Goal: Task Accomplishment & Management: Complete application form

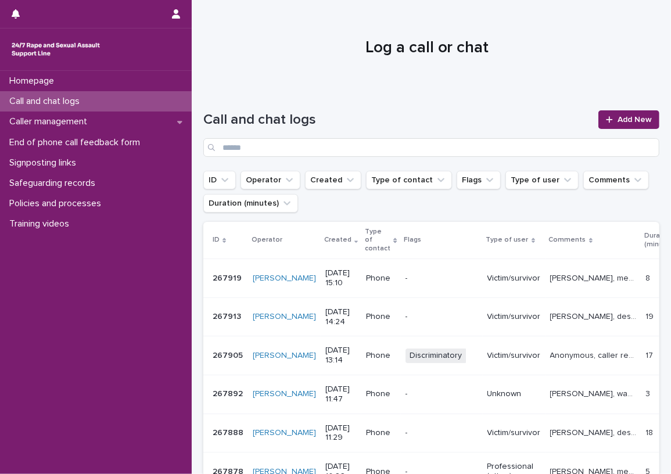
drag, startPoint x: 605, startPoint y: 26, endPoint x: 628, endPoint y: 35, distance: 25.0
click at [608, 33] on div at bounding box center [427, 42] width 470 height 87
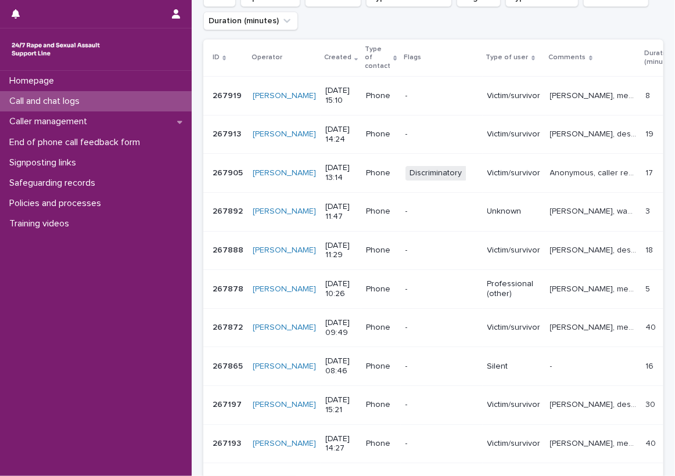
scroll to position [192, 0]
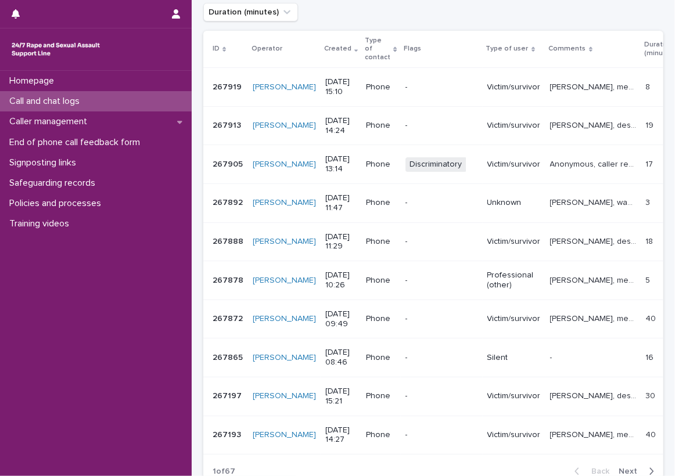
click at [550, 157] on p "Anonymous, caller repeated the phrase "ma'am" and "you know" and would swear th…" at bounding box center [594, 163] width 89 height 12
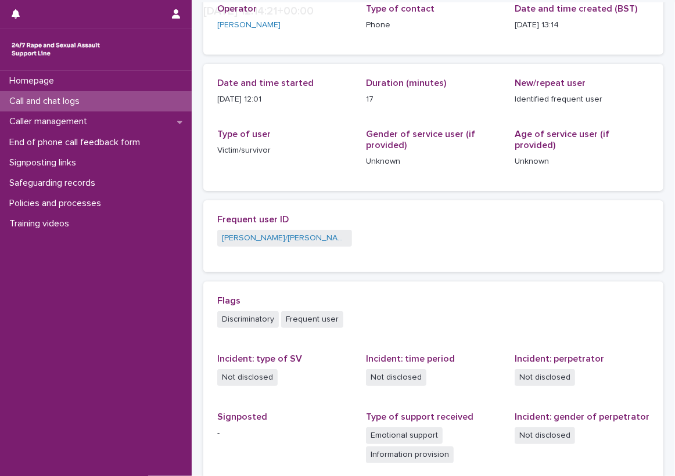
scroll to position [116, 0]
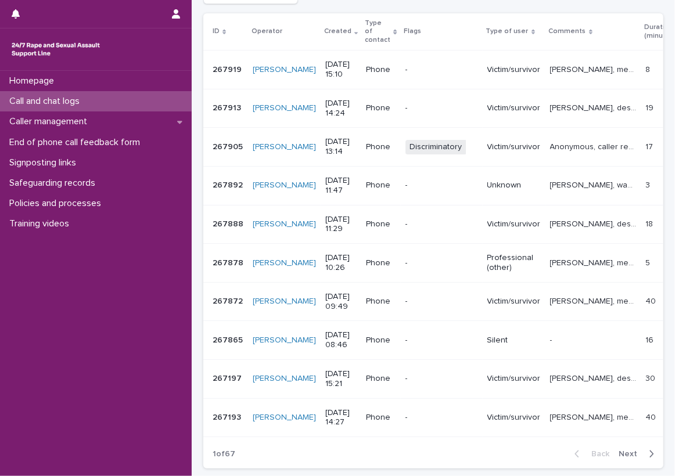
scroll to position [214, 0]
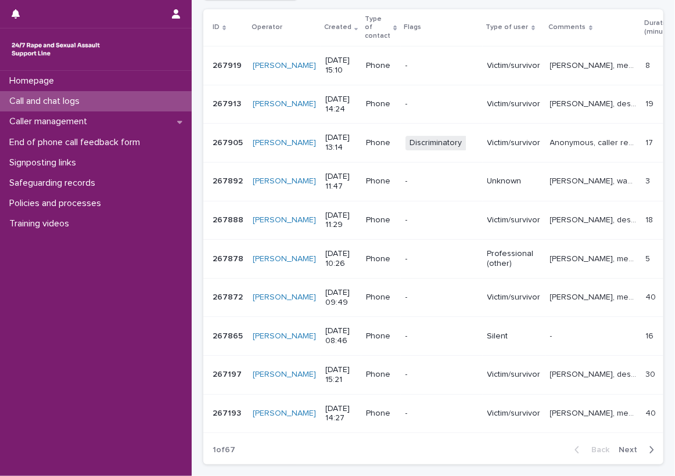
click at [658, 130] on div "Loading... Saving… Loading... Saving… Call and chat logs Add New ID Operator Cr…" at bounding box center [433, 202] width 472 height 601
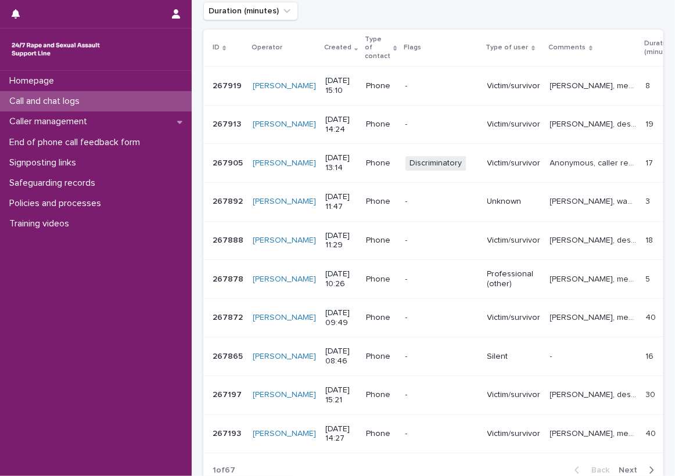
scroll to position [192, 0]
click at [661, 88] on div "Loading... Saving… Loading... Saving… Call and chat logs Add New ID Operator Cr…" at bounding box center [433, 239] width 483 height 630
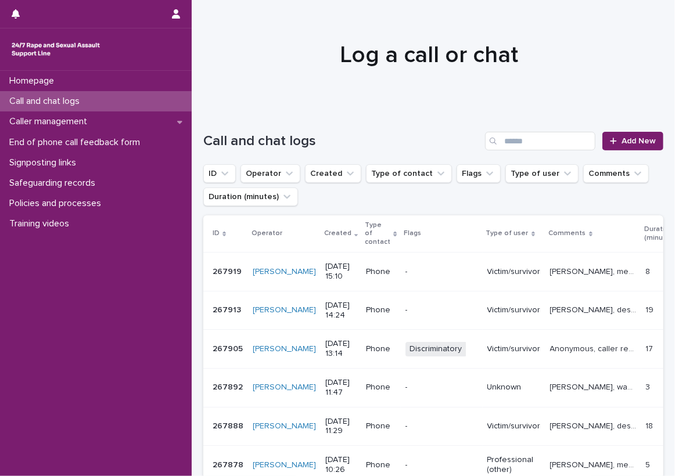
scroll to position [0, 0]
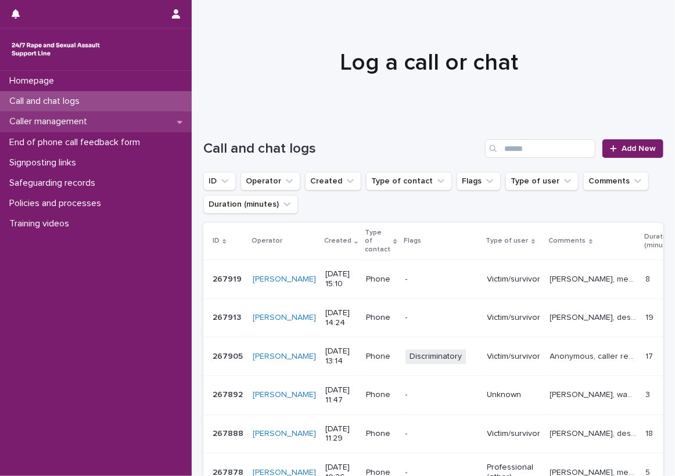
click at [179, 114] on div "Caller management" at bounding box center [96, 122] width 192 height 20
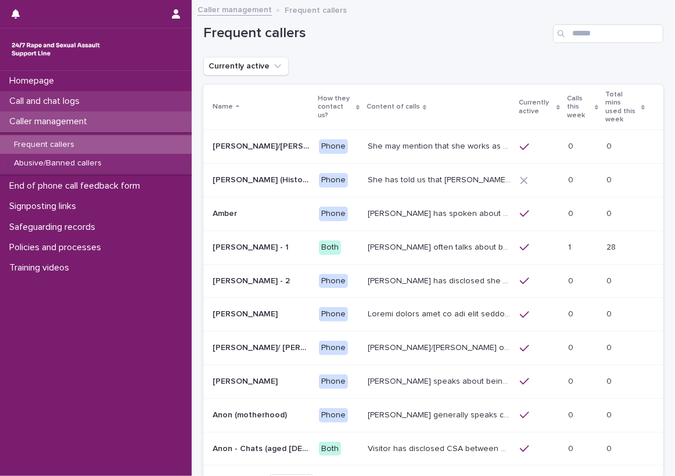
click at [182, 98] on div "Call and chat logs" at bounding box center [96, 101] width 192 height 20
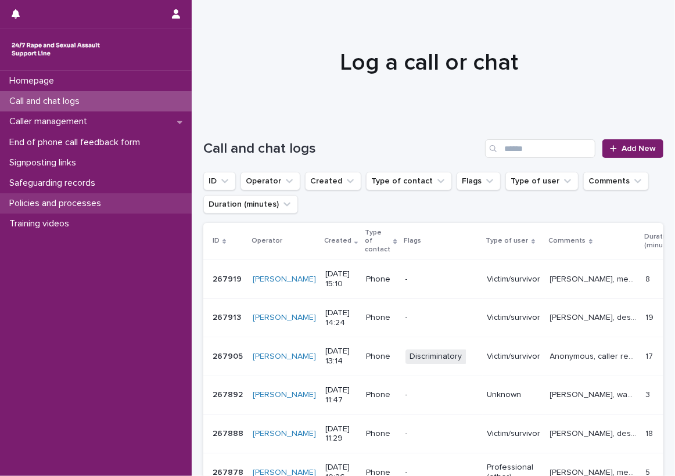
click at [180, 200] on div "Policies and processes" at bounding box center [96, 203] width 192 height 20
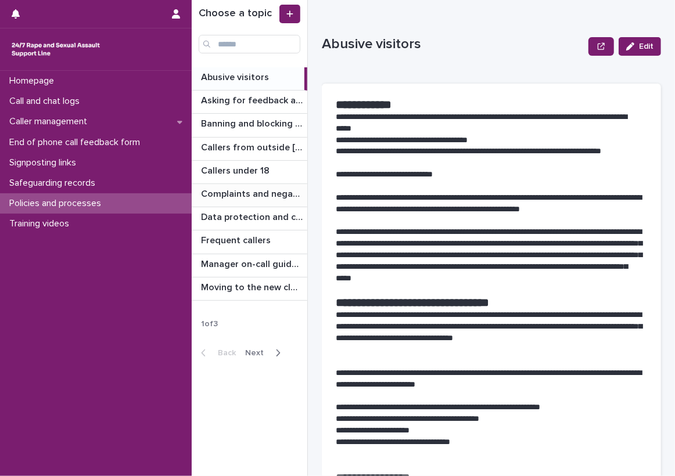
click at [222, 189] on p "Complaints and negative feedback" at bounding box center [253, 192] width 104 height 13
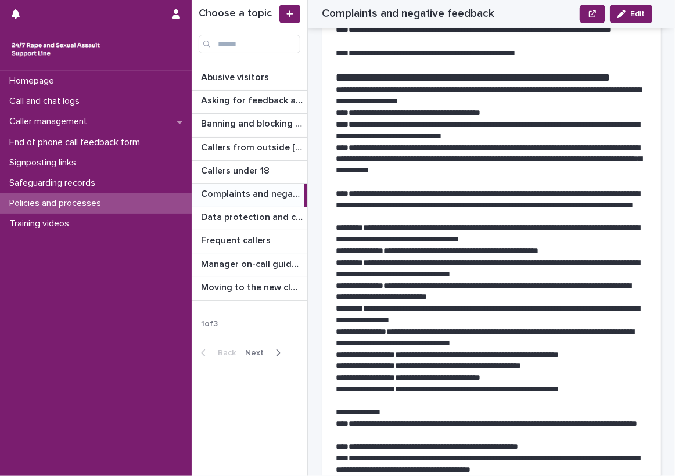
scroll to position [232, 0]
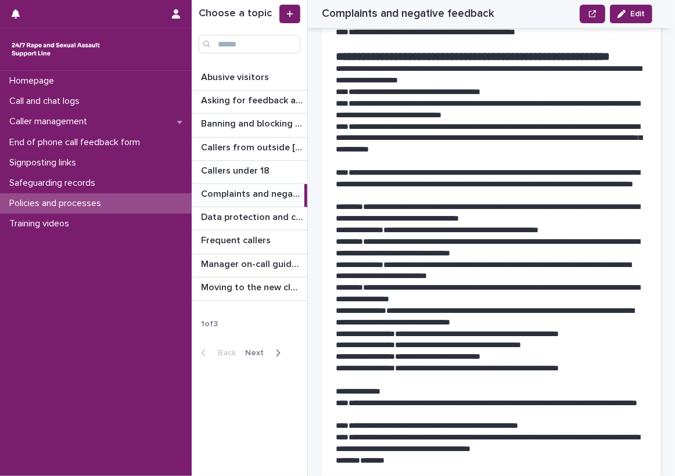
click at [325, 222] on div "**********" at bounding box center [491, 306] width 339 height 911
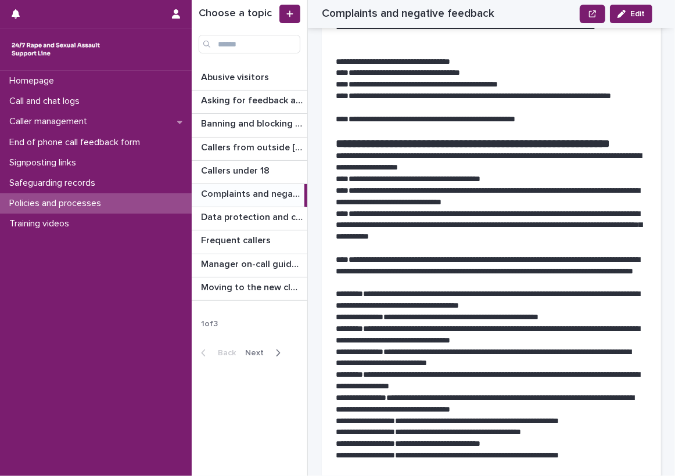
scroll to position [124, 0]
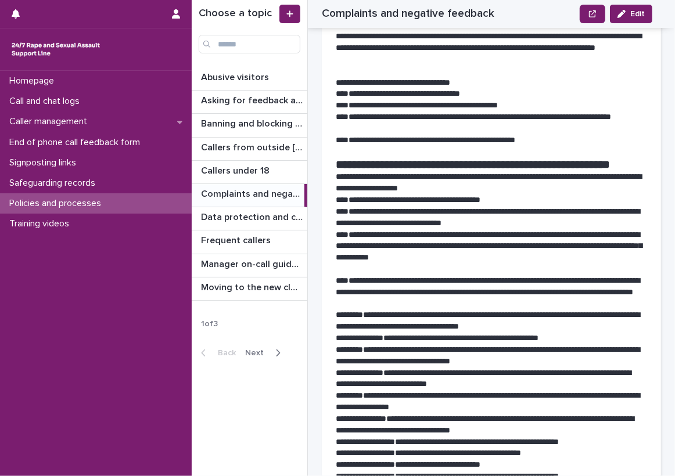
click at [325, 204] on div "**********" at bounding box center [491, 414] width 339 height 911
click at [325, 121] on div "**********" at bounding box center [491, 414] width 339 height 911
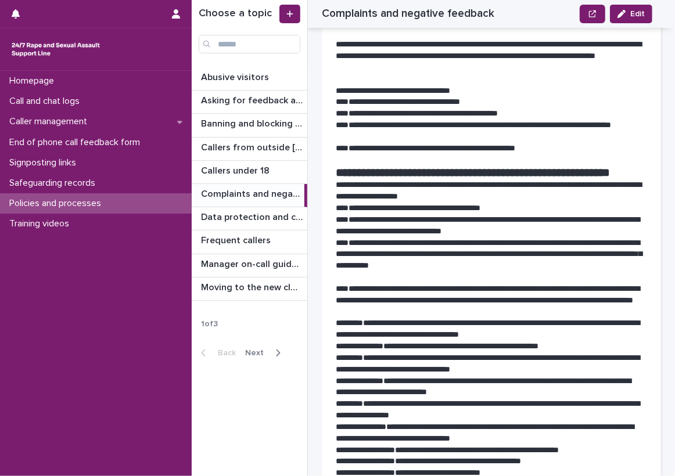
scroll to position [174, 0]
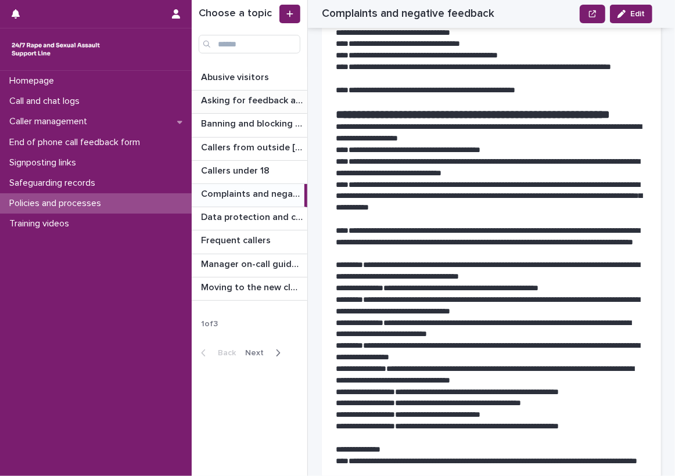
click at [285, 101] on p "Asking for feedback and demographic data" at bounding box center [253, 99] width 104 height 13
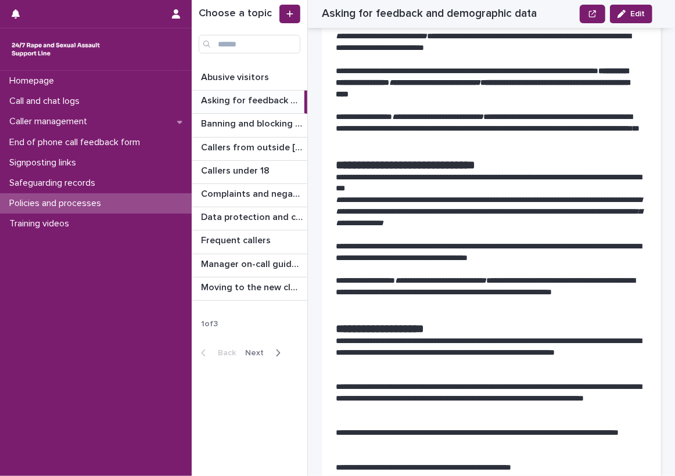
scroll to position [755, 0]
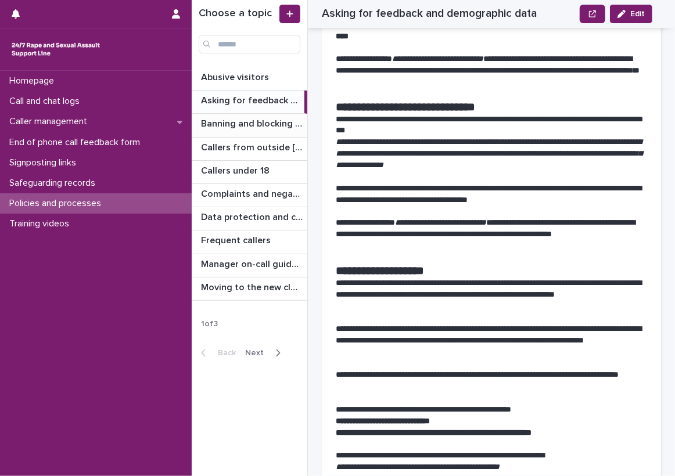
click at [301, 125] on p "Banning and blocking callers" at bounding box center [253, 122] width 104 height 13
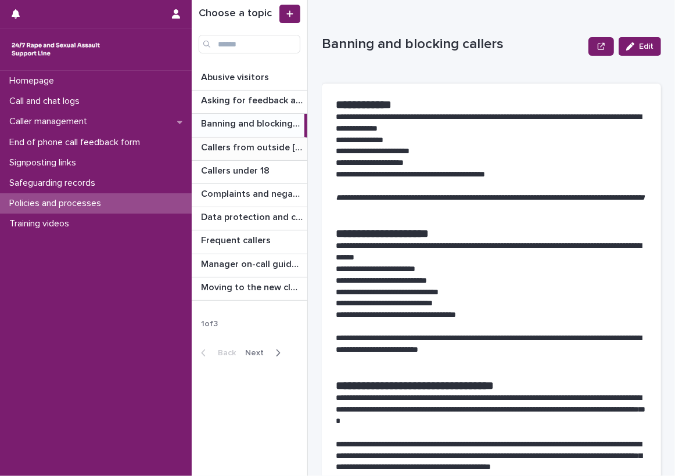
click at [288, 143] on p "Callers from outside [GEOGRAPHIC_DATA]" at bounding box center [253, 146] width 104 height 13
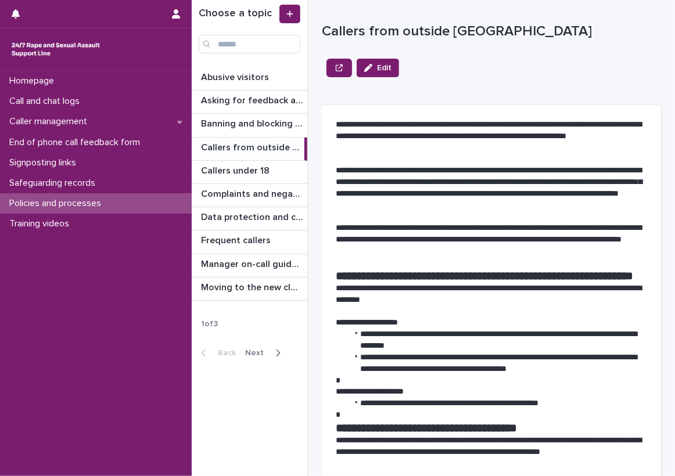
click at [270, 357] on button "Next" at bounding box center [264, 353] width 49 height 10
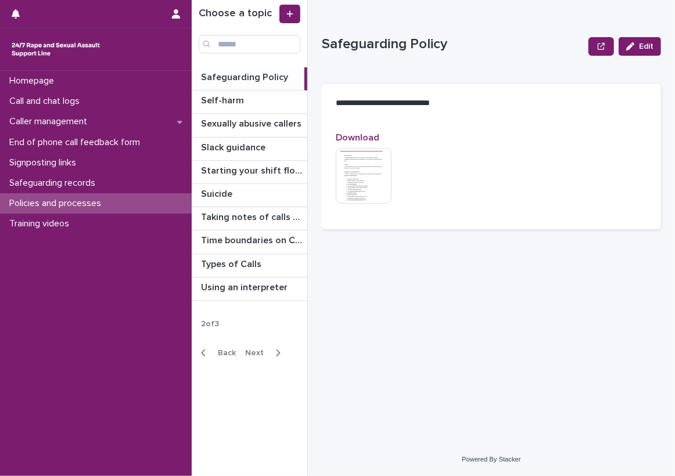
click at [250, 348] on button "Next" at bounding box center [264, 353] width 49 height 10
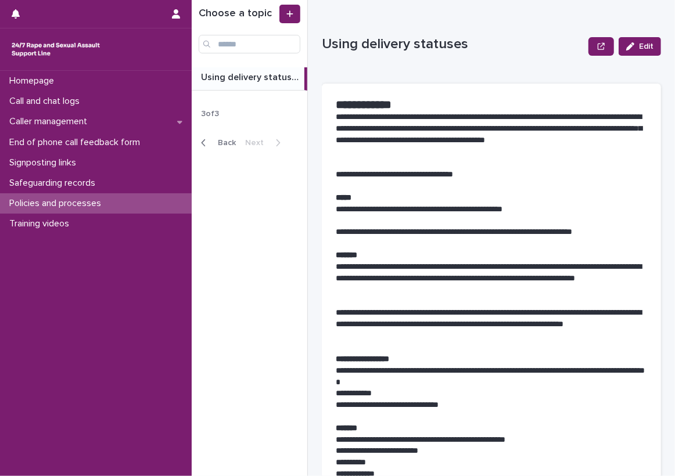
click at [206, 136] on div "Back Next" at bounding box center [241, 142] width 98 height 29
click at [207, 139] on div "button" at bounding box center [206, 143] width 10 height 10
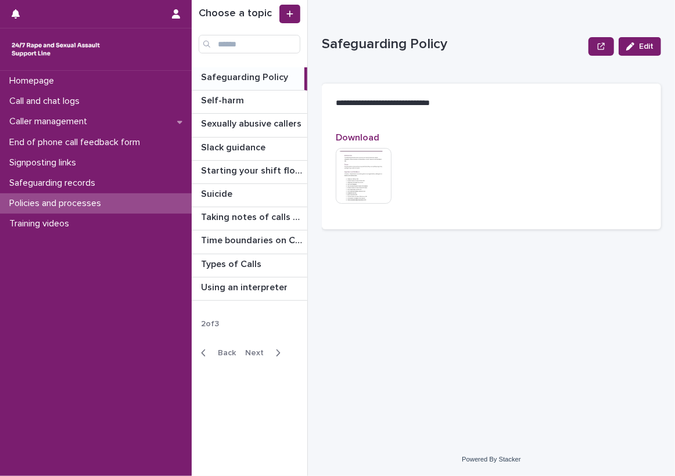
click at [214, 351] on span "Back" at bounding box center [223, 353] width 25 height 8
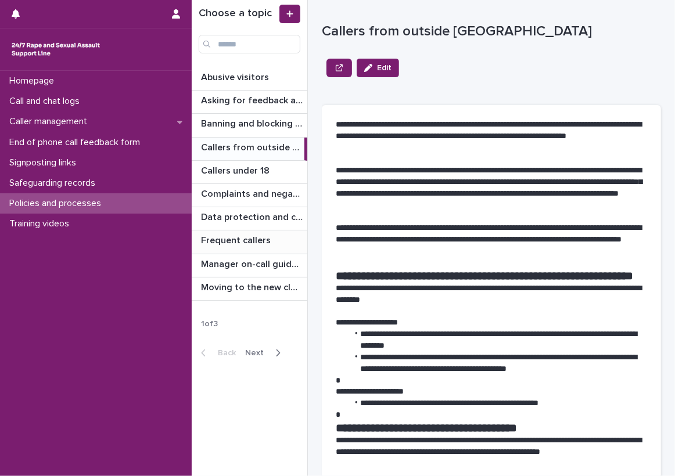
click at [268, 247] on div "Frequent callers Frequent callers" at bounding box center [250, 242] width 116 height 23
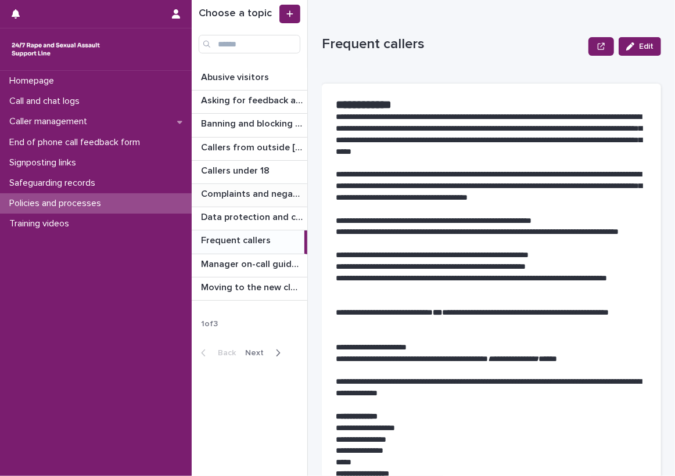
click at [275, 193] on p "Complaints and negative feedback" at bounding box center [253, 192] width 104 height 13
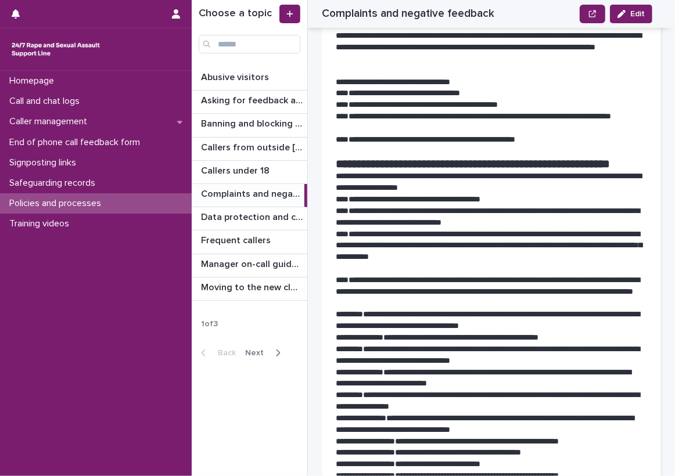
scroll to position [124, 0]
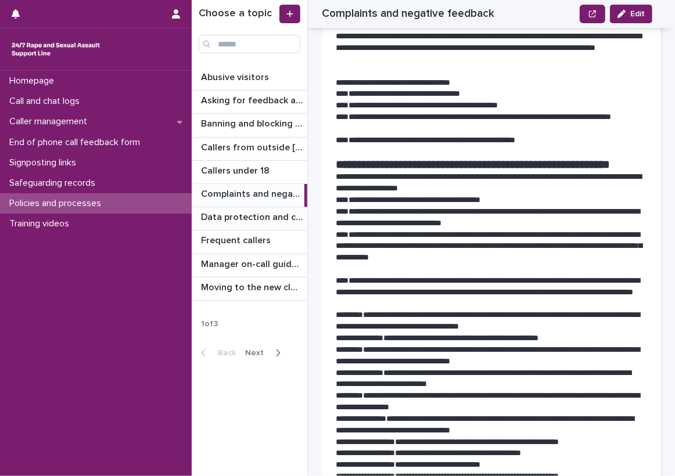
click at [254, 213] on p "Data protection and confidentiality guidance" at bounding box center [253, 216] width 104 height 13
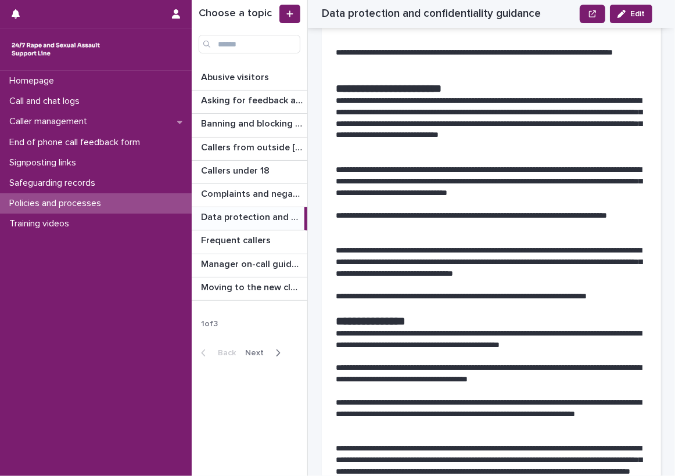
scroll to position [1219, 0]
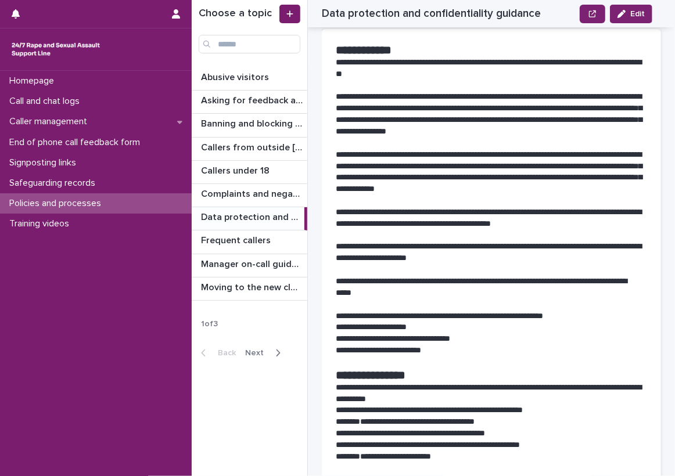
scroll to position [0, 0]
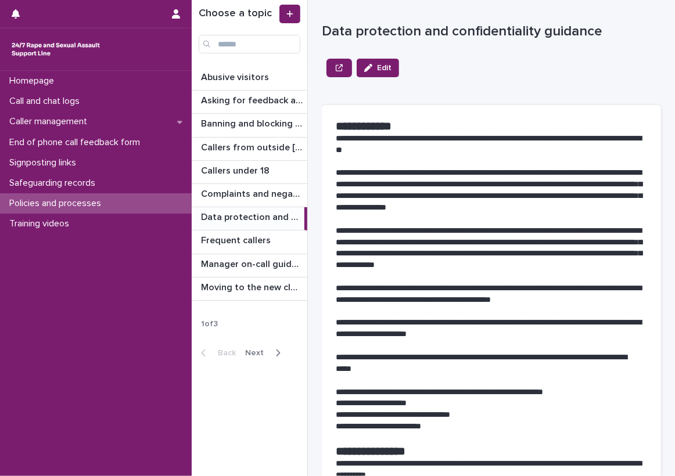
click at [148, 99] on div "Call and chat logs" at bounding box center [96, 101] width 192 height 20
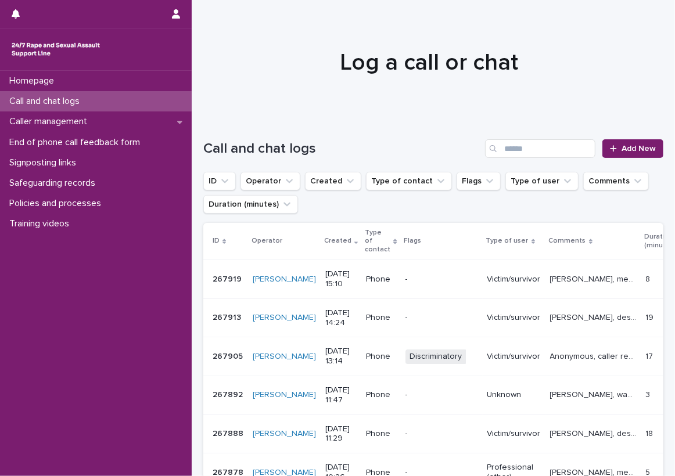
click at [177, 94] on div "Call and chat logs" at bounding box center [96, 101] width 192 height 20
click at [177, 118] on icon at bounding box center [179, 122] width 5 height 8
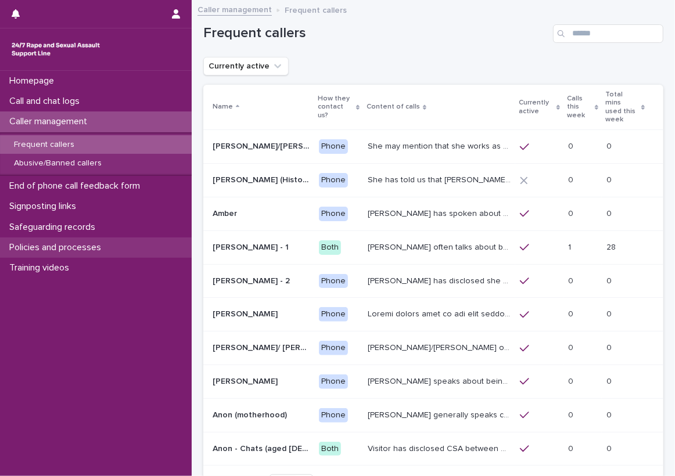
click at [136, 254] on div "Policies and processes" at bounding box center [96, 248] width 192 height 20
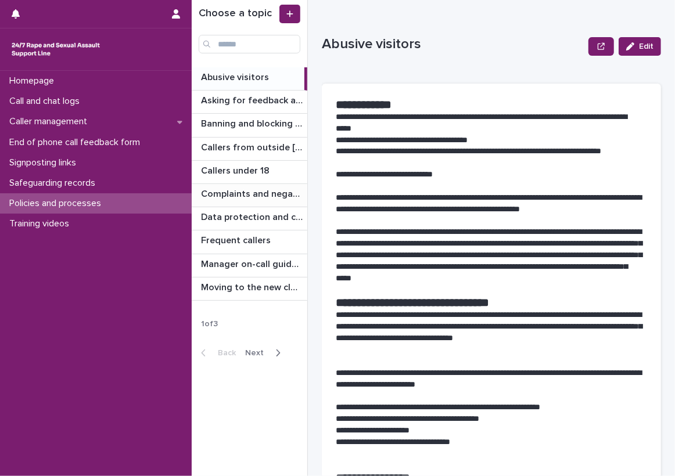
click at [243, 185] on div "Complaints and negative feedback Complaints and negative feedback" at bounding box center [250, 195] width 116 height 23
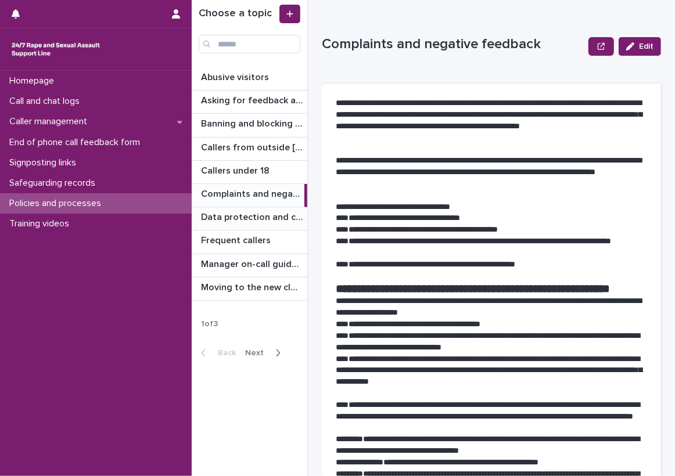
click at [303, 213] on p "Data protection and confidentiality guidance" at bounding box center [253, 216] width 104 height 13
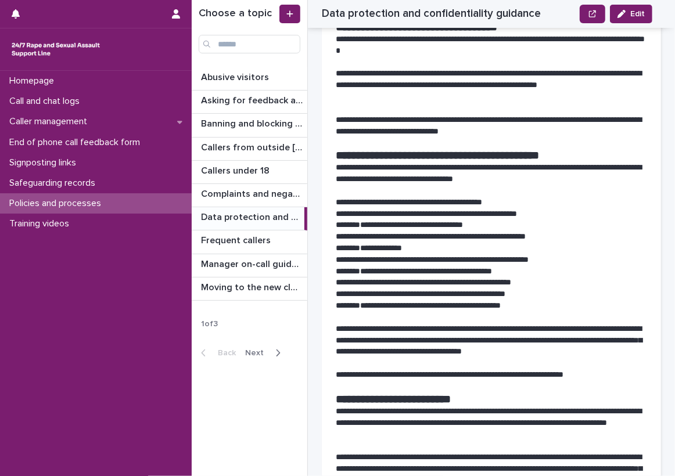
scroll to position [755, 0]
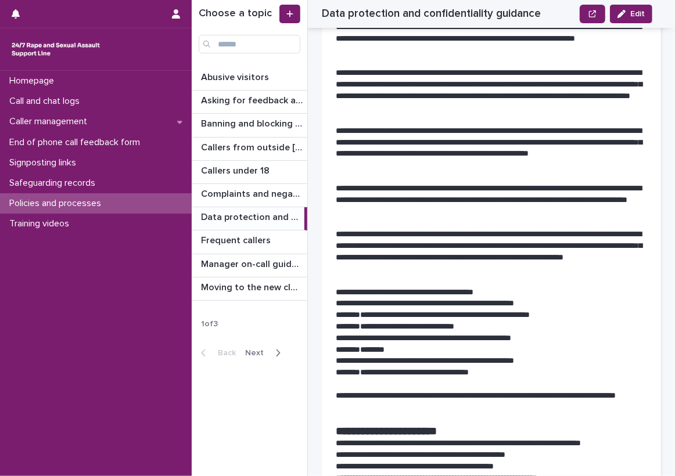
scroll to position [1568, 0]
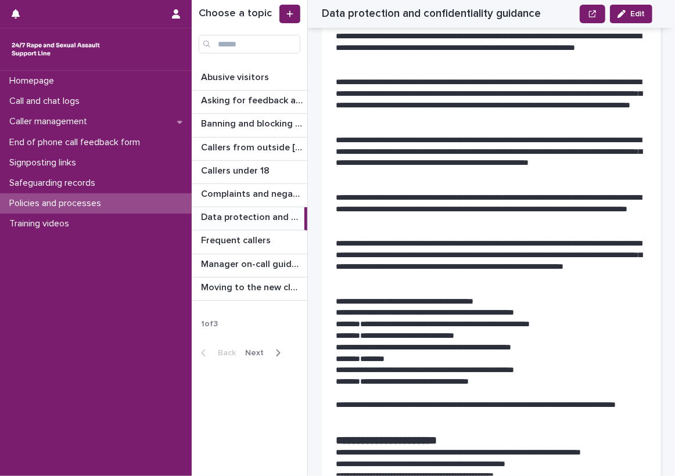
click at [325, 187] on div "**********" at bounding box center [491, 362] width 339 height 3651
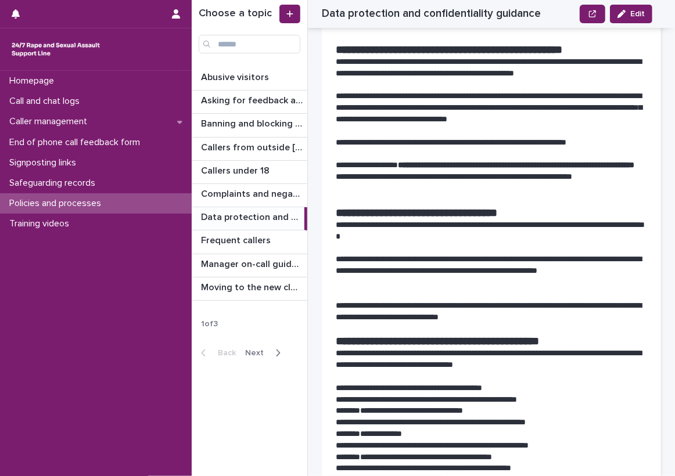
scroll to position [523, 0]
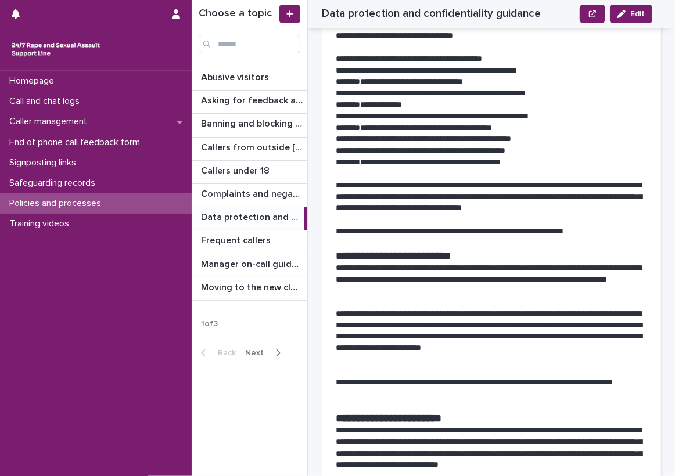
scroll to position [987, 0]
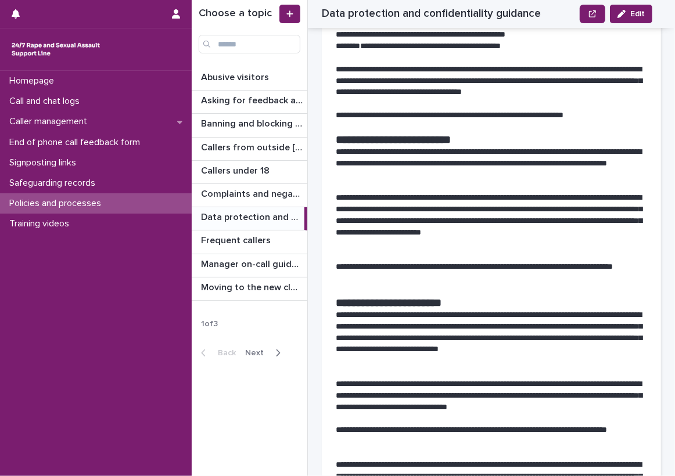
click at [431, 245] on p "**********" at bounding box center [487, 221] width 303 height 58
click at [171, 106] on div "Call and chat logs" at bounding box center [96, 101] width 192 height 20
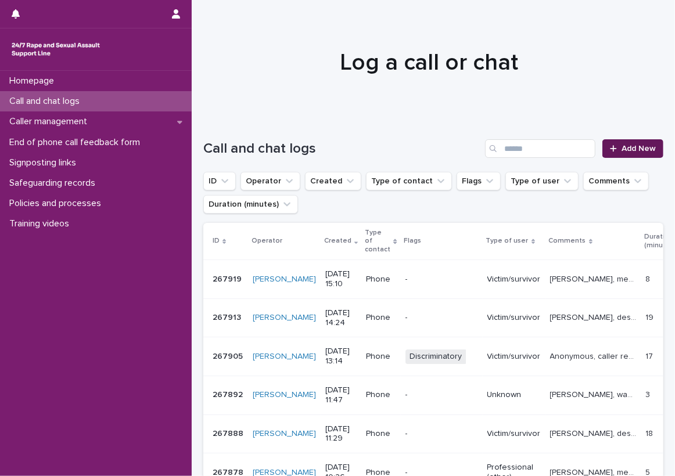
click at [622, 156] on link "Add New" at bounding box center [632, 148] width 61 height 19
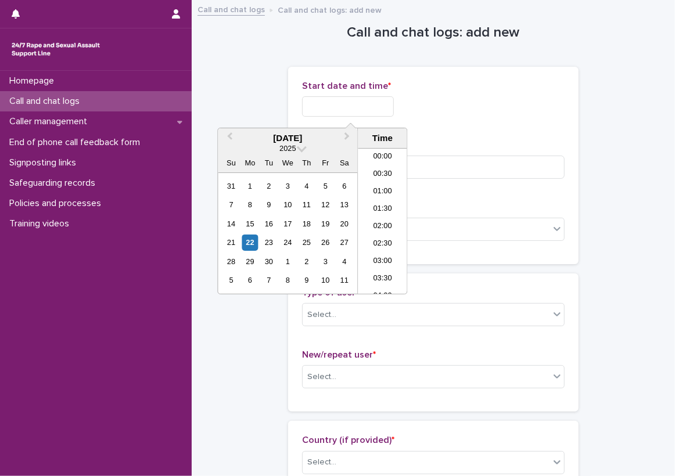
click at [391, 111] on input "text" at bounding box center [348, 106] width 92 height 20
click at [388, 180] on li "08:00" at bounding box center [382, 186] width 49 height 17
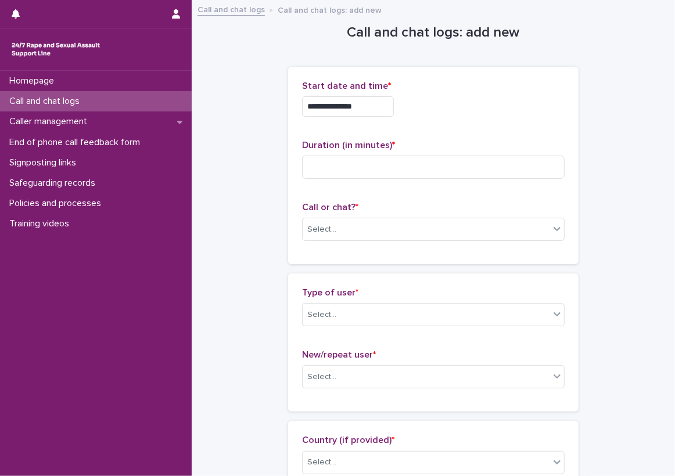
click at [380, 132] on div "**********" at bounding box center [433, 166] width 263 height 170
click at [375, 101] on input "**********" at bounding box center [348, 106] width 92 height 20
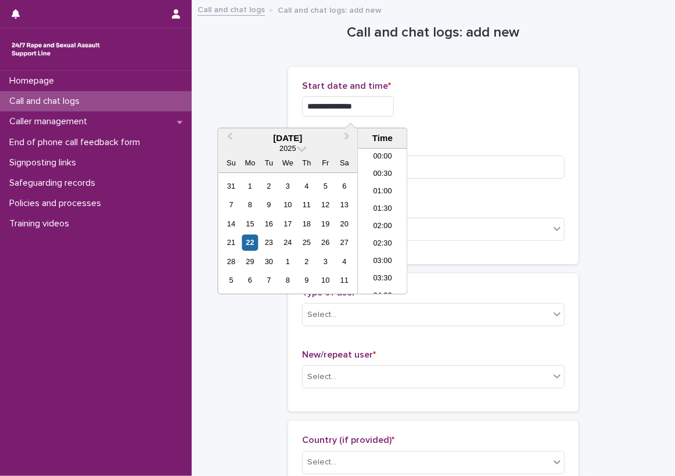
scroll to position [215, 0]
type input "**********"
click at [444, 174] on input at bounding box center [433, 167] width 263 height 23
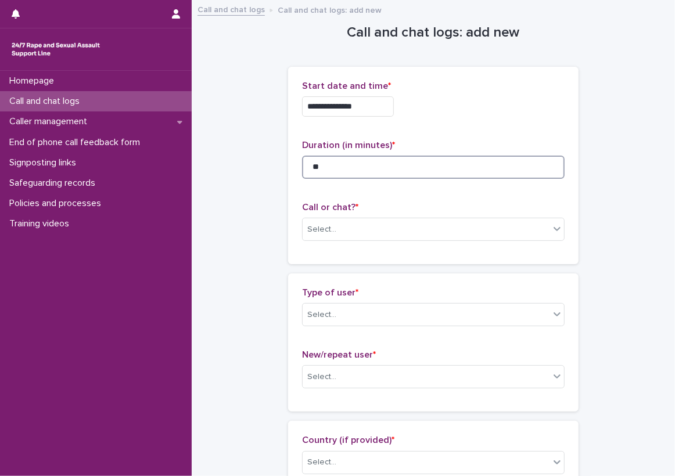
type input "**"
drag, startPoint x: 394, startPoint y: 213, endPoint x: 393, endPoint y: 222, distance: 8.8
click at [394, 213] on div "Call or chat? * Select..." at bounding box center [433, 226] width 263 height 48
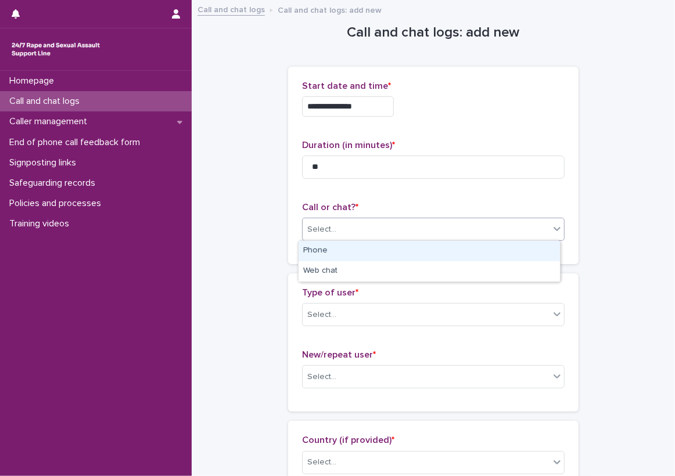
click at [391, 222] on div "Select..." at bounding box center [426, 229] width 247 height 19
click at [376, 246] on div "Phone" at bounding box center [429, 251] width 261 height 20
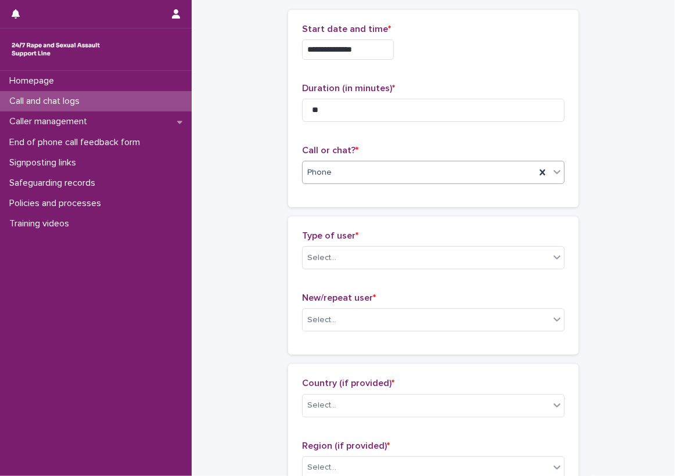
scroll to position [116, 0]
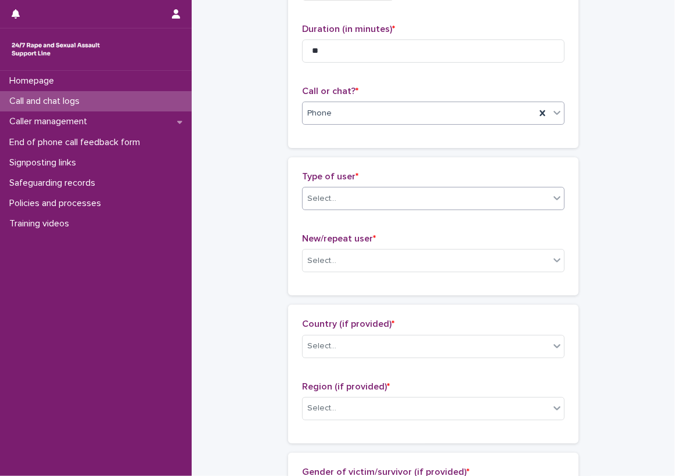
click at [354, 206] on div "Select..." at bounding box center [426, 198] width 247 height 19
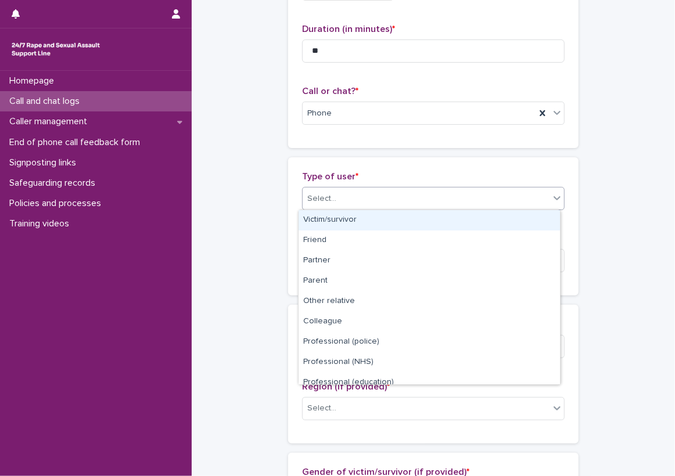
click at [349, 221] on div "Victim/survivor" at bounding box center [429, 220] width 261 height 20
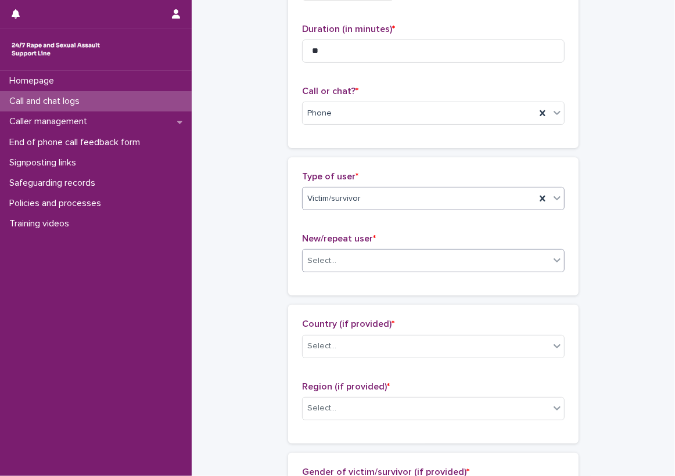
click at [349, 264] on div "Select..." at bounding box center [426, 261] width 247 height 19
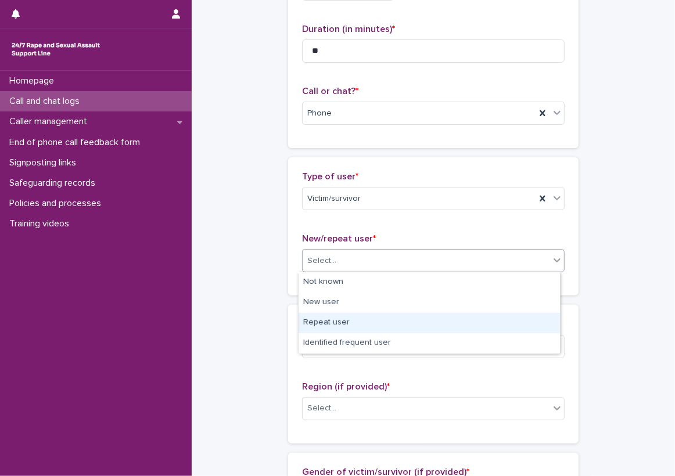
click at [339, 314] on div "Repeat user" at bounding box center [429, 323] width 261 height 20
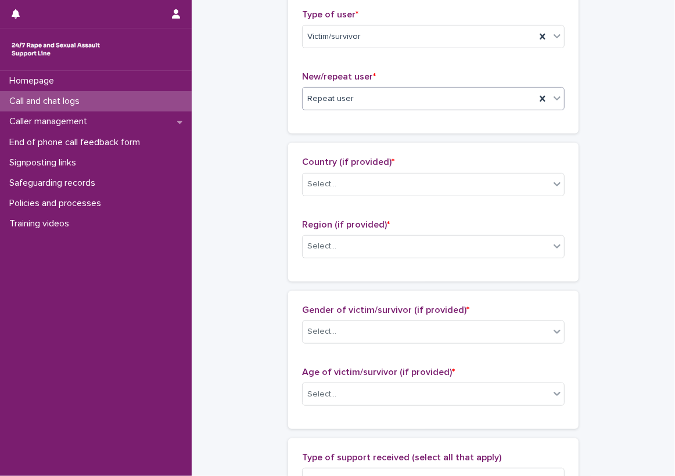
scroll to position [290, 0]
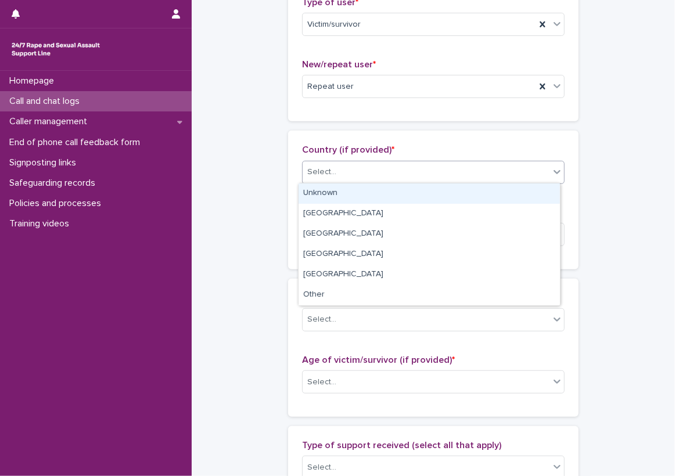
click at [359, 161] on div "Select..." at bounding box center [433, 172] width 263 height 23
click at [359, 198] on div "Unknown" at bounding box center [429, 194] width 261 height 20
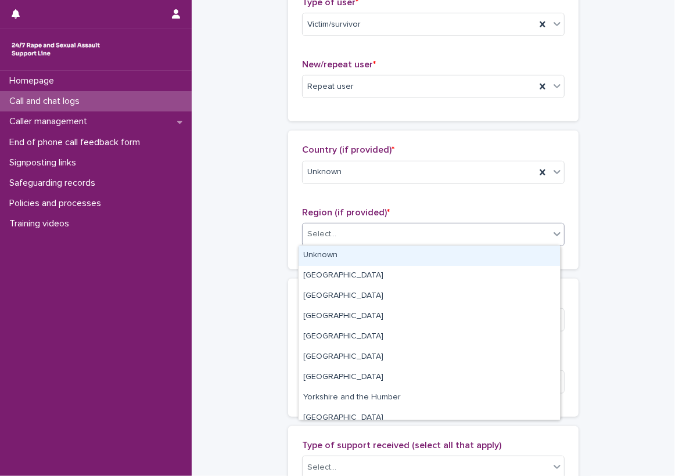
click at [346, 234] on div "Select..." at bounding box center [426, 234] width 247 height 19
click at [348, 260] on div "Unknown" at bounding box center [429, 256] width 261 height 20
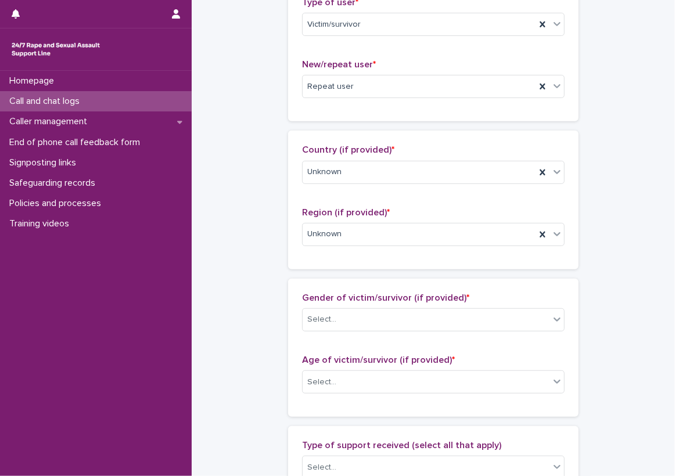
click at [278, 264] on div "**********" at bounding box center [433, 340] width 460 height 1258
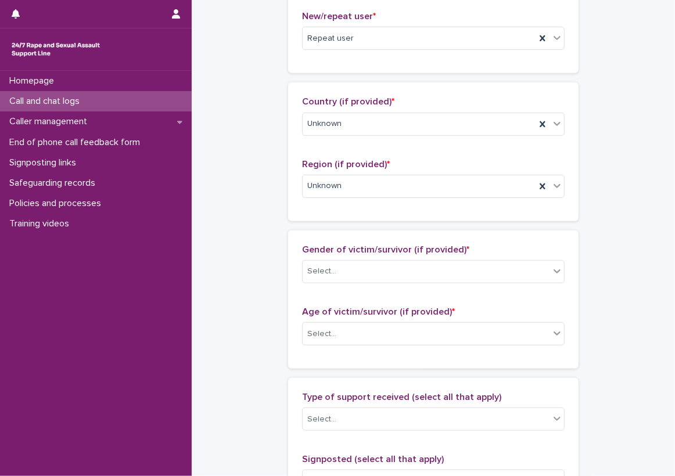
scroll to position [407, 0]
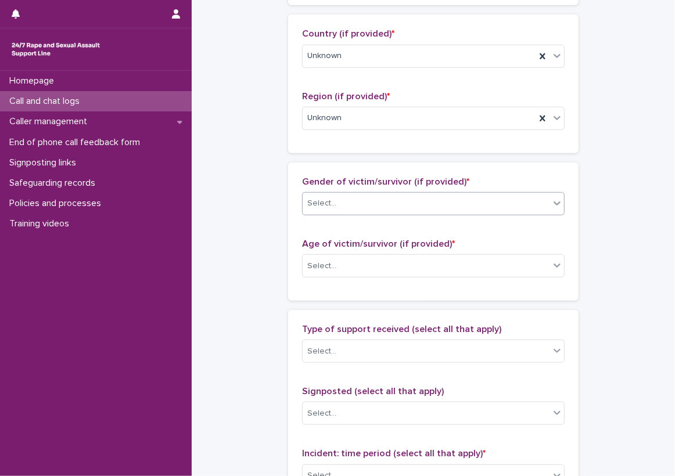
click at [336, 202] on div "Select..." at bounding box center [426, 203] width 247 height 19
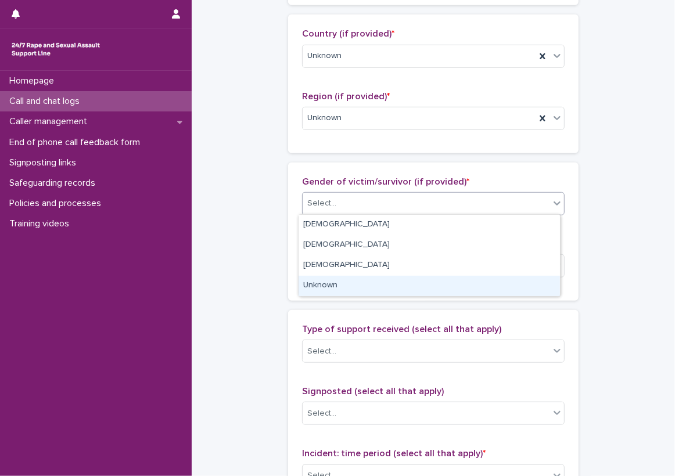
click at [338, 281] on div "Unknown" at bounding box center [429, 286] width 261 height 20
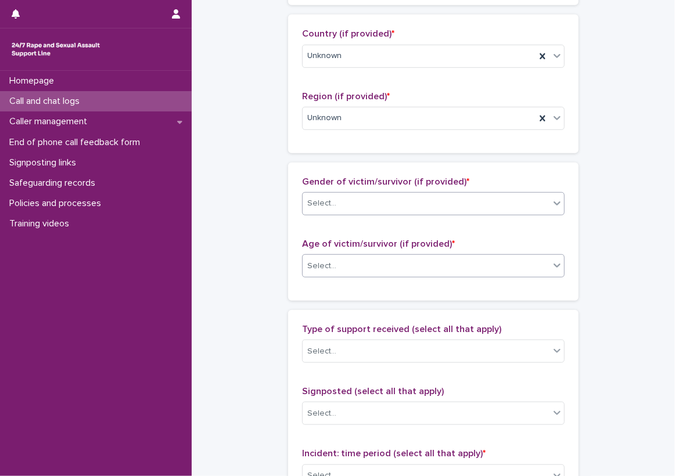
click at [342, 262] on div "Select..." at bounding box center [426, 266] width 247 height 19
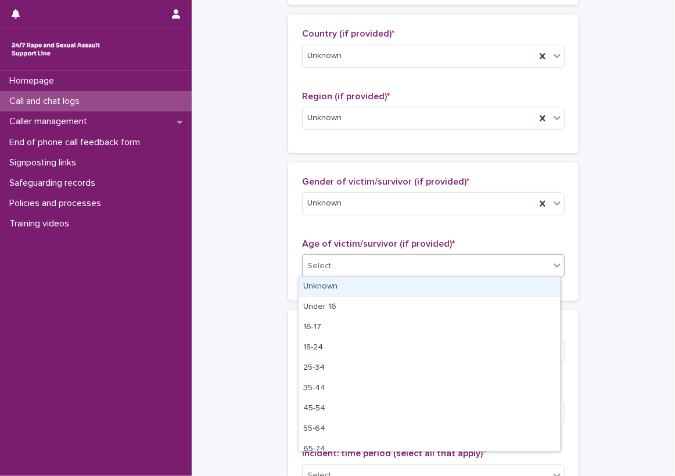
click at [333, 291] on div "Unknown" at bounding box center [429, 287] width 261 height 20
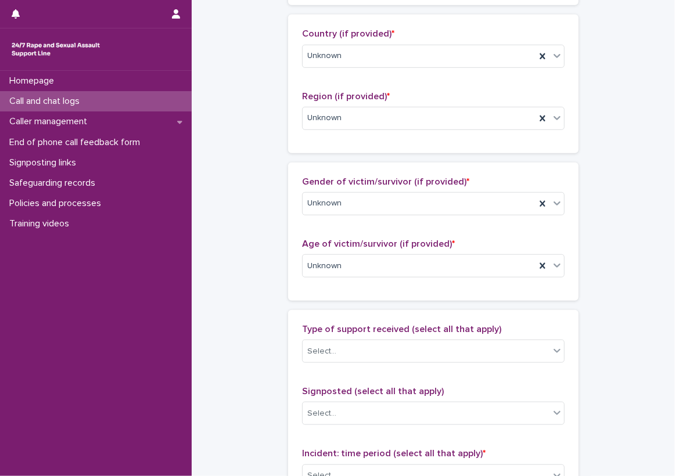
click at [279, 278] on div "**********" at bounding box center [433, 224] width 460 height 1258
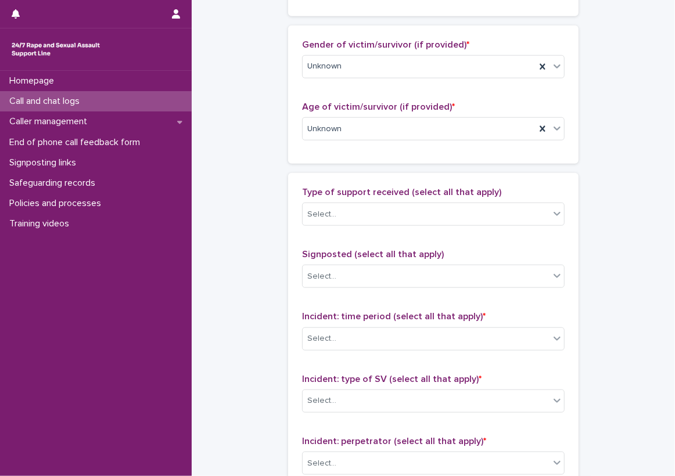
scroll to position [581, 0]
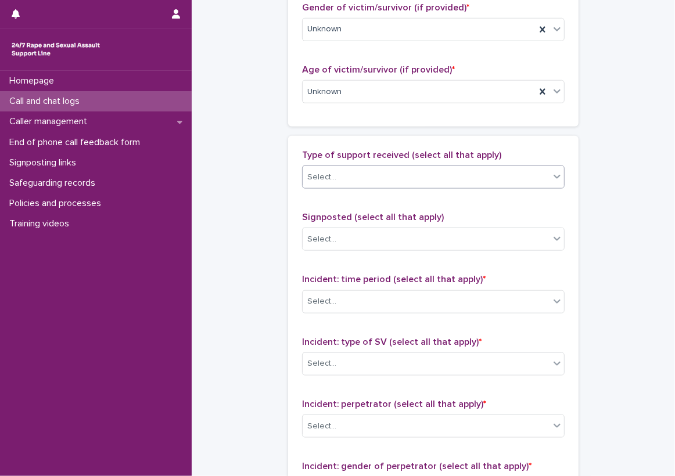
click at [337, 170] on div at bounding box center [337, 177] width 1 height 15
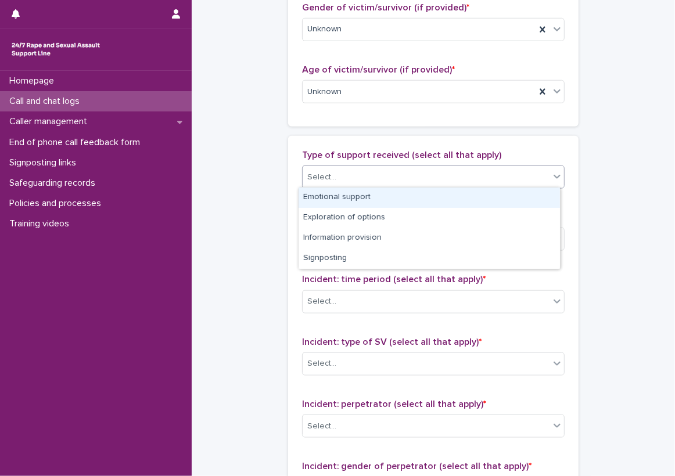
click at [353, 201] on div "Emotional support" at bounding box center [429, 198] width 261 height 20
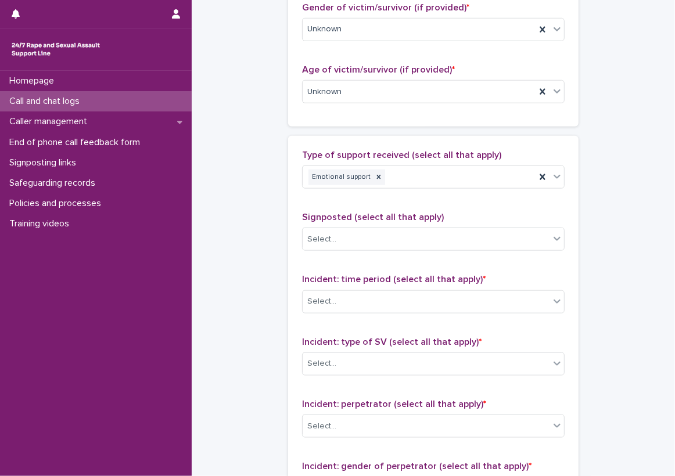
click at [429, 195] on div "Type of support received (select all that apply) Emotional support" at bounding box center [433, 174] width 263 height 48
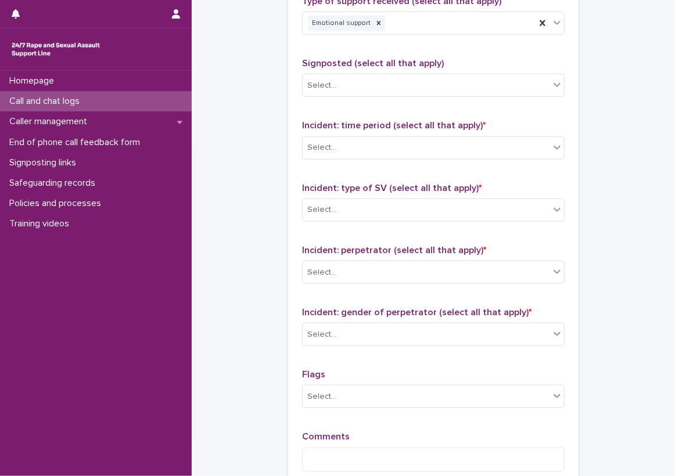
scroll to position [755, 0]
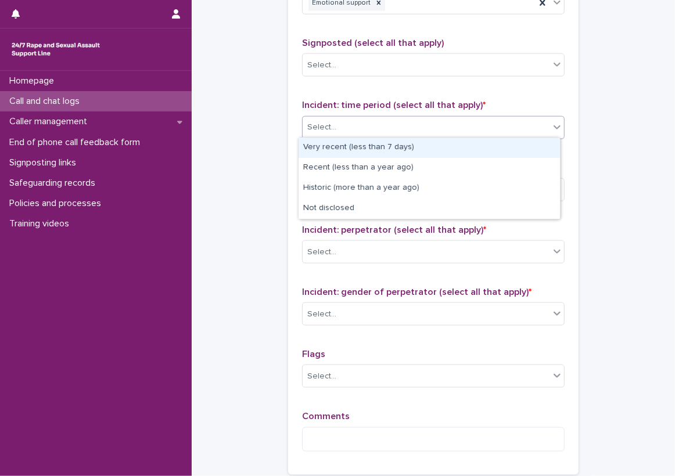
click at [396, 128] on div "Select..." at bounding box center [426, 127] width 247 height 19
click at [418, 90] on div "Type of support received (select all that apply) Emotional support Signposted (…" at bounding box center [433, 219] width 263 height 486
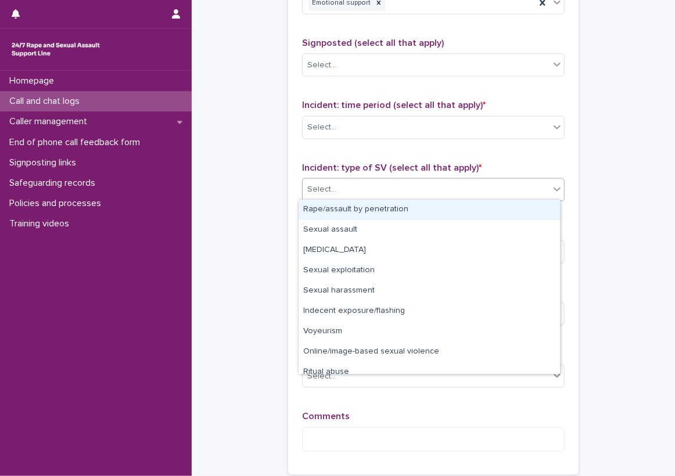
click at [397, 185] on div "Select..." at bounding box center [426, 189] width 247 height 19
click at [386, 211] on div "Rape/assault by penetration" at bounding box center [429, 210] width 261 height 20
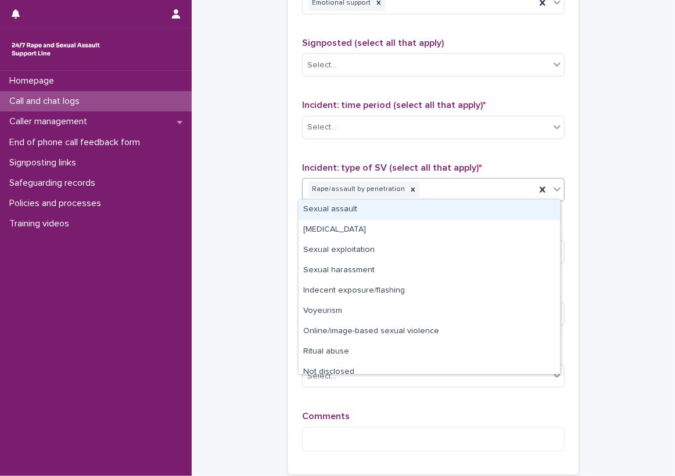
click at [450, 185] on div "Rape/assault by penetration" at bounding box center [419, 189] width 233 height 20
click at [442, 166] on span "Incident: type of SV (select all that apply) *" at bounding box center [391, 167] width 179 height 9
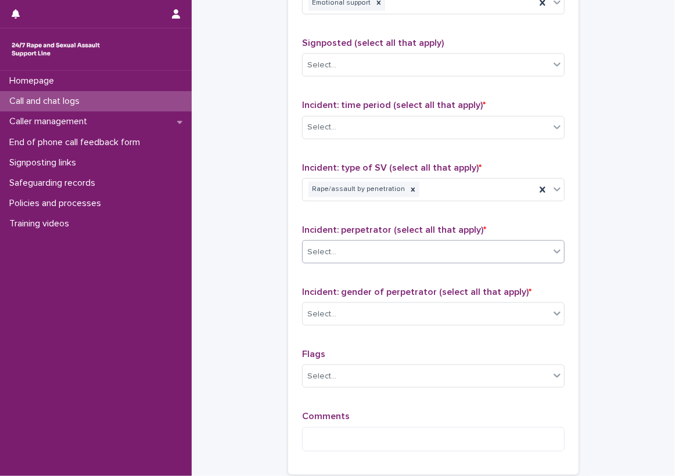
click at [429, 247] on div "Select..." at bounding box center [426, 252] width 247 height 19
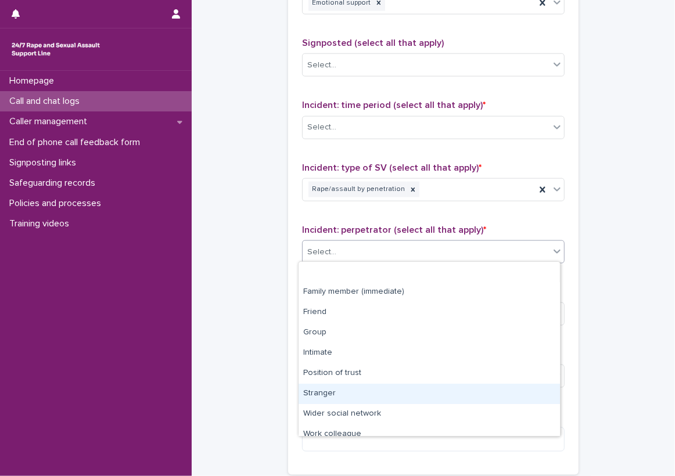
scroll to position [49, 0]
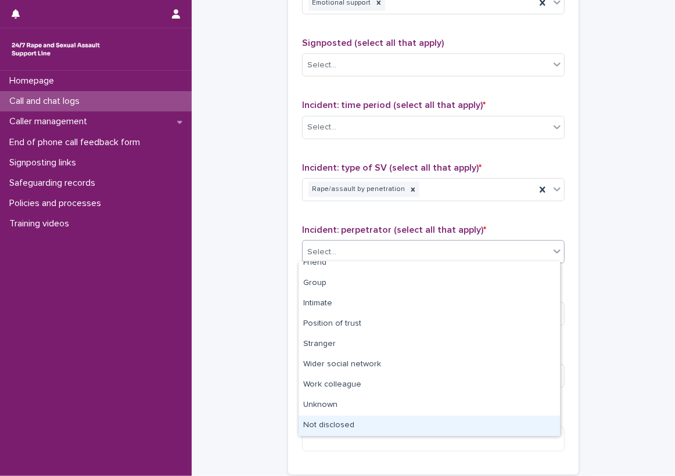
click at [367, 432] on div "Not disclosed" at bounding box center [429, 426] width 261 height 20
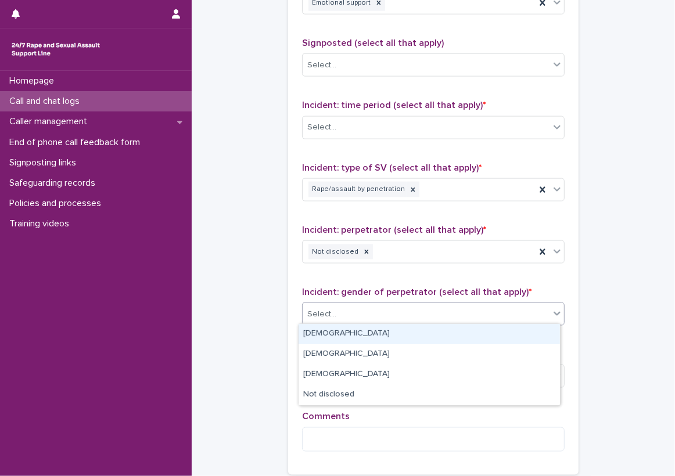
click at [350, 321] on div "Select..." at bounding box center [426, 314] width 247 height 19
click at [347, 335] on div "[DEMOGRAPHIC_DATA]" at bounding box center [429, 334] width 261 height 20
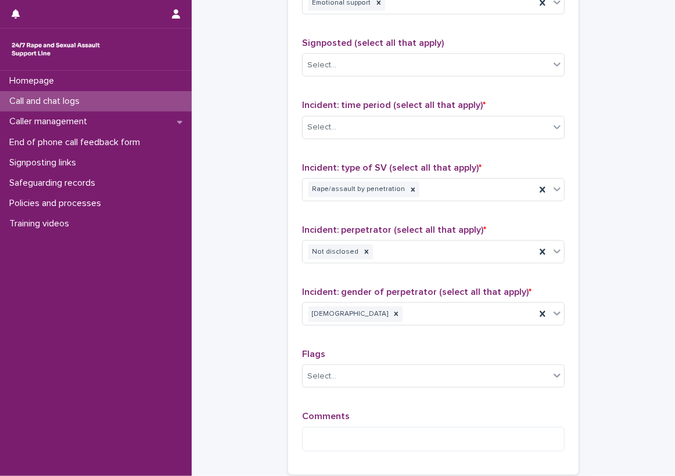
click at [367, 274] on div "Type of support received (select all that apply) Emotional support Signposted (…" at bounding box center [433, 219] width 263 height 486
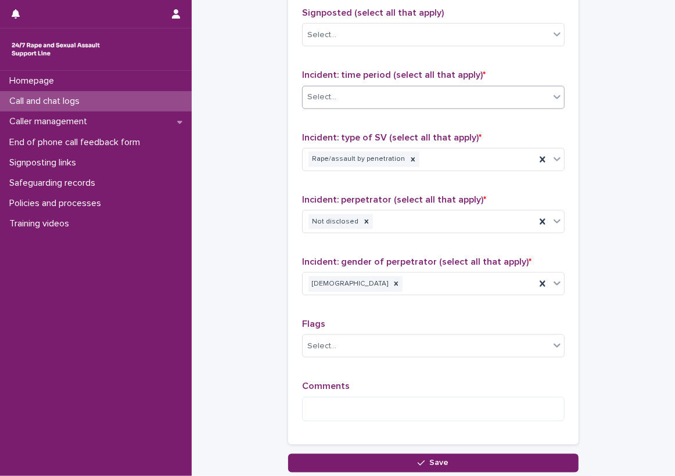
scroll to position [843, 0]
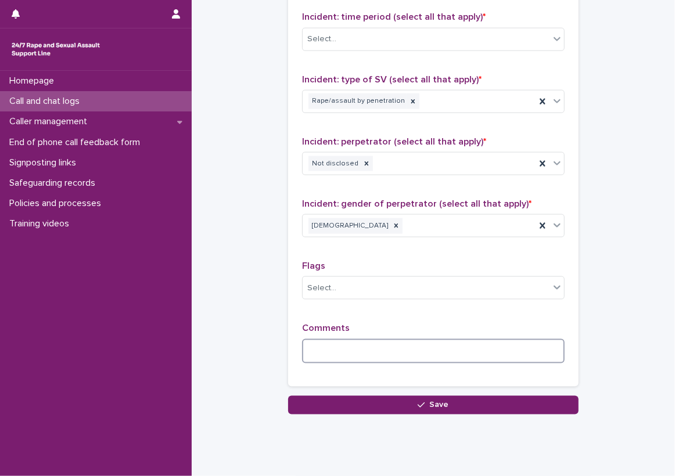
click at [411, 339] on textarea at bounding box center [433, 351] width 263 height 25
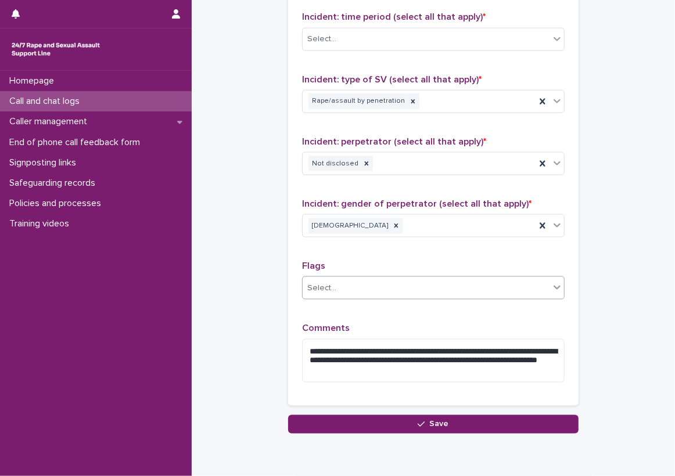
click at [407, 289] on div "Select..." at bounding box center [426, 288] width 247 height 19
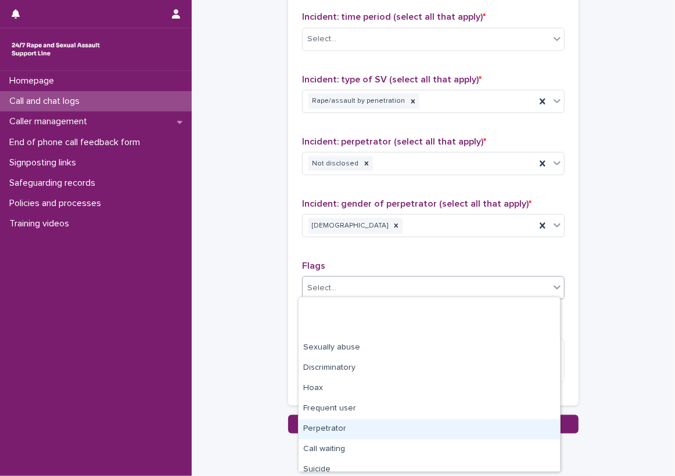
scroll to position [70, 0]
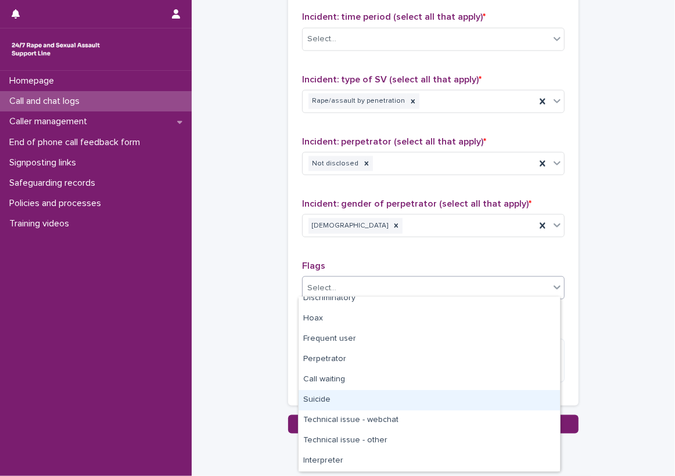
click at [373, 401] on div "Suicide" at bounding box center [429, 400] width 261 height 20
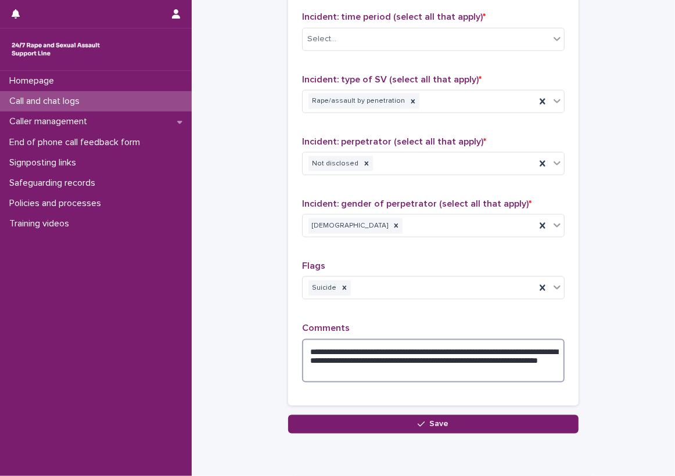
click at [446, 372] on textarea "**********" at bounding box center [433, 361] width 263 height 44
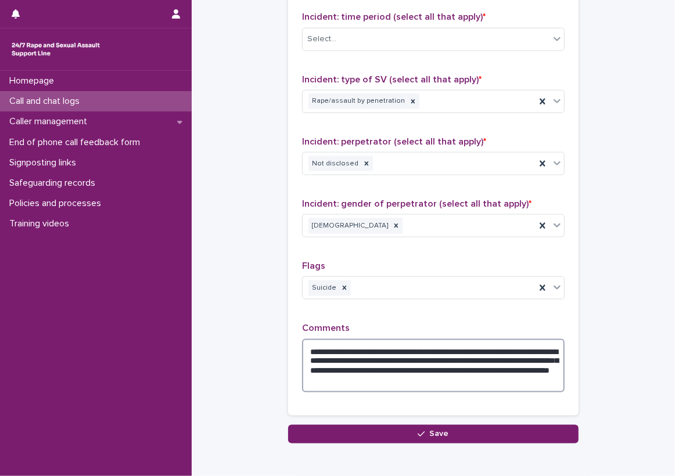
scroll to position [785, 0]
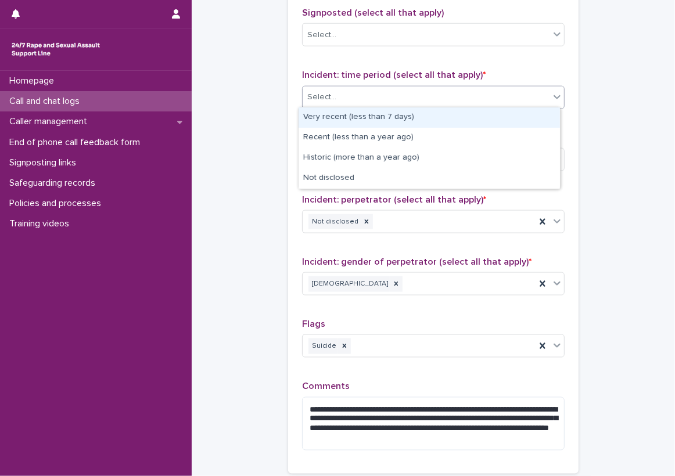
click at [396, 98] on div "Select..." at bounding box center [426, 97] width 247 height 19
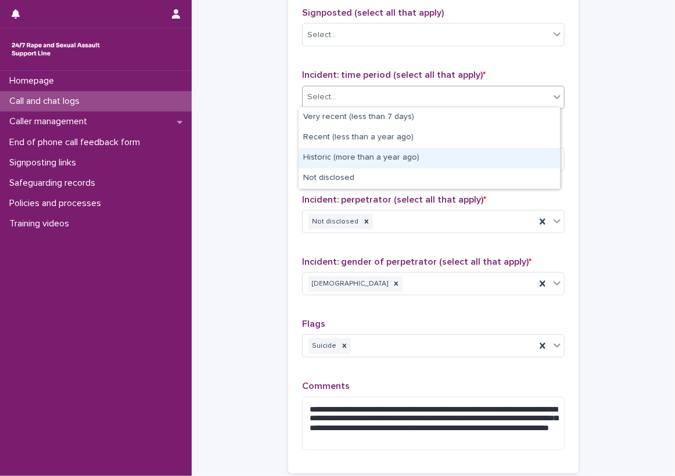
click at [393, 150] on div "Historic (more than a year ago)" at bounding box center [429, 158] width 261 height 20
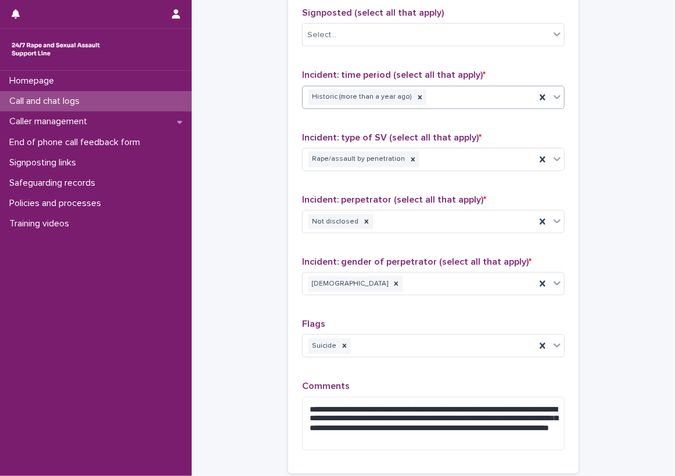
click at [458, 114] on div "Incident: time period (select all that apply) * option Historic (more than a ye…" at bounding box center [433, 94] width 263 height 48
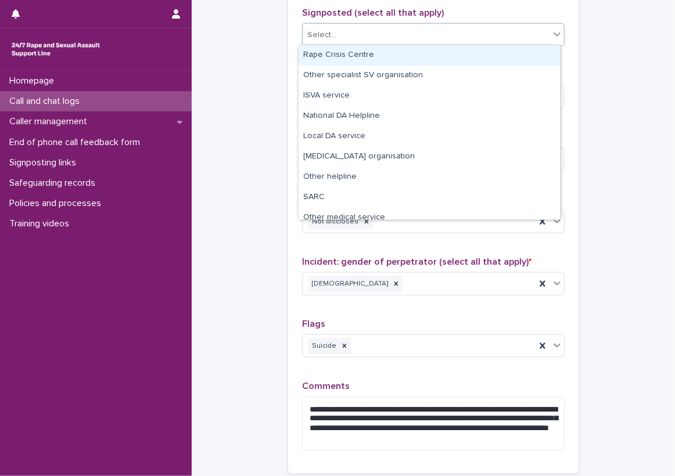
click at [446, 31] on div "Select..." at bounding box center [426, 35] width 247 height 19
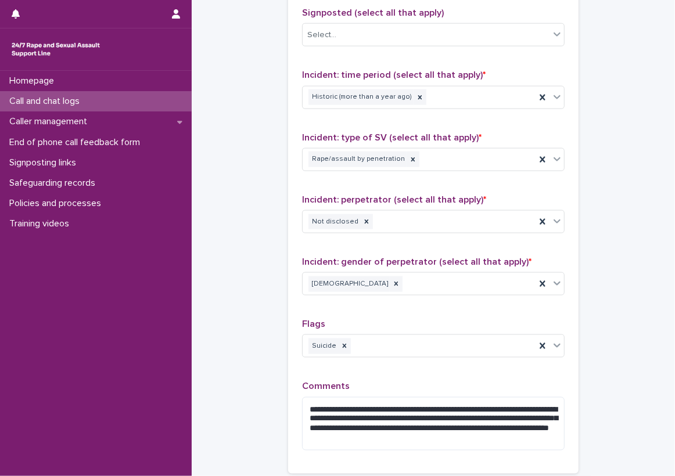
click at [488, 9] on p "Signposted (select all that apply)" at bounding box center [433, 13] width 263 height 11
click at [473, 150] on div "Rape/assault by penetration" at bounding box center [419, 159] width 233 height 20
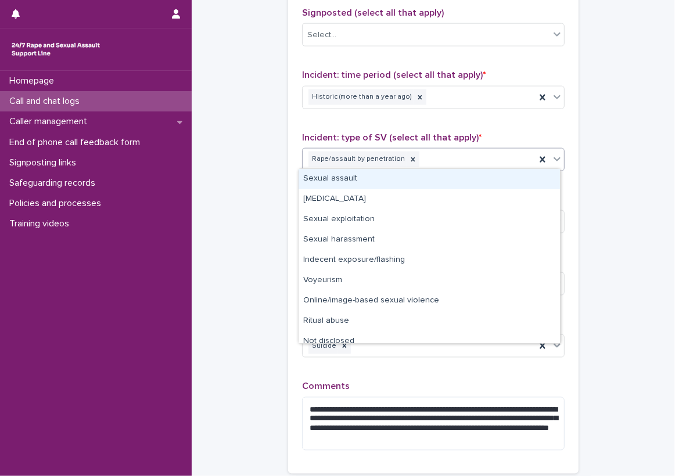
click at [487, 113] on div "Incident: time period (select all that apply) * Historic (more than a year ago)" at bounding box center [433, 94] width 263 height 48
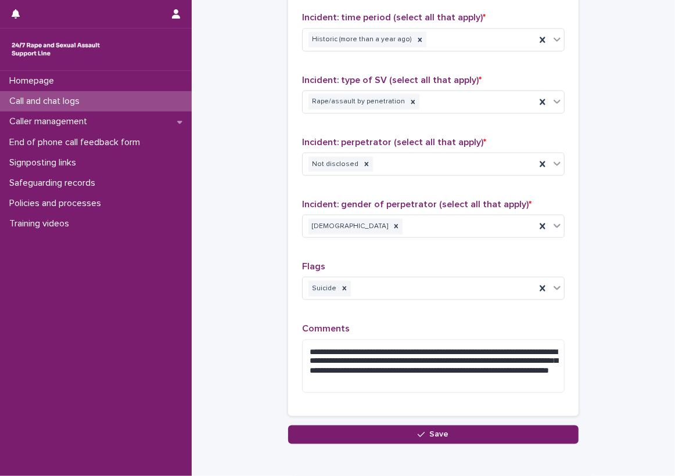
scroll to position [843, 0]
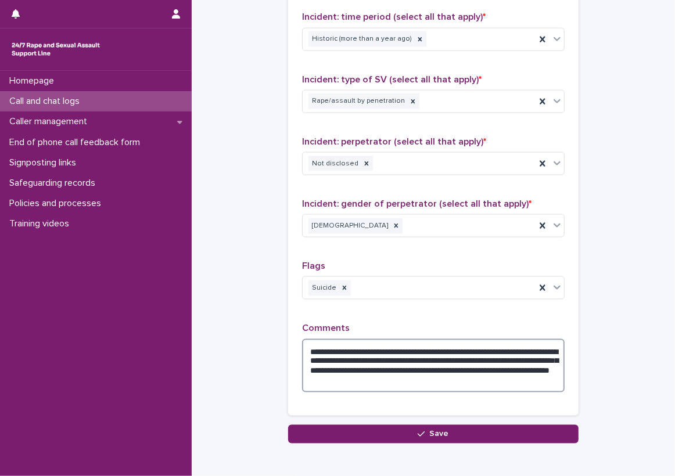
click at [464, 366] on textarea "**********" at bounding box center [433, 366] width 263 height 54
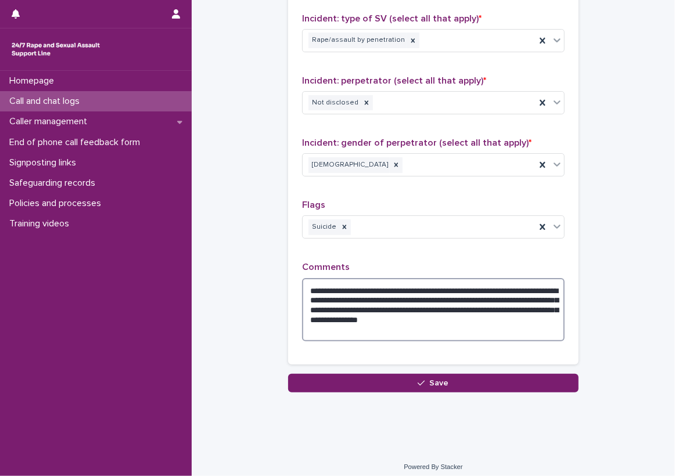
scroll to position [908, 0]
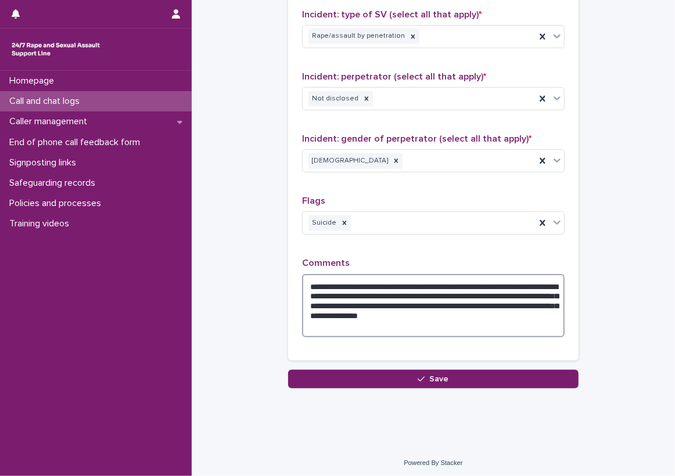
click at [535, 301] on textarea "**********" at bounding box center [433, 306] width 263 height 64
click at [530, 304] on textarea "**********" at bounding box center [433, 306] width 263 height 64
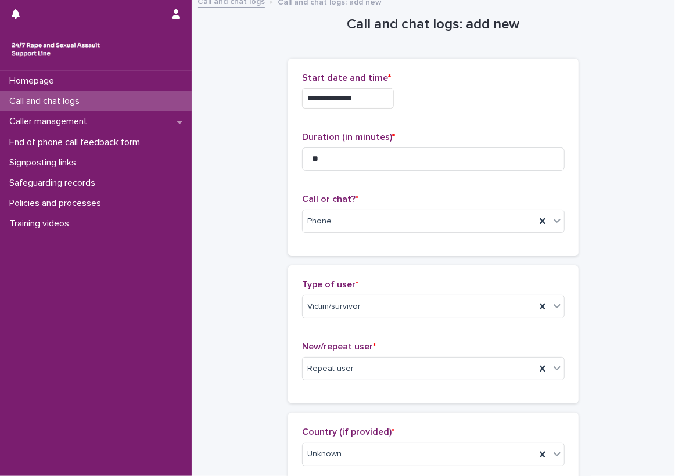
scroll to position [0, 0]
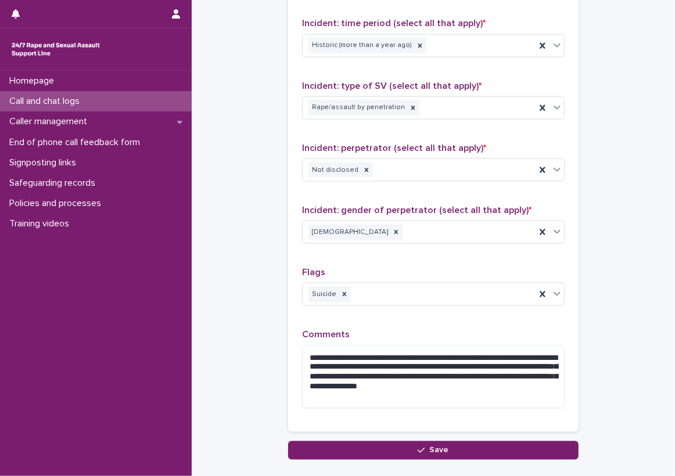
scroll to position [840, 0]
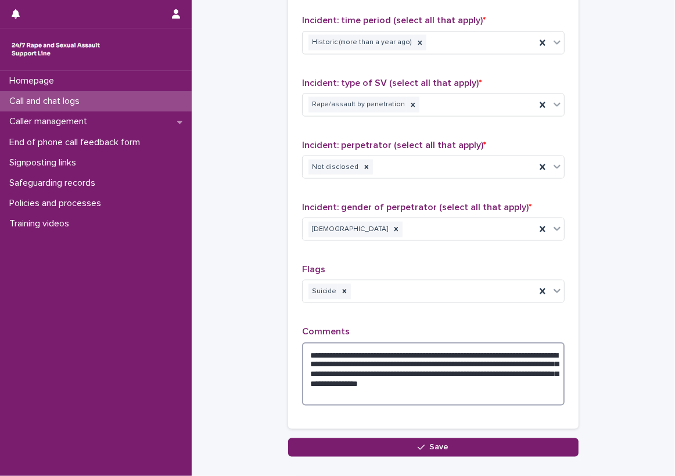
click at [437, 362] on textarea "**********" at bounding box center [433, 375] width 263 height 64
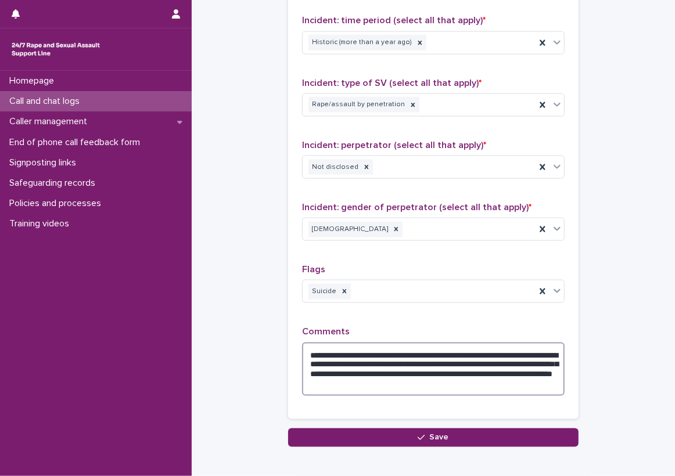
type textarea "**********"
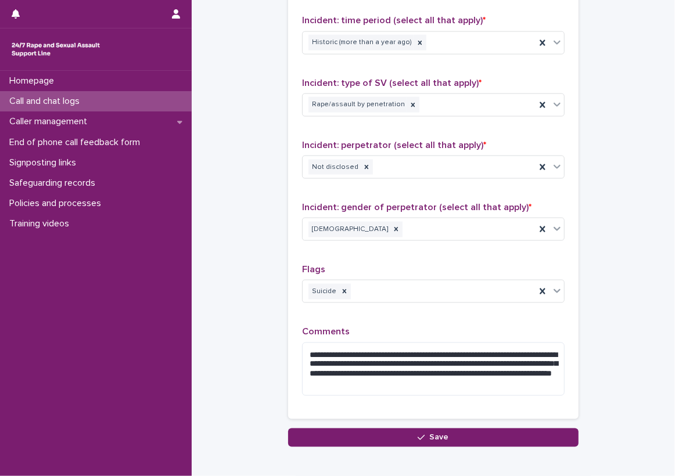
click at [447, 321] on div "**********" at bounding box center [433, 148] width 263 height 515
click at [288, 315] on div "**********" at bounding box center [433, 148] width 290 height 543
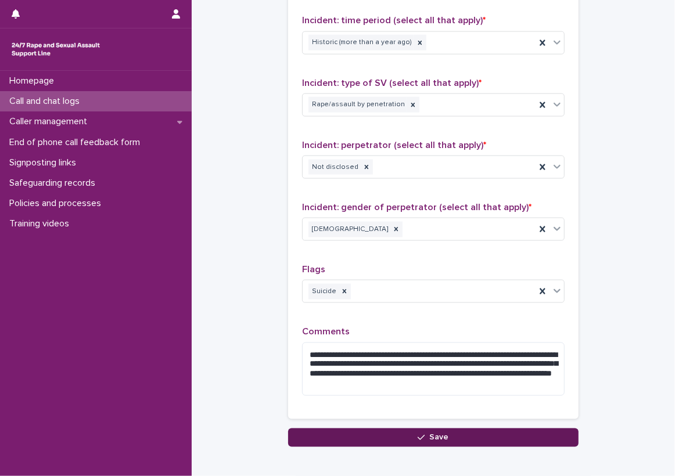
click at [409, 432] on button "Save" at bounding box center [433, 438] width 290 height 19
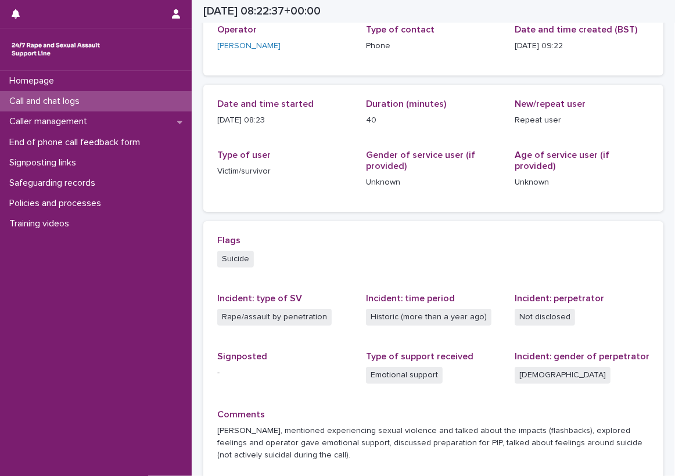
scroll to position [70, 0]
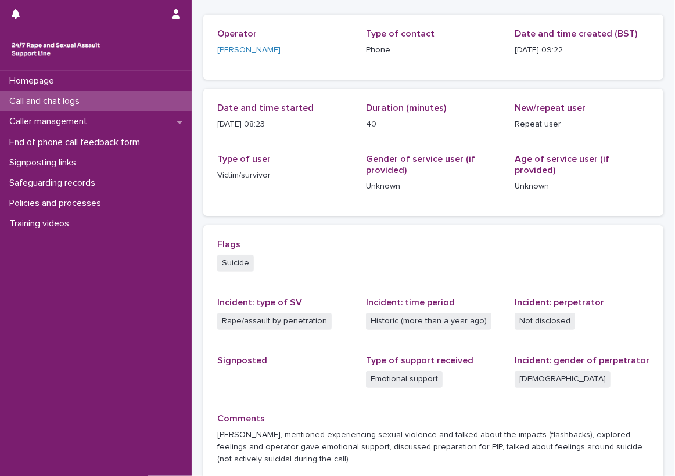
click at [541, 275] on div "Flags Suicide" at bounding box center [433, 261] width 432 height 44
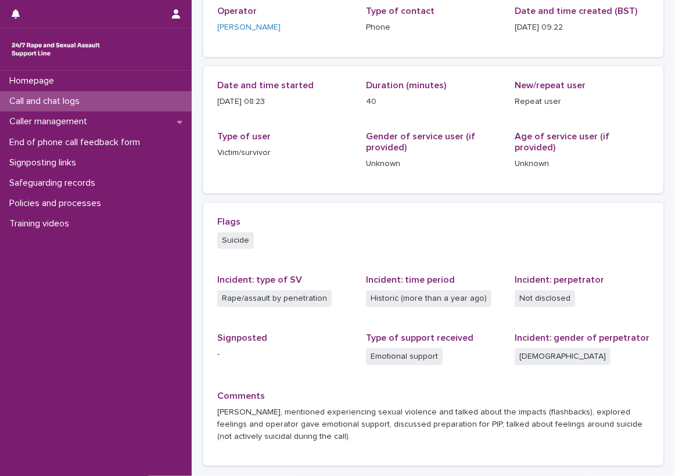
scroll to position [128, 0]
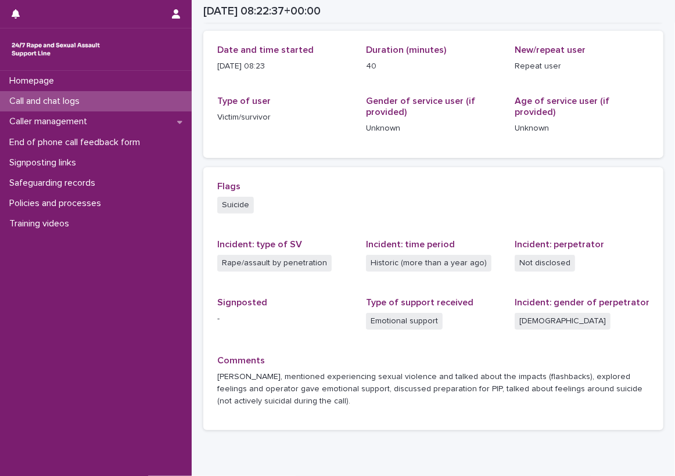
click at [656, 228] on div "Loading... Saving… Loading... Saving… [DATE] 08:22:37+00:00 [DATE] 09:22 Sorry,…" at bounding box center [433, 171] width 472 height 597
click at [176, 101] on div "Call and chat logs" at bounding box center [96, 101] width 192 height 20
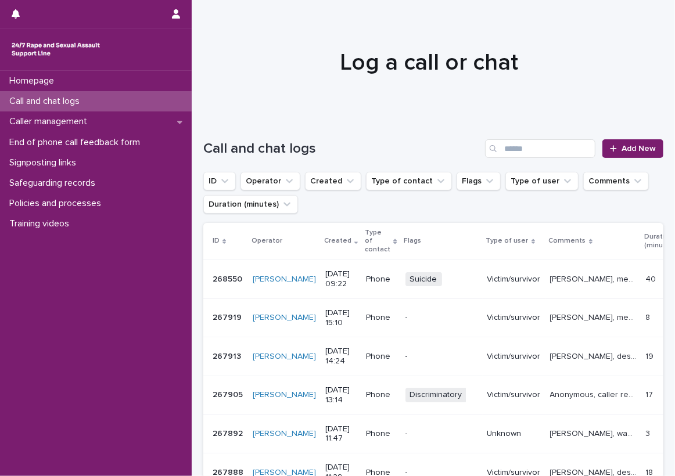
click at [153, 102] on div "Call and chat logs" at bounding box center [96, 101] width 192 height 20
click at [612, 154] on link "Add New" at bounding box center [632, 148] width 61 height 19
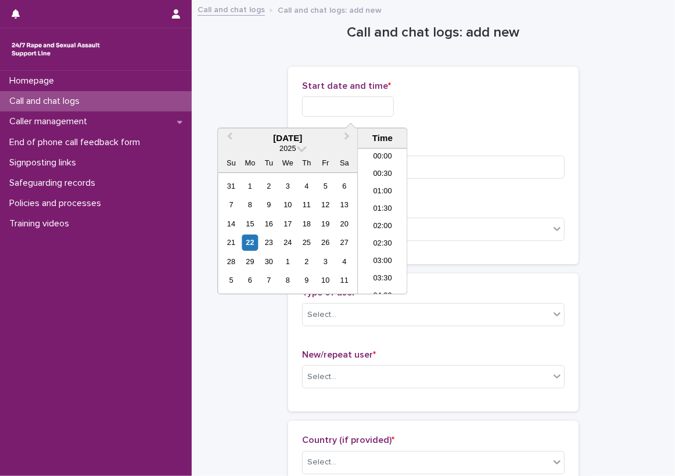
click at [323, 105] on input "text" at bounding box center [348, 106] width 92 height 20
click at [380, 221] on li "09:30" at bounding box center [382, 221] width 49 height 17
click at [376, 112] on input "**********" at bounding box center [348, 106] width 92 height 20
type input "**********"
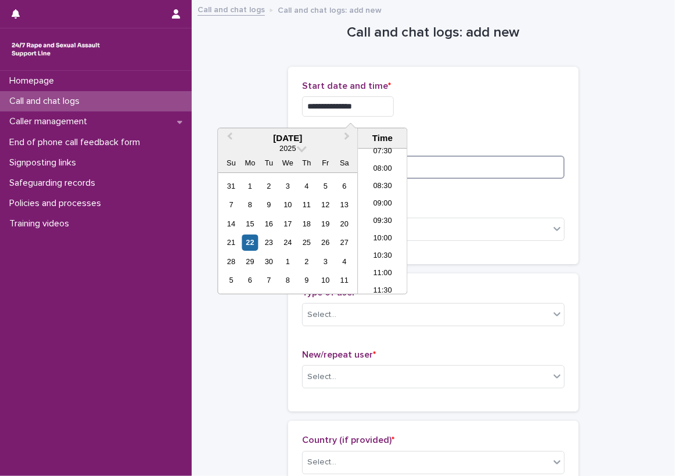
click at [466, 175] on input at bounding box center [433, 167] width 263 height 23
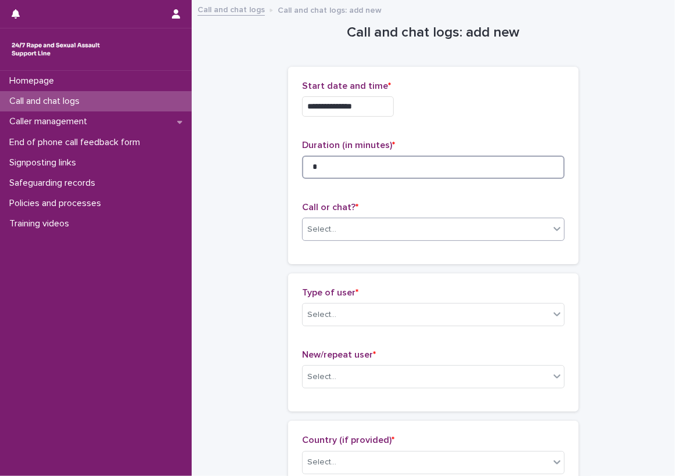
type input "*"
click at [407, 224] on div "Select..." at bounding box center [426, 229] width 247 height 19
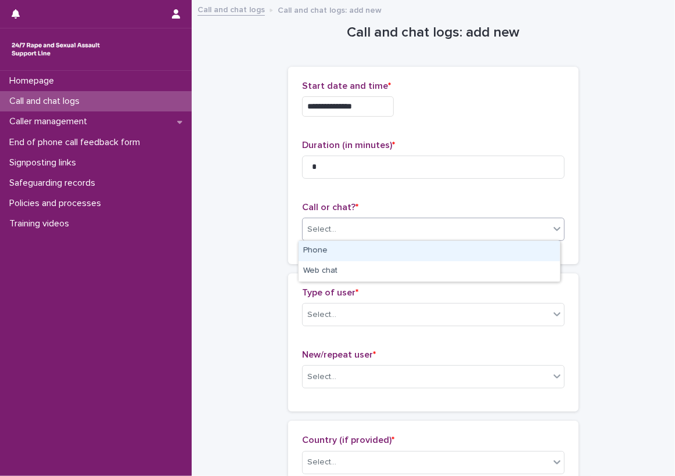
click at [380, 247] on div "Phone" at bounding box center [429, 251] width 261 height 20
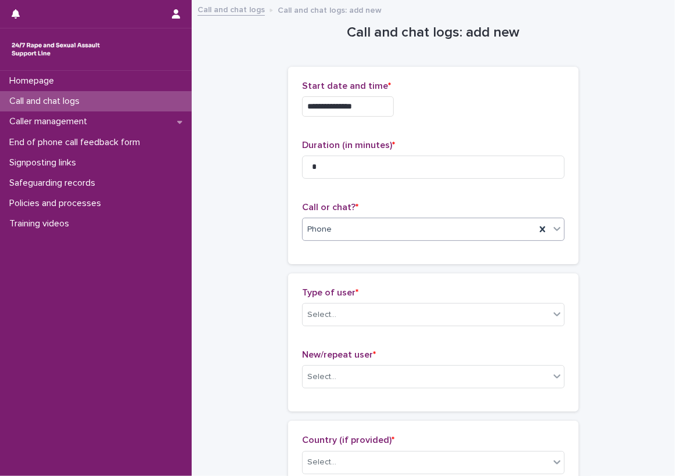
click at [379, 294] on p "Type of user *" at bounding box center [433, 293] width 263 height 11
click at [383, 307] on div "Select..." at bounding box center [426, 315] width 247 height 19
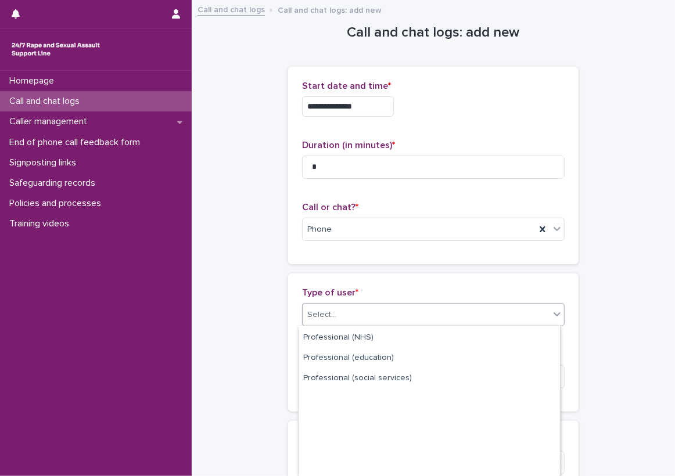
scroll to position [155, 0]
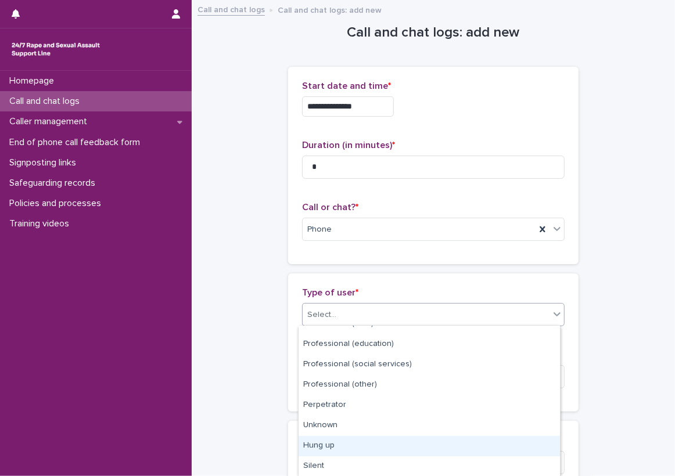
click at [350, 444] on div "Hung up" at bounding box center [429, 446] width 261 height 20
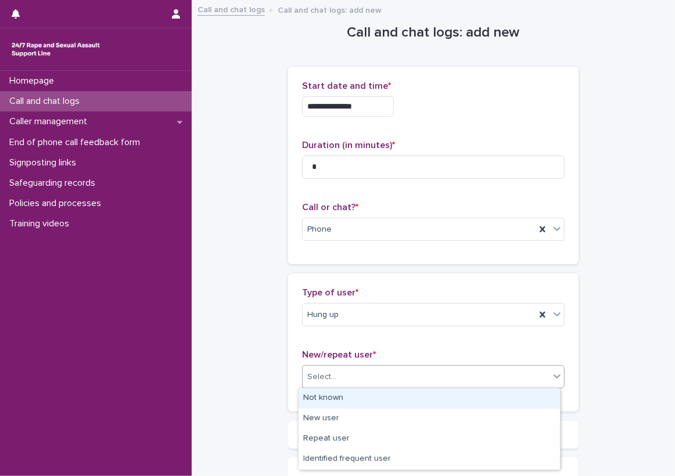
click at [350, 369] on div "Select..." at bounding box center [426, 377] width 247 height 19
click at [329, 399] on div "Not known" at bounding box center [429, 399] width 261 height 20
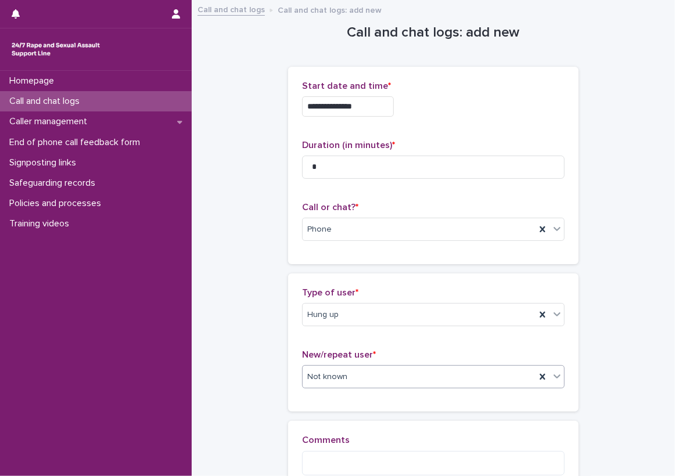
click at [327, 409] on div "Type of user * Hung up New/repeat user * option Not known, selected. 0 results …" at bounding box center [433, 343] width 290 height 138
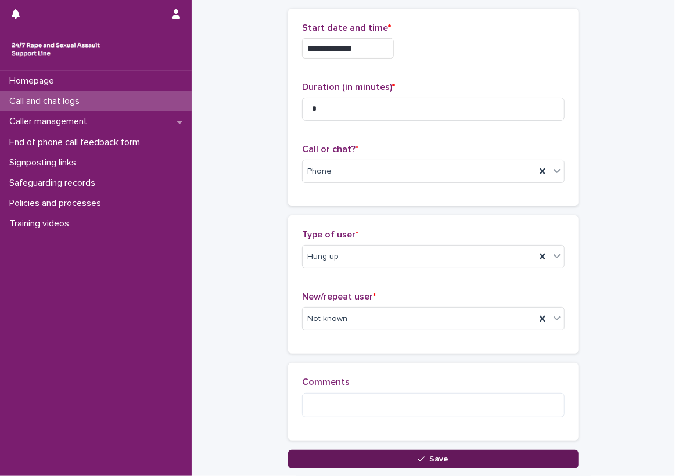
click at [387, 459] on button "Save" at bounding box center [433, 459] width 290 height 19
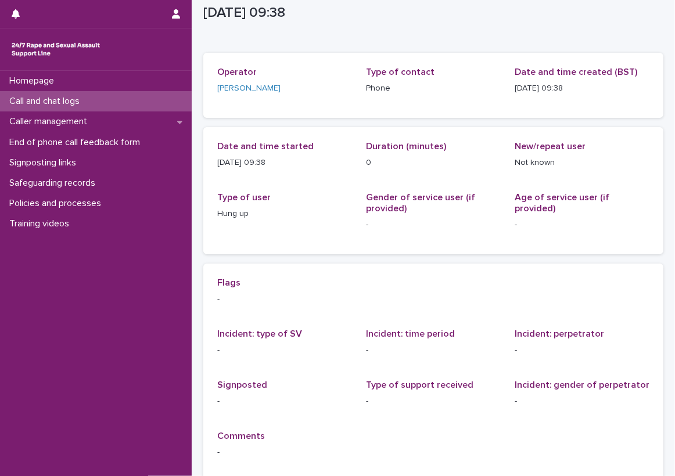
scroll to position [58, 0]
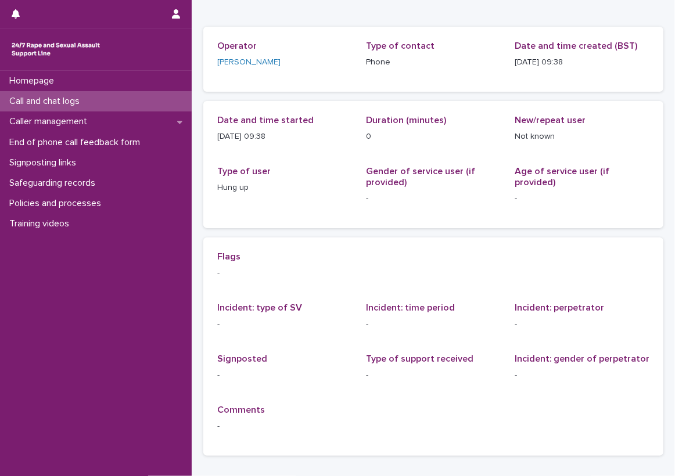
click at [168, 96] on div "Call and chat logs" at bounding box center [96, 101] width 192 height 20
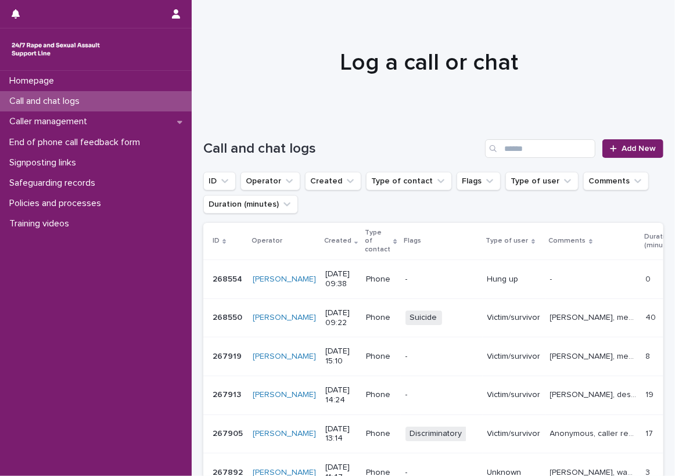
click at [284, 67] on h1 "Log a call or chat" at bounding box center [428, 63] width 451 height 28
click at [139, 188] on div "Safeguarding records" at bounding box center [96, 183] width 192 height 20
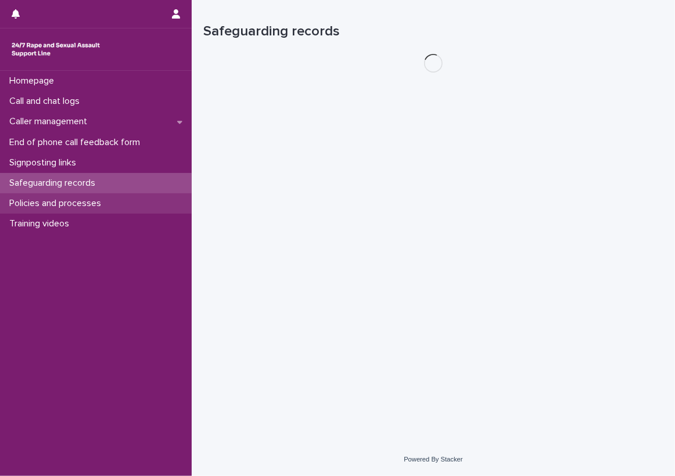
click at [139, 213] on div "Policies and processes" at bounding box center [96, 203] width 192 height 20
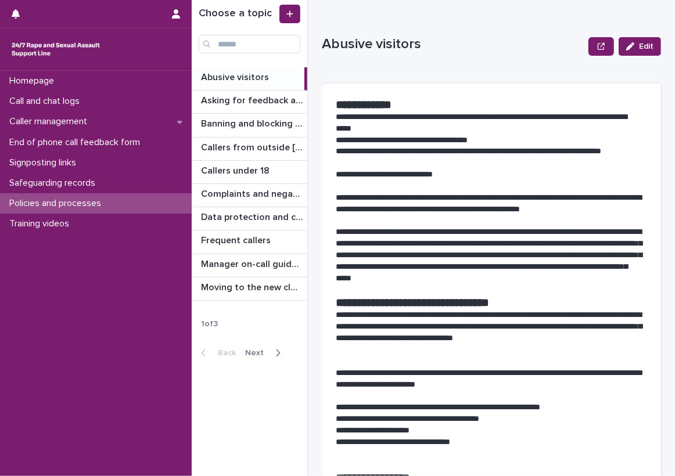
click at [272, 349] on div "button" at bounding box center [276, 353] width 10 height 10
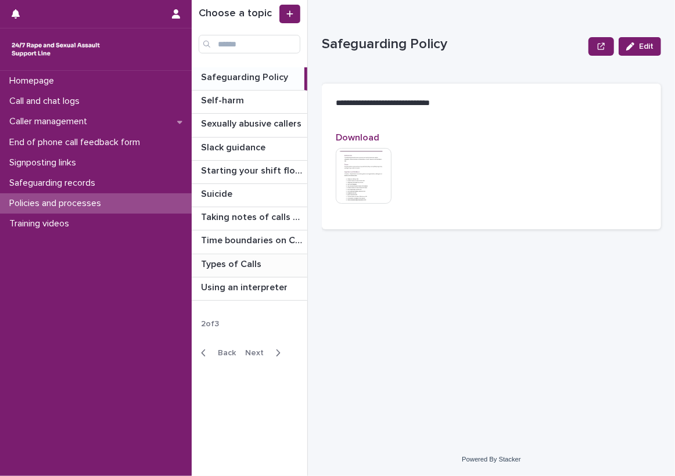
click at [249, 263] on p "Types of Calls" at bounding box center [232, 263] width 63 height 13
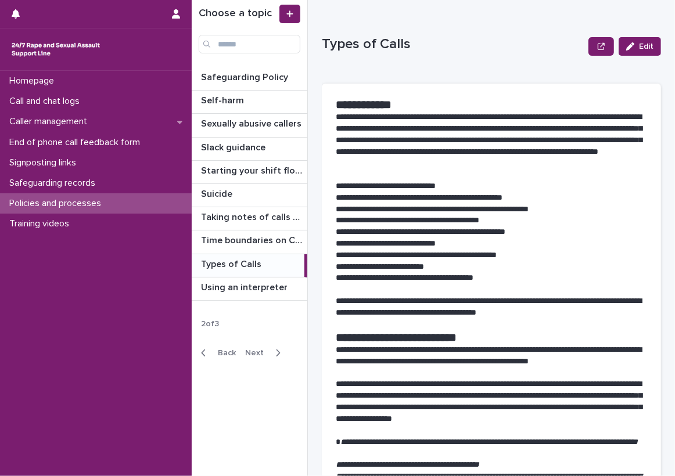
click at [310, 281] on div "**********" at bounding box center [433, 238] width 483 height 476
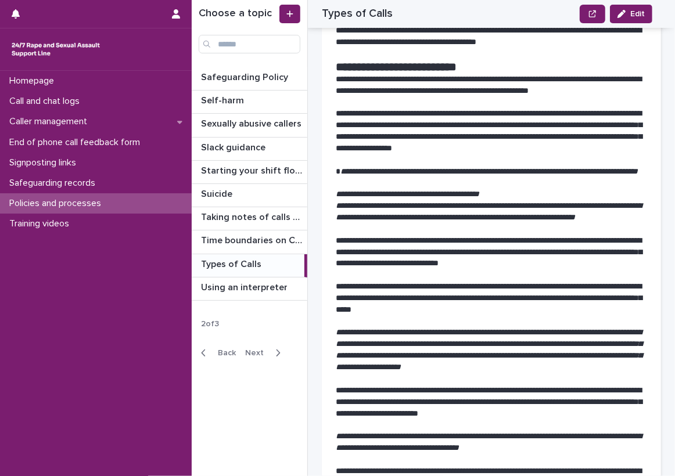
scroll to position [290, 0]
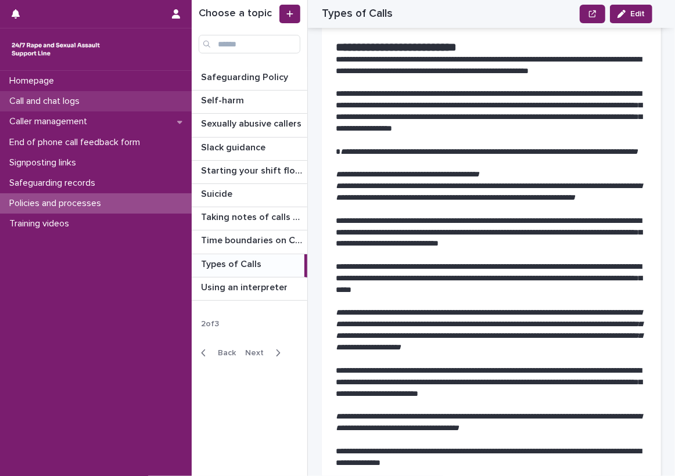
click at [103, 92] on div "Call and chat logs" at bounding box center [96, 101] width 192 height 20
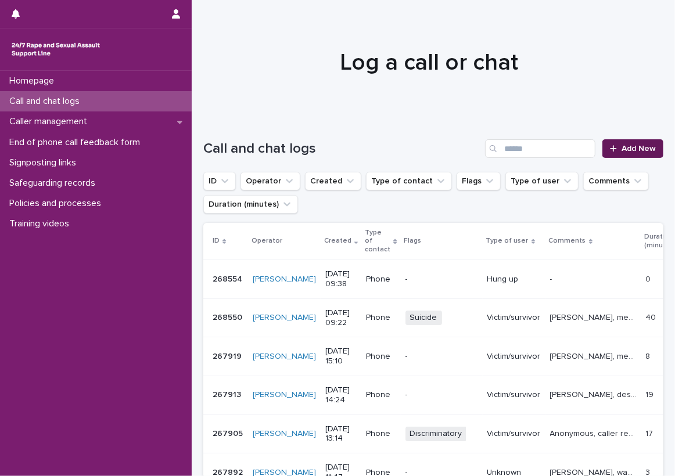
click at [610, 149] on div at bounding box center [616, 149] width 12 height 8
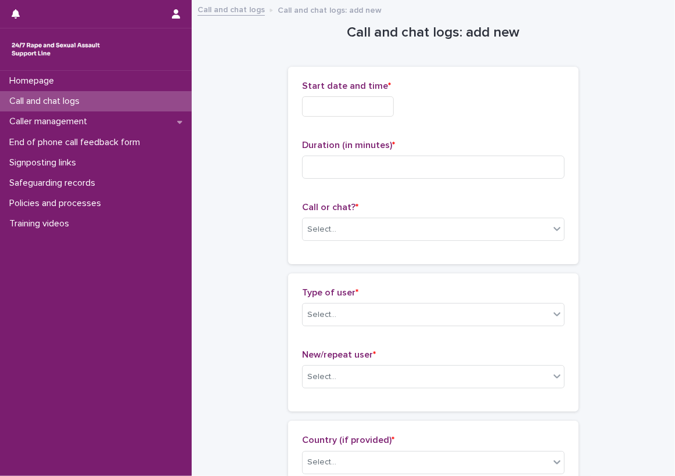
click at [366, 105] on input "text" at bounding box center [348, 106] width 92 height 20
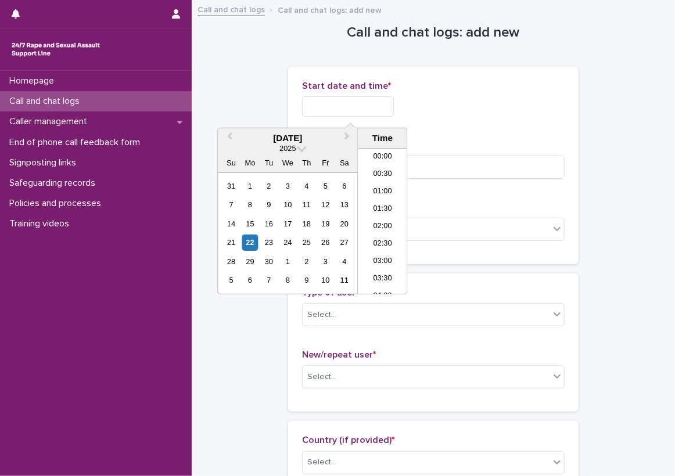
scroll to position [285, 0]
click at [386, 218] on li "10:00" at bounding box center [382, 221] width 49 height 17
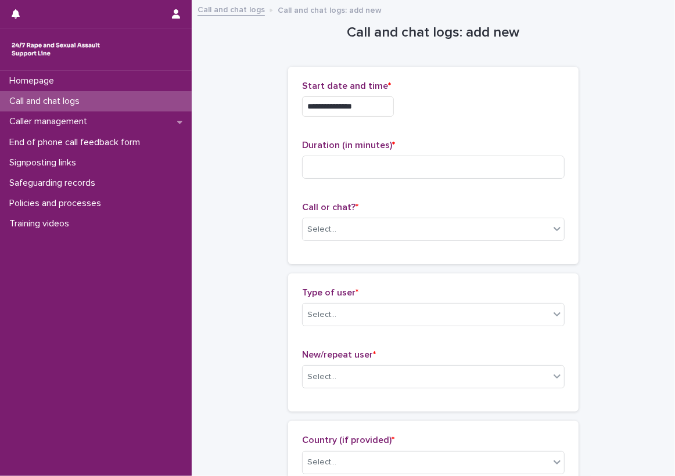
click at [386, 106] on input "**********" at bounding box center [348, 106] width 92 height 20
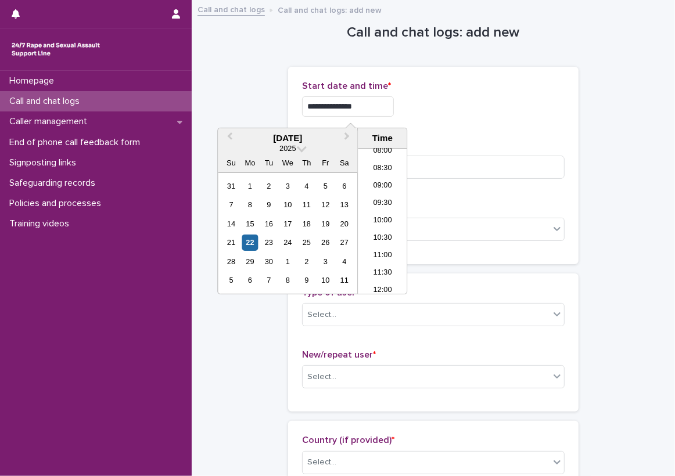
type input "**********"
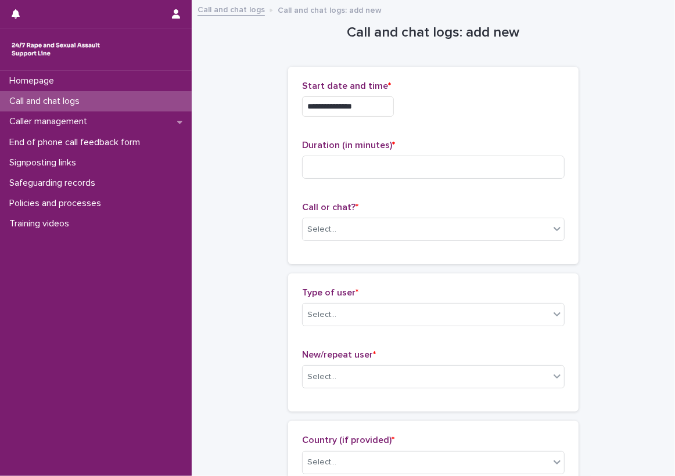
click at [456, 153] on div "Duration (in minutes) *" at bounding box center [433, 164] width 263 height 48
click at [480, 174] on input at bounding box center [433, 167] width 263 height 23
type input "*"
click at [381, 228] on div "Select..." at bounding box center [426, 229] width 247 height 19
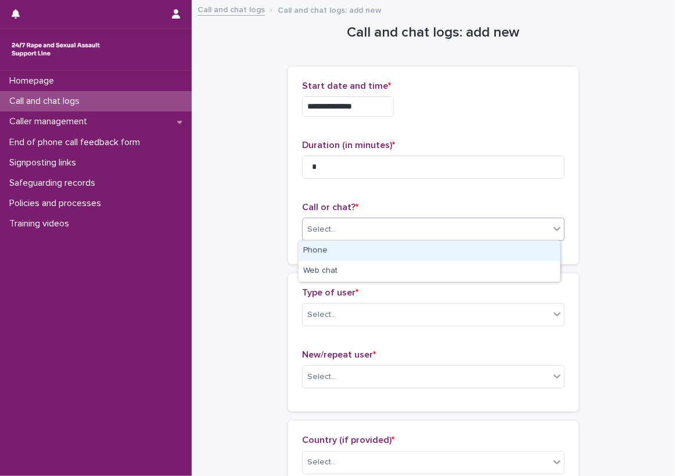
click at [359, 247] on div "Phone" at bounding box center [429, 251] width 261 height 20
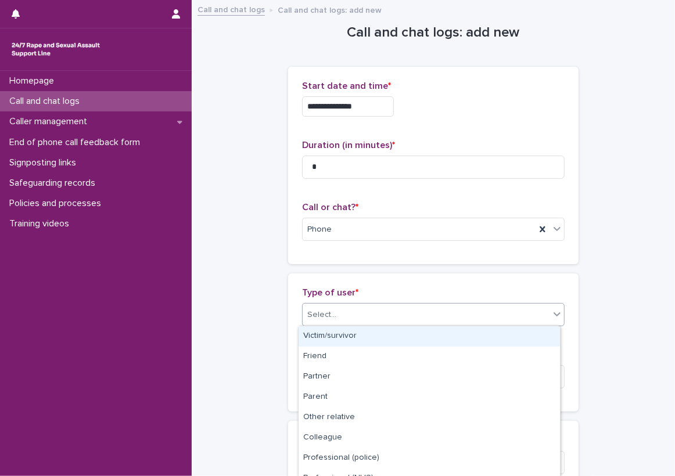
click at [421, 311] on div "Select..." at bounding box center [426, 315] width 247 height 19
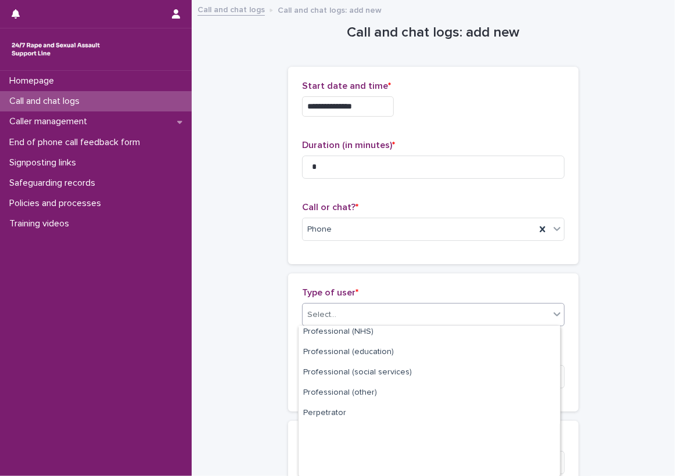
scroll to position [155, 0]
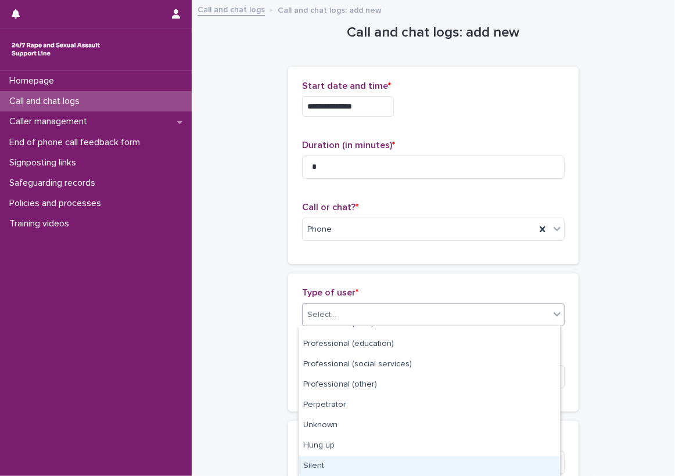
click at [326, 463] on div "Silent" at bounding box center [429, 467] width 261 height 20
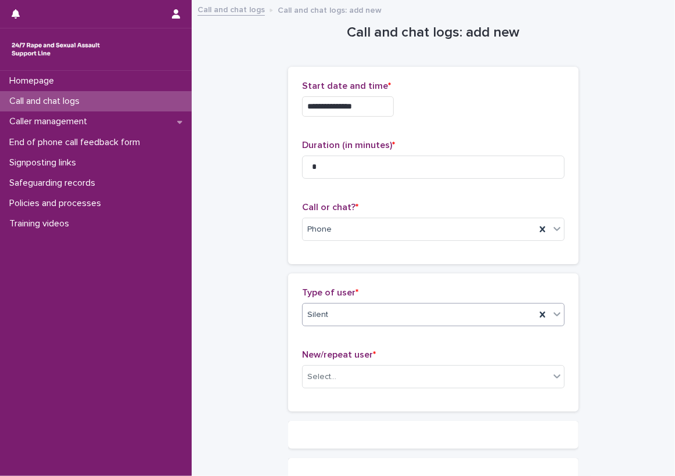
click at [341, 389] on div "New/repeat user * Select..." at bounding box center [433, 374] width 263 height 48
click at [344, 373] on div "Select..." at bounding box center [426, 377] width 247 height 19
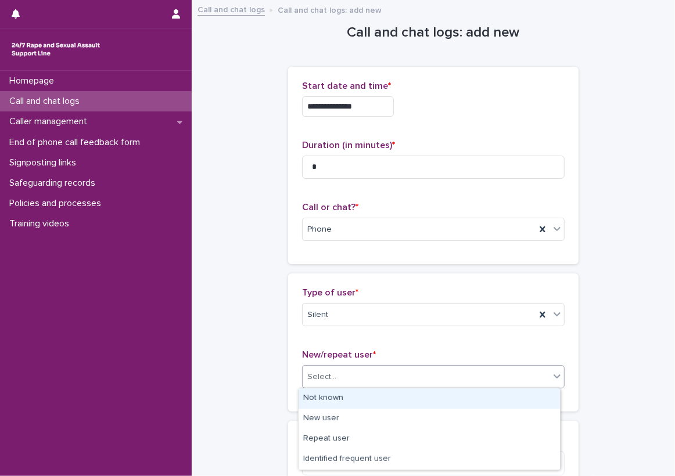
click at [347, 400] on div "Not known" at bounding box center [429, 399] width 261 height 20
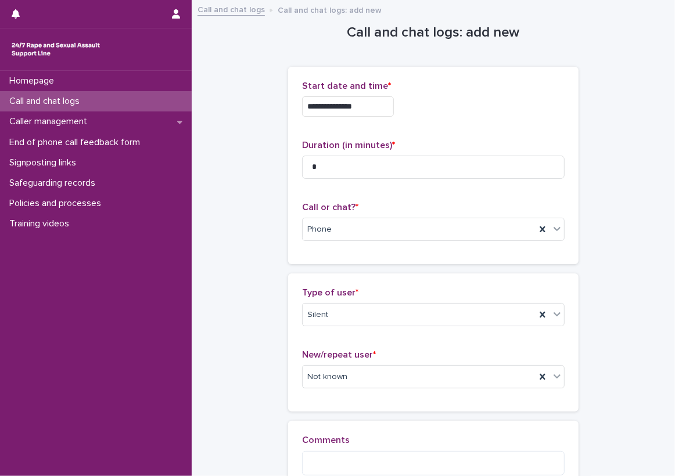
click at [294, 398] on div "Type of user * Silent New/repeat user * Not known" at bounding box center [433, 343] width 290 height 138
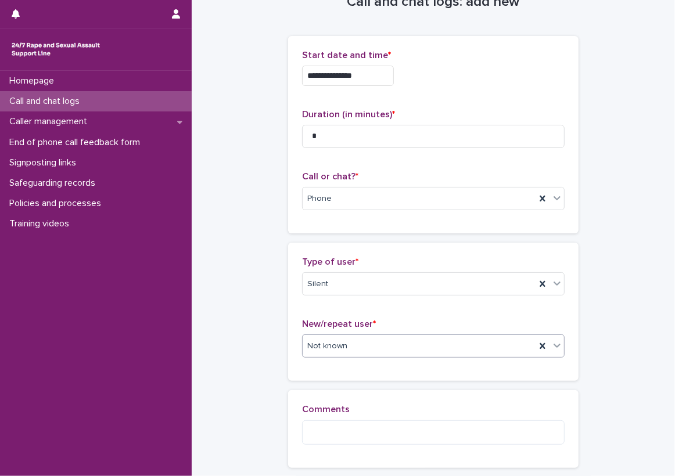
scroll to position [58, 0]
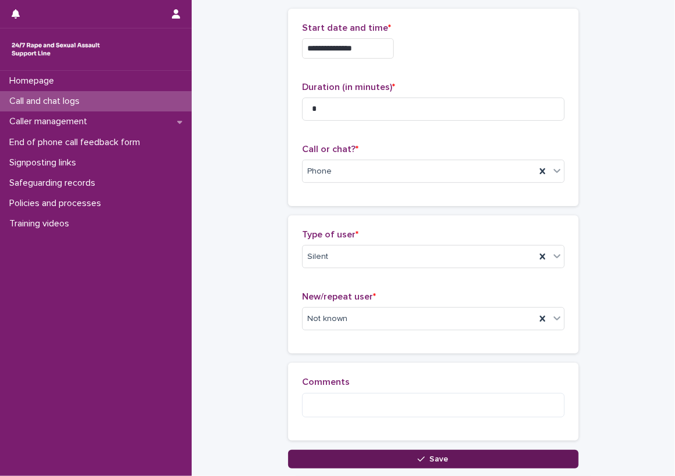
click at [496, 464] on button "Save" at bounding box center [433, 459] width 290 height 19
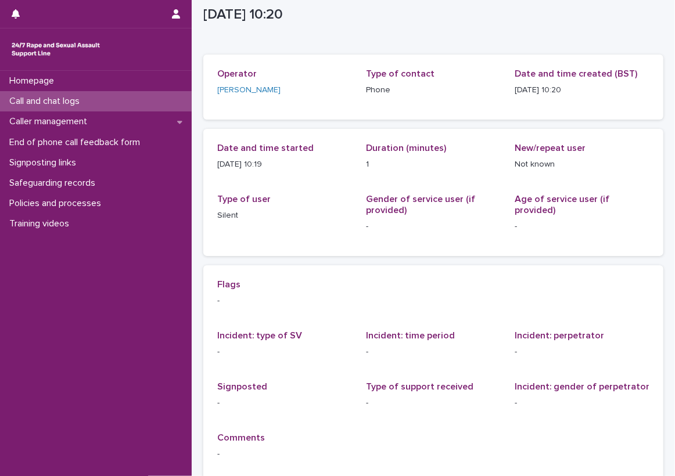
scroll to position [58, 0]
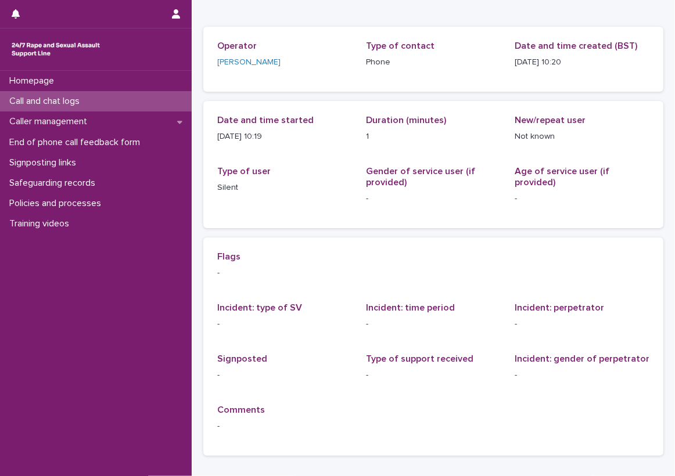
click at [123, 101] on div "Call and chat logs" at bounding box center [96, 101] width 192 height 20
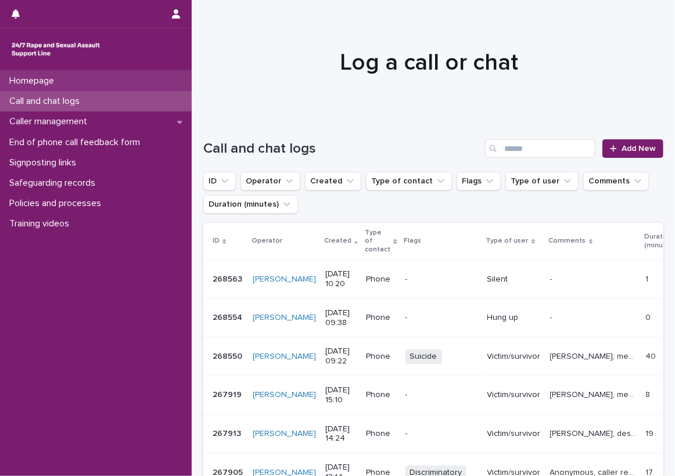
drag, startPoint x: 113, startPoint y: 96, endPoint x: 109, endPoint y: 73, distance: 23.5
click at [113, 96] on div "Call and chat logs" at bounding box center [96, 101] width 192 height 20
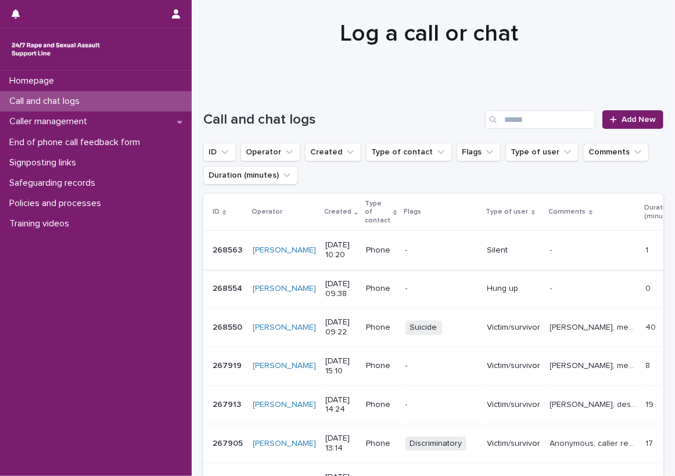
scroll to position [58, 0]
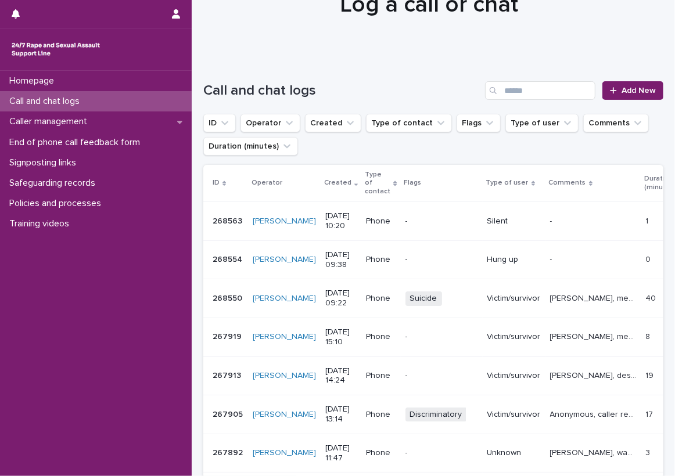
click at [558, 292] on p "[PERSON_NAME], mentioned experiencing sexual violence and talked about the impa…" at bounding box center [594, 298] width 89 height 12
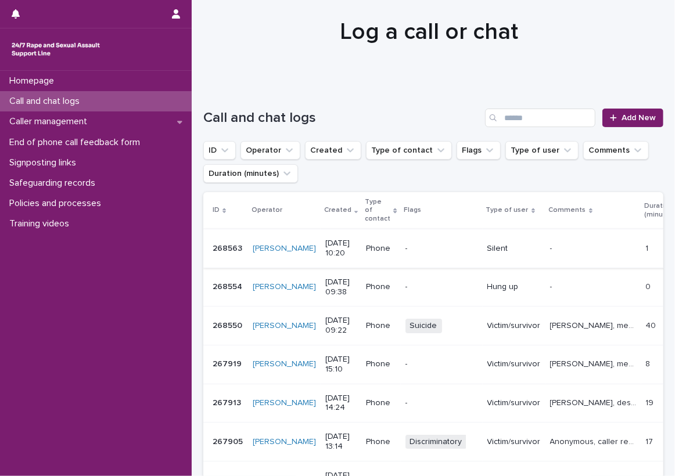
scroll to position [58, 0]
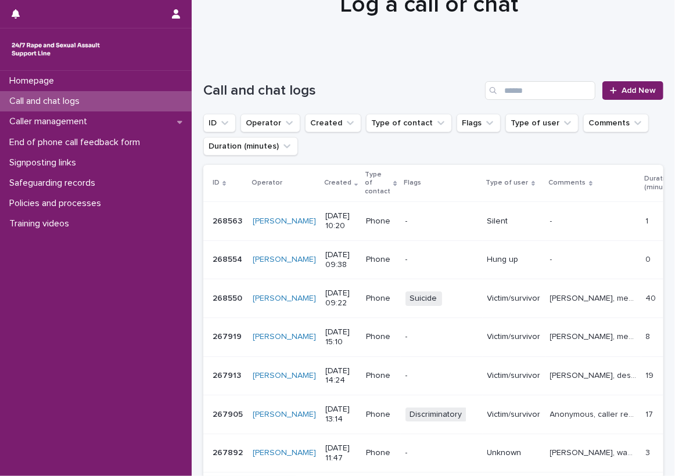
click at [404, 240] on td "-" at bounding box center [442, 259] width 82 height 39
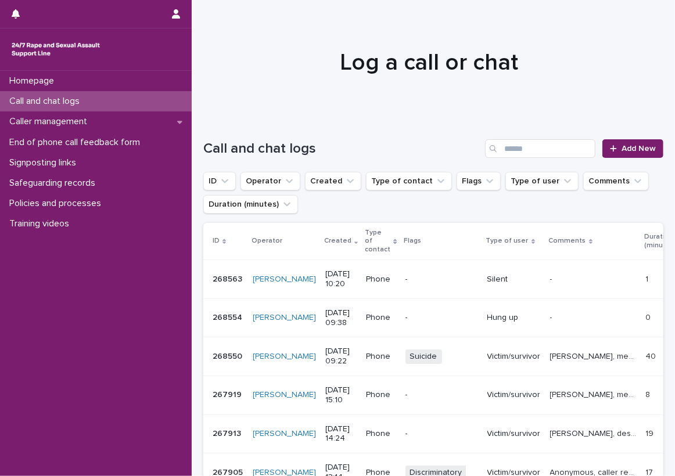
click at [192, 118] on div "Loading... Saving… Loading... Saving… Call and chat logs Add New ID Operator Cr…" at bounding box center [433, 431] width 483 height 630
click at [157, 98] on div "Call and chat logs" at bounding box center [96, 101] width 192 height 20
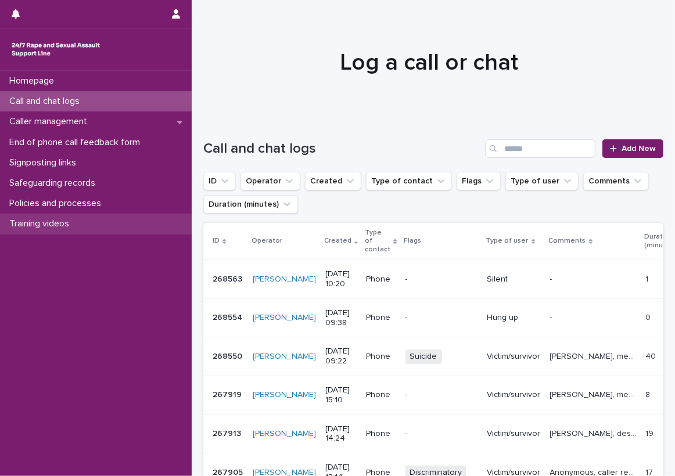
click at [150, 217] on div "Training videos" at bounding box center [96, 224] width 192 height 20
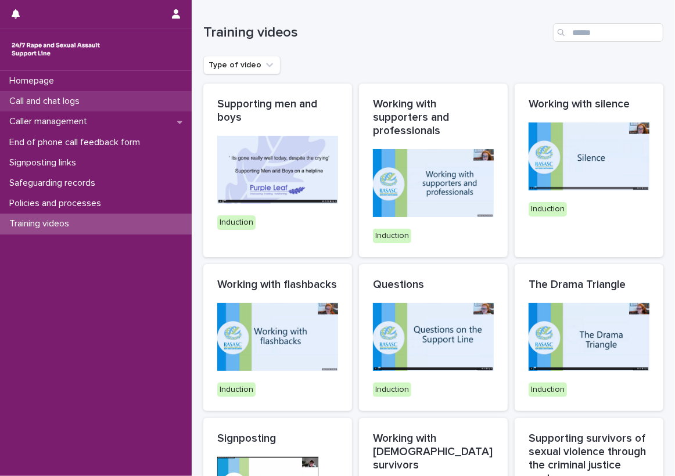
click at [163, 98] on div "Call and chat logs" at bounding box center [96, 101] width 192 height 20
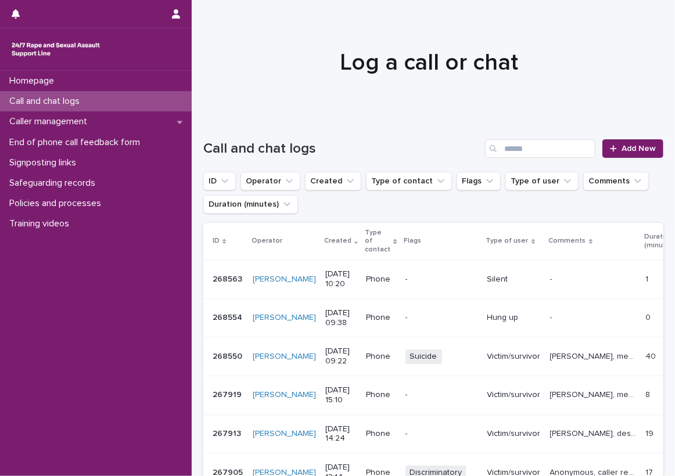
click at [214, 132] on div "Call and chat logs Add New" at bounding box center [433, 144] width 460 height 56
click at [175, 114] on div "Caller management" at bounding box center [96, 122] width 192 height 20
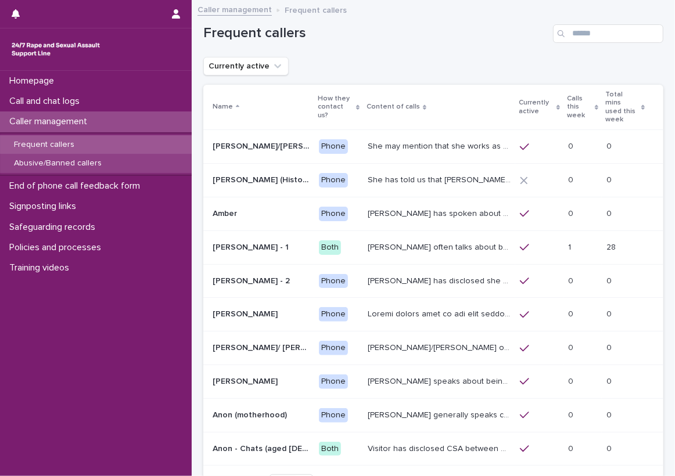
click at [167, 163] on div "Abusive/Banned callers" at bounding box center [96, 163] width 192 height 19
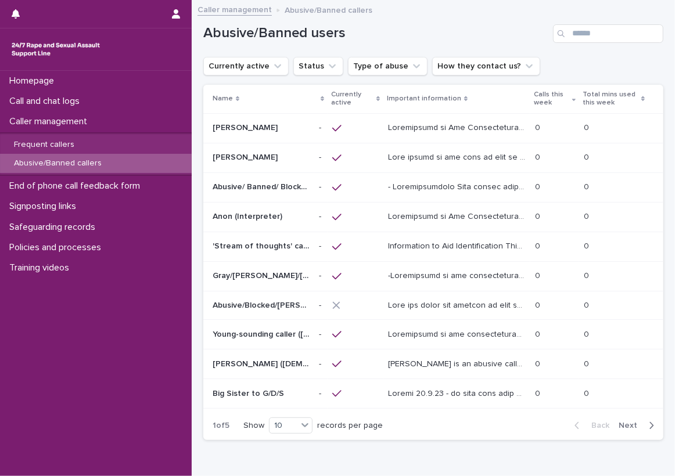
click at [644, 423] on div "button" at bounding box center [649, 426] width 10 height 10
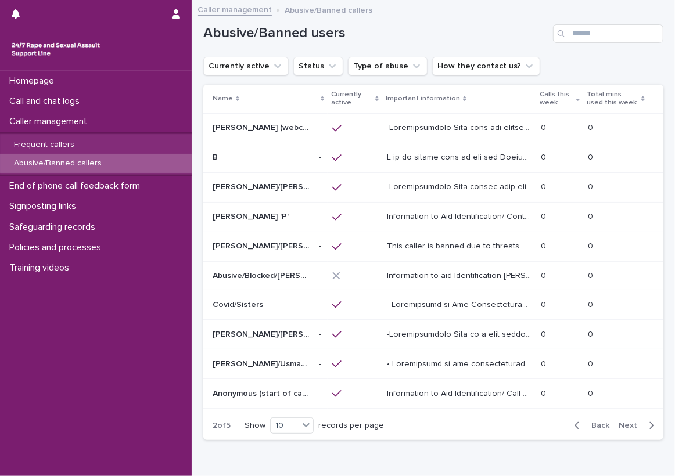
click at [636, 421] on button "Next" at bounding box center [638, 426] width 49 height 10
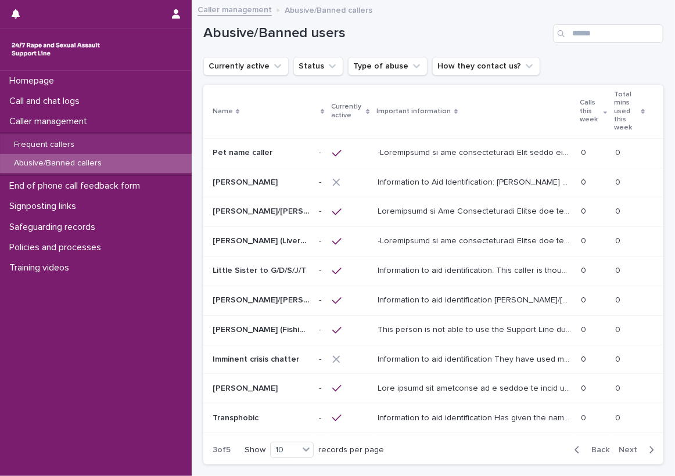
click at [644, 445] on div "button" at bounding box center [649, 450] width 10 height 10
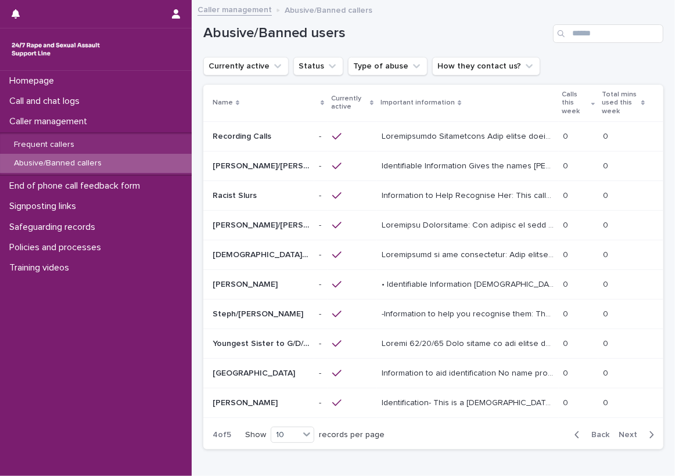
click at [437, 159] on p "Identifiable Information Gives the names [PERSON_NAME], [PERSON_NAME], [PERSON_…" at bounding box center [469, 165] width 174 height 12
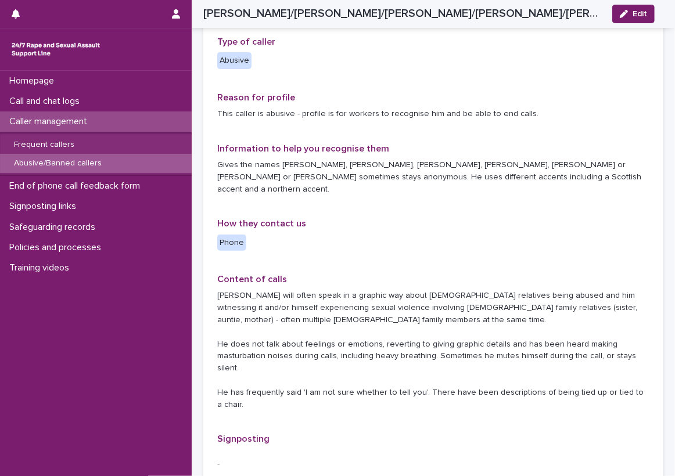
scroll to position [232, 0]
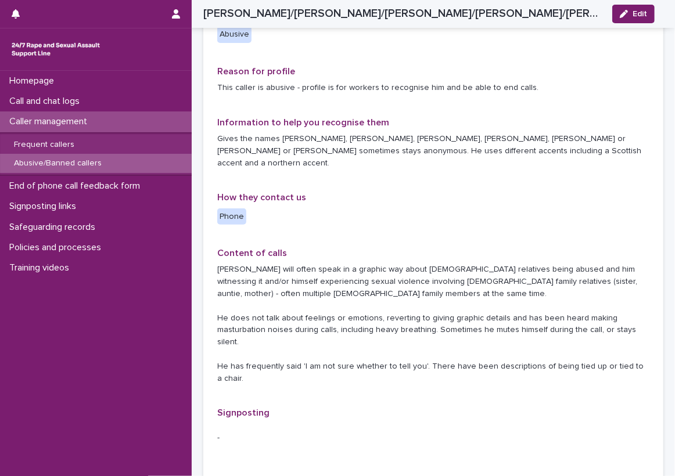
click at [418, 204] on div "Type of caller Abusive Reason for profile This caller is abusive - profile is f…" at bounding box center [433, 315] width 432 height 610
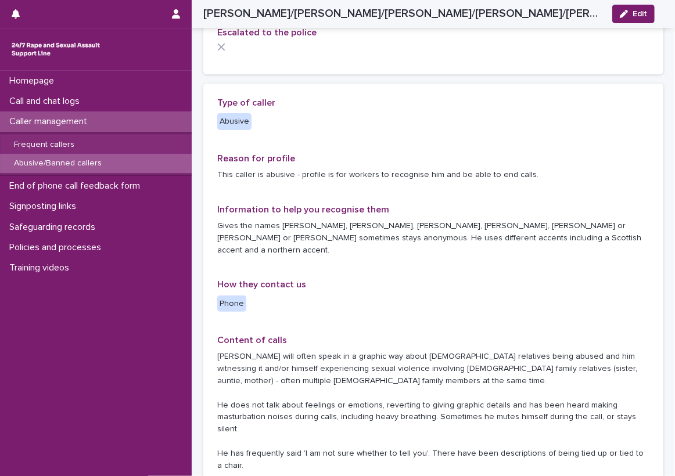
scroll to position [116, 0]
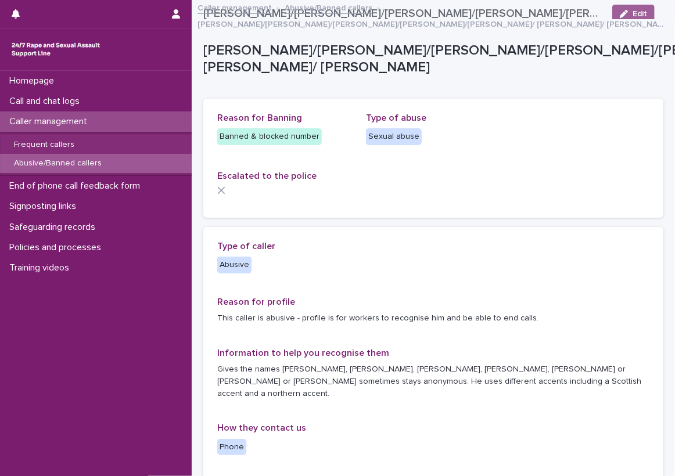
scroll to position [0, 0]
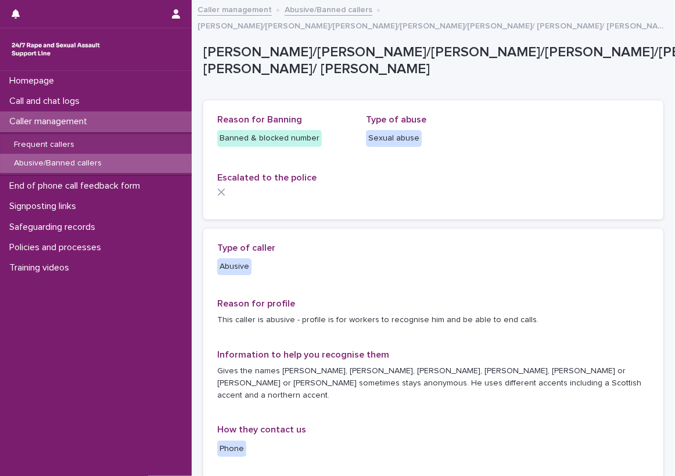
click at [520, 314] on p "This caller is abusive - profile is for workers to recognise him and be able to…" at bounding box center [433, 320] width 432 height 12
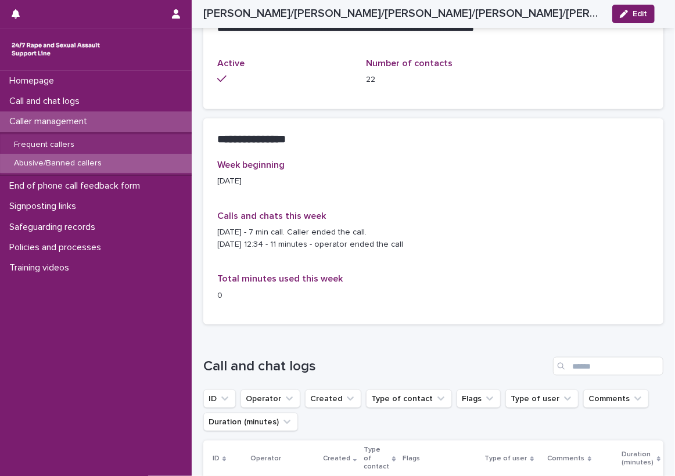
scroll to position [700, 0]
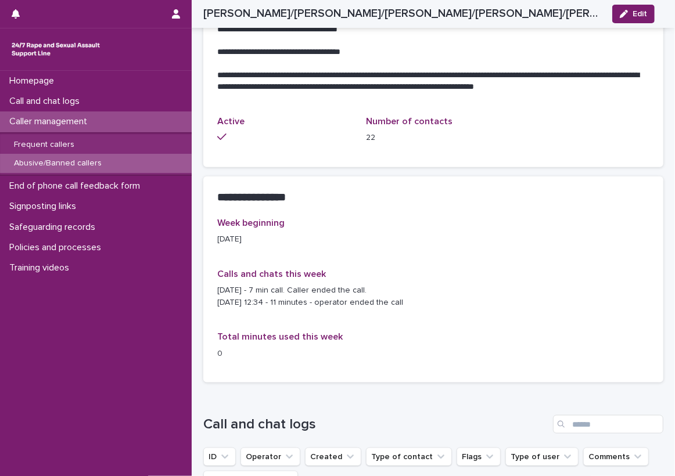
click at [547, 286] on div "Calls and chats this week [DATE] - 7 min call. Caller ended the call. [DATE] 12…" at bounding box center [433, 293] width 432 height 49
click at [101, 103] on div "Call and chat logs" at bounding box center [96, 101] width 192 height 20
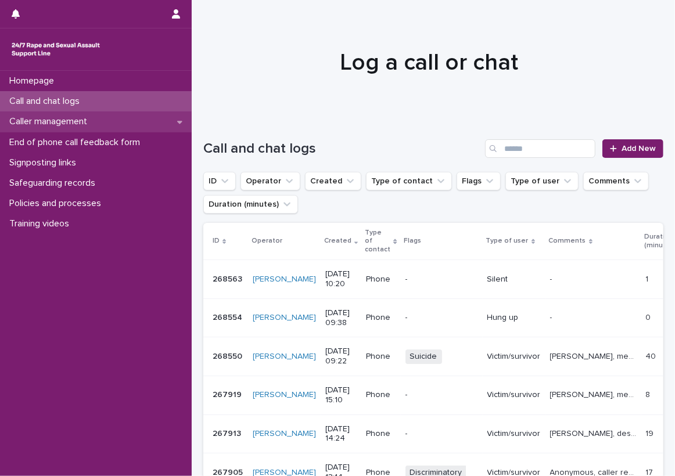
click at [136, 127] on div "Caller management" at bounding box center [96, 122] width 192 height 20
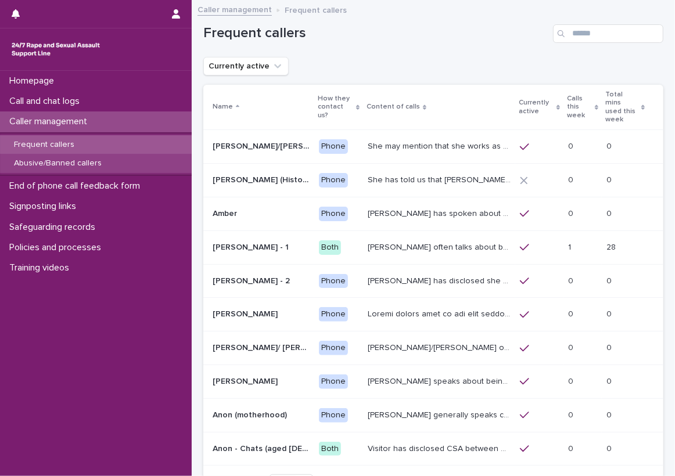
click at [142, 170] on div "Abusive/Banned callers" at bounding box center [96, 163] width 192 height 19
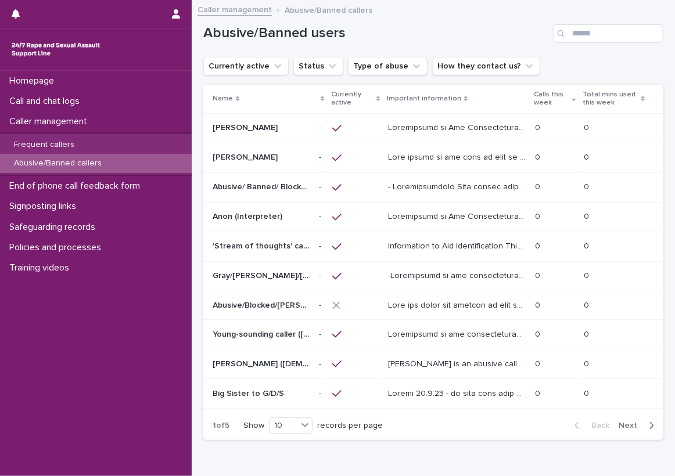
click at [572, 94] on th "Calls this week" at bounding box center [554, 99] width 49 height 28
click at [572, 96] on icon at bounding box center [573, 99] width 3 height 6
click at [562, 100] on p "Calls this week" at bounding box center [551, 98] width 35 height 21
click at [554, 98] on p "Calls this week" at bounding box center [551, 98] width 35 height 21
click at [547, 74] on div "Currently active Status Type of abuse How they contact us?" at bounding box center [433, 66] width 460 height 19
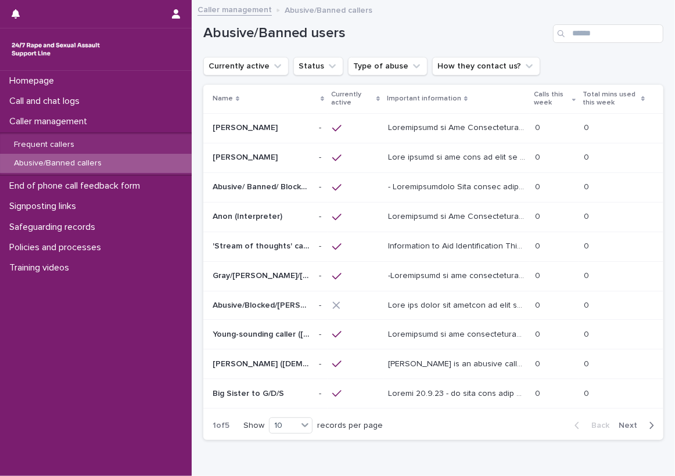
click at [628, 422] on span "Next" at bounding box center [632, 426] width 26 height 8
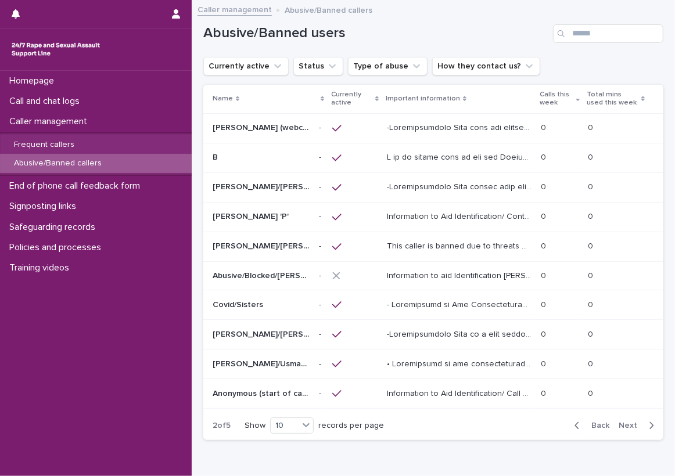
click at [628, 422] on span "Next" at bounding box center [632, 426] width 26 height 8
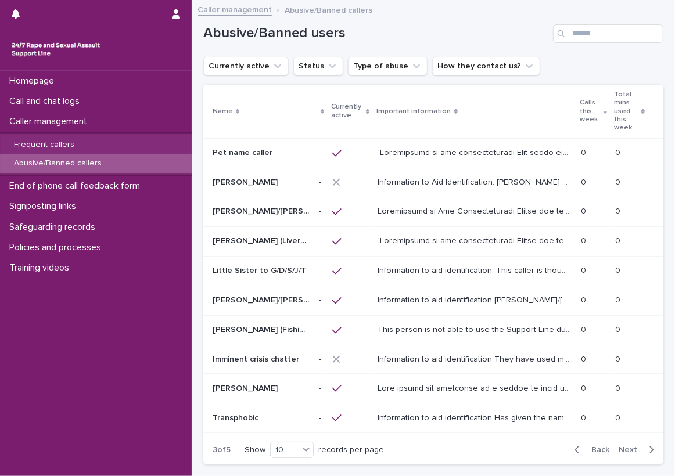
click at [628, 446] on span "Next" at bounding box center [632, 450] width 26 height 8
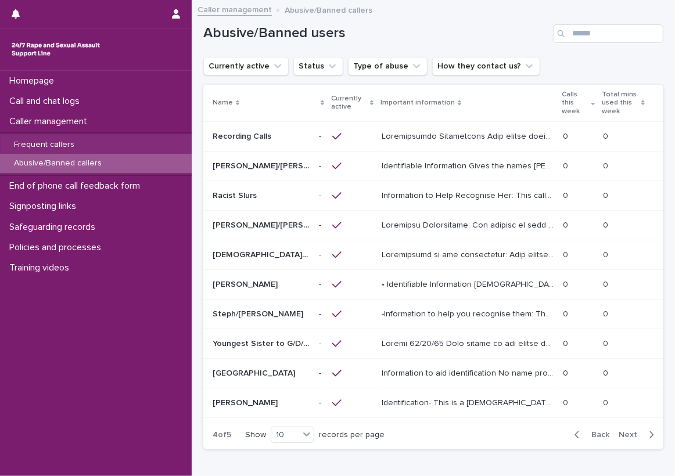
click at [448, 159] on p "Identifiable Information Gives the names [PERSON_NAME], [PERSON_NAME], [PERSON_…" at bounding box center [469, 165] width 174 height 12
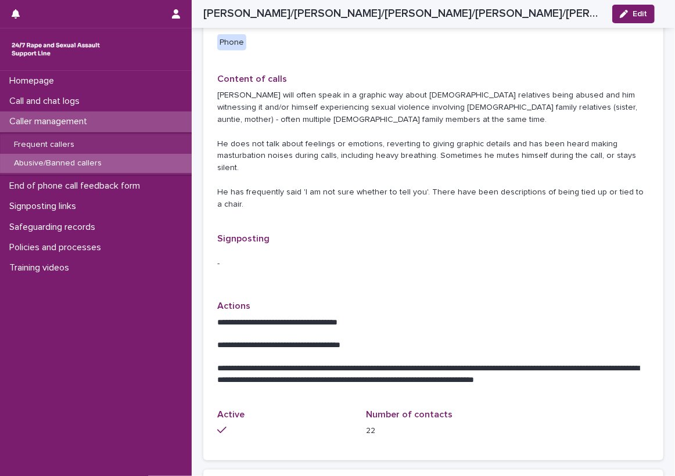
scroll to position [349, 0]
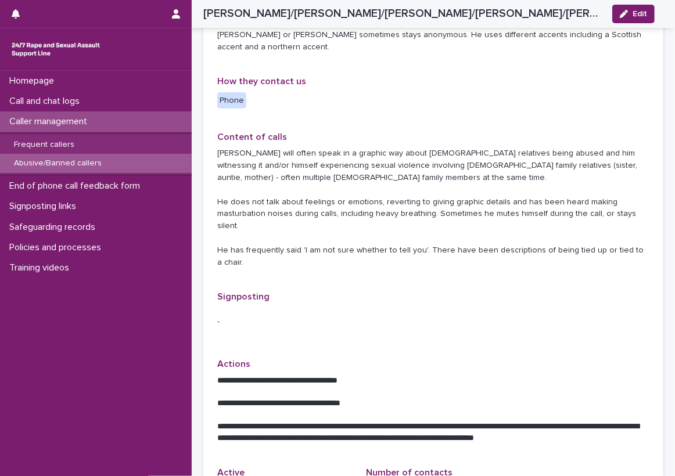
click at [393, 132] on p "Content of calls" at bounding box center [433, 137] width 432 height 11
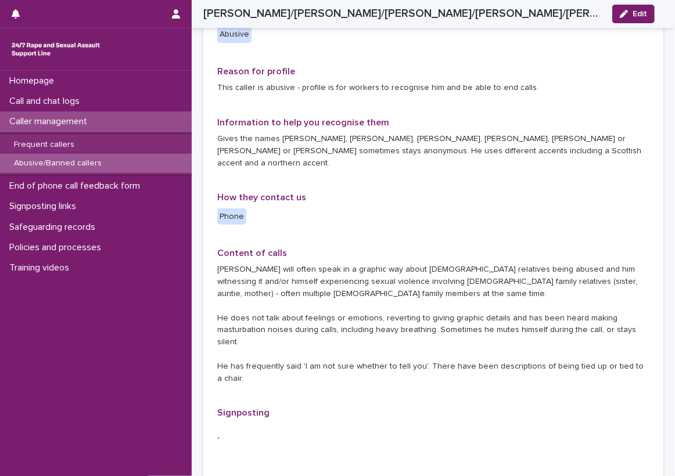
scroll to position [174, 0]
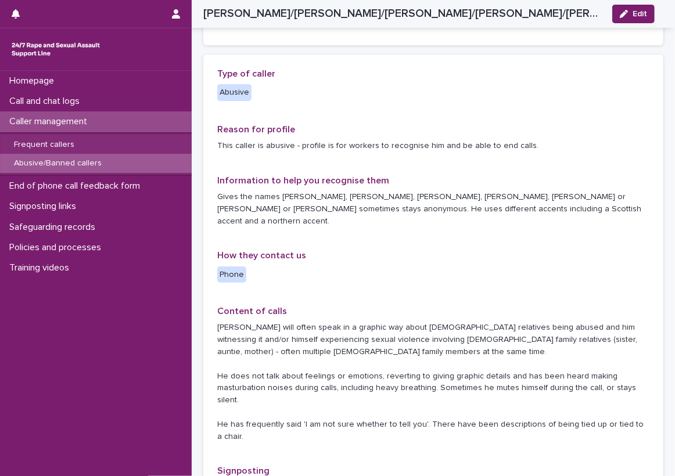
click at [294, 409] on p "[PERSON_NAME] will often speak in a graphic way about [DEMOGRAPHIC_DATA] relati…" at bounding box center [433, 382] width 432 height 121
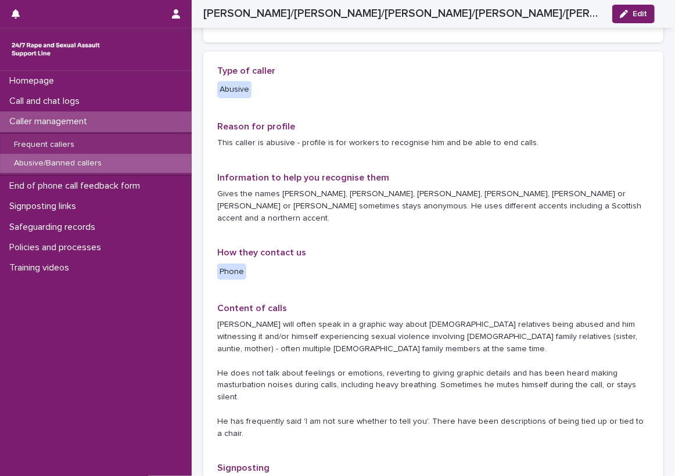
scroll to position [0, 0]
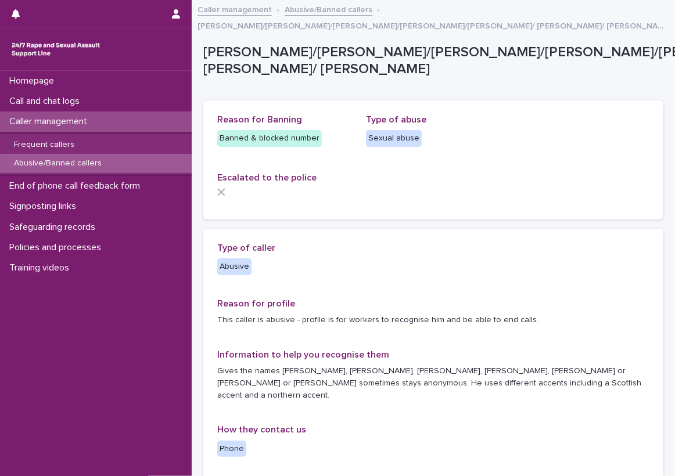
click at [407, 188] on div at bounding box center [433, 192] width 432 height 8
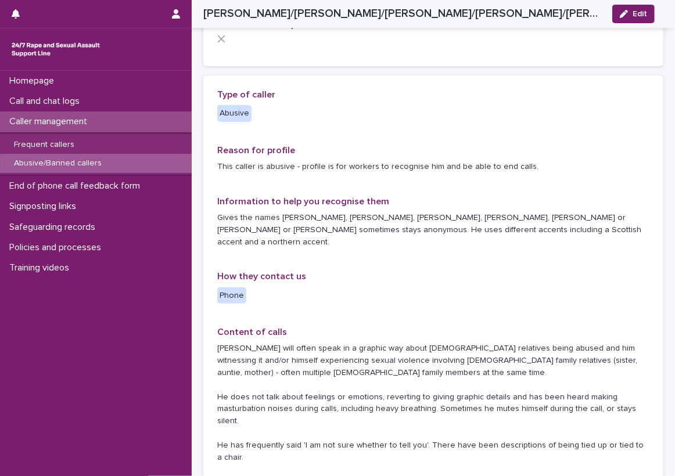
scroll to position [174, 0]
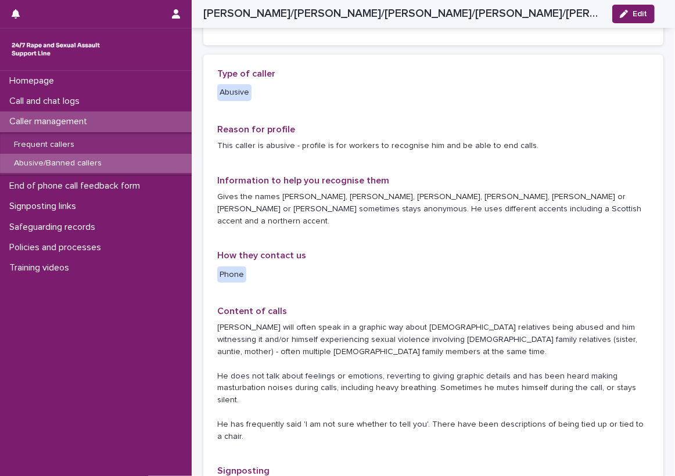
click at [407, 175] on p "Information to help you recognise them" at bounding box center [433, 180] width 432 height 11
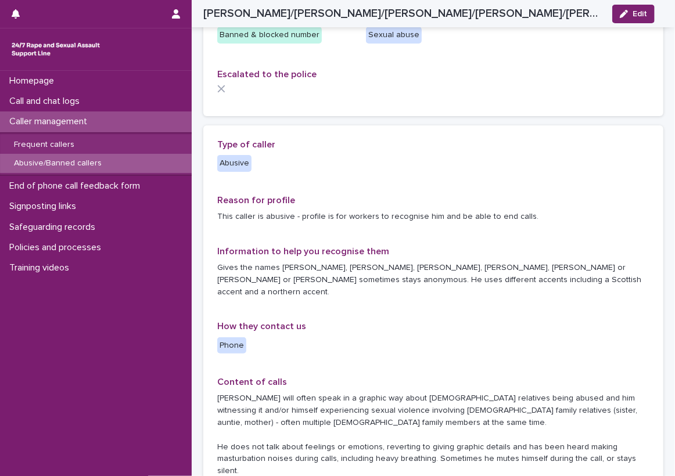
scroll to position [0, 0]
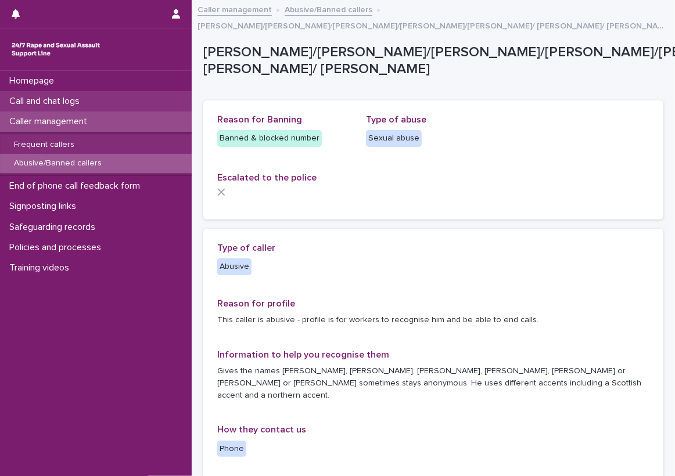
click at [121, 108] on div "Call and chat logs" at bounding box center [96, 101] width 192 height 20
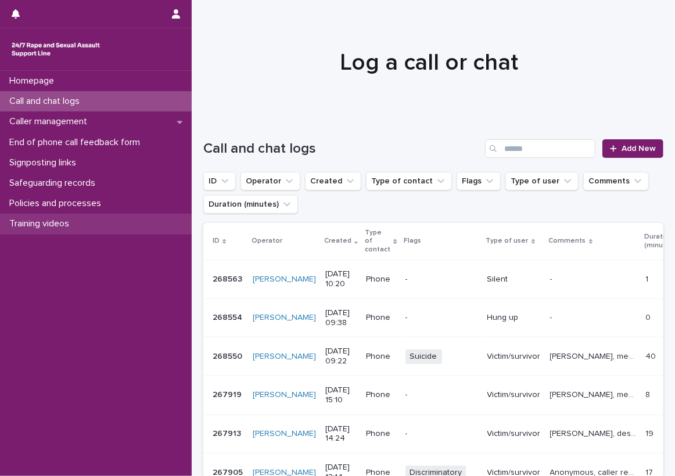
click at [130, 215] on div "Training videos" at bounding box center [96, 224] width 192 height 20
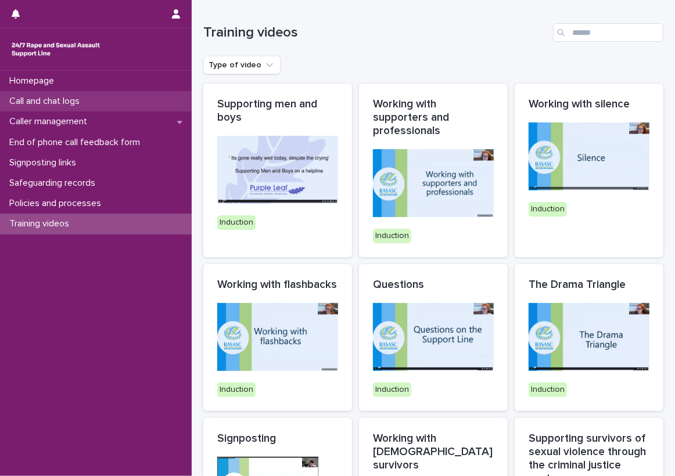
click at [172, 97] on div "Call and chat logs" at bounding box center [96, 101] width 192 height 20
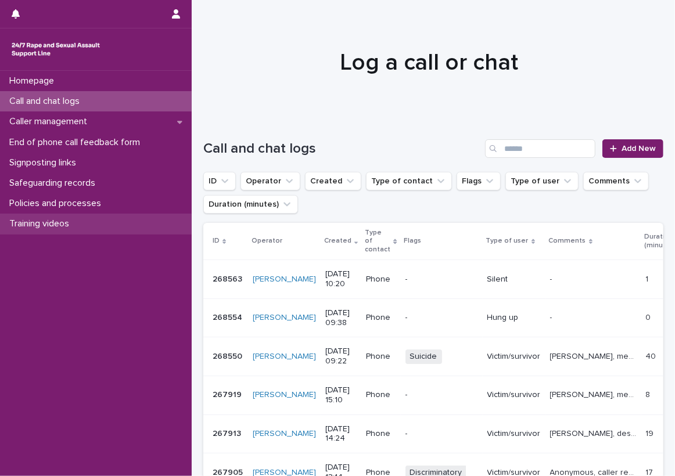
click at [132, 233] on div "Training videos" at bounding box center [96, 224] width 192 height 20
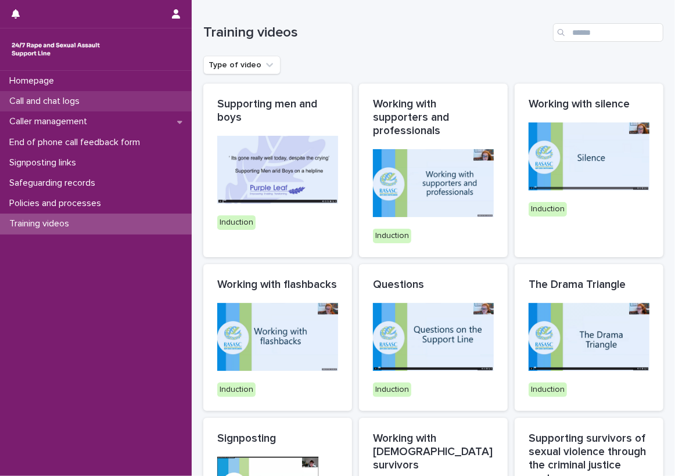
click at [170, 91] on div "Call and chat logs" at bounding box center [96, 101] width 192 height 20
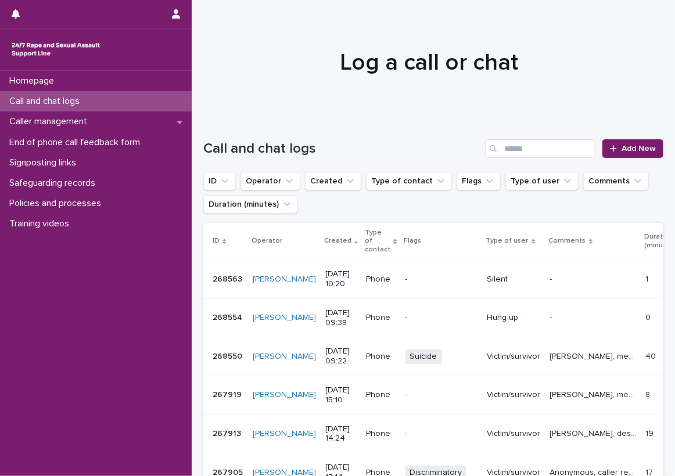
click at [214, 131] on div "Call and chat logs Add New" at bounding box center [433, 144] width 460 height 56
click at [483, 286] on td "Silent" at bounding box center [514, 279] width 63 height 39
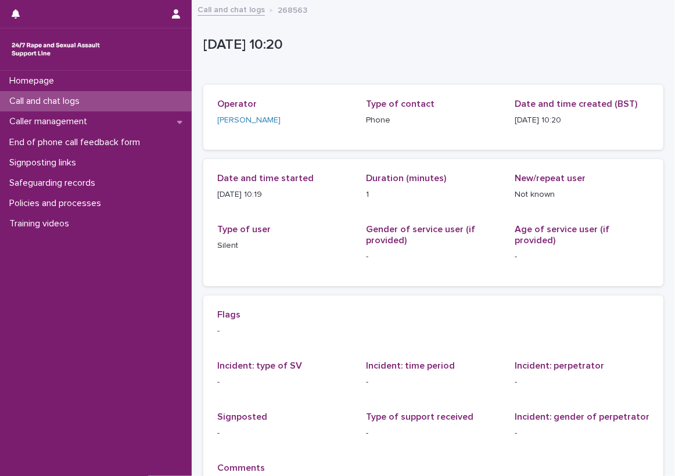
click at [91, 105] on div "Call and chat logs" at bounding box center [96, 101] width 192 height 20
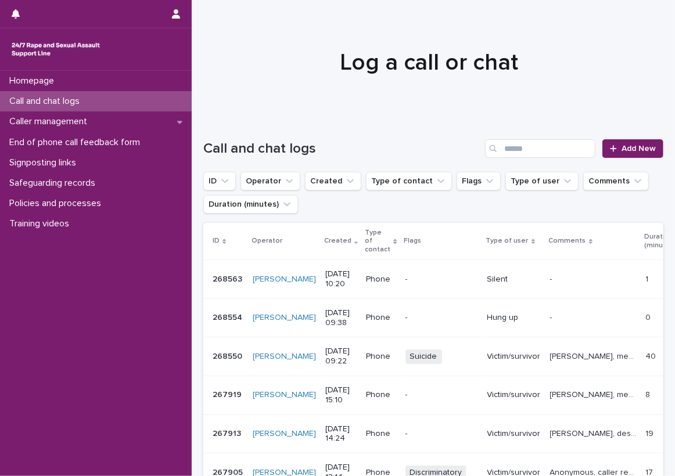
click at [550, 351] on p "[PERSON_NAME], mentioned experiencing sexual violence and talked about the impa…" at bounding box center [594, 356] width 89 height 12
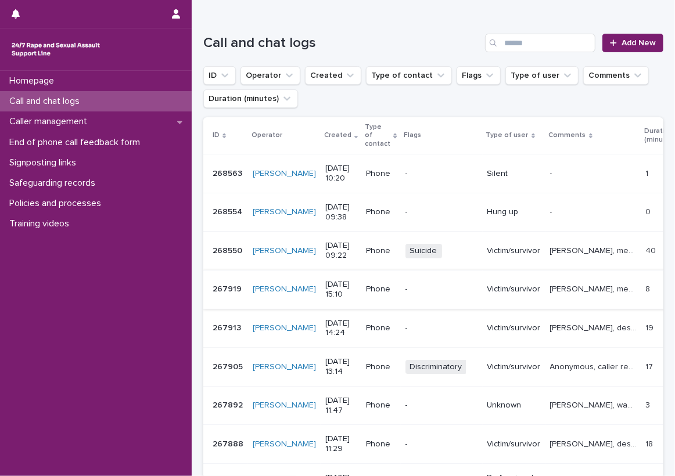
scroll to position [116, 0]
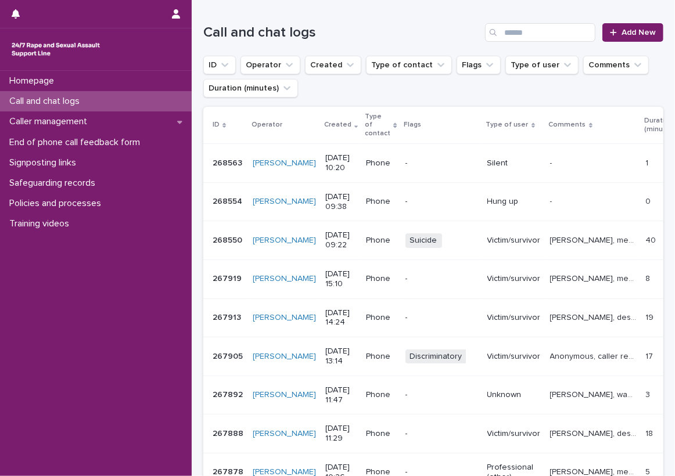
click at [515, 197] on p "Hung up" at bounding box center [513, 202] width 53 height 10
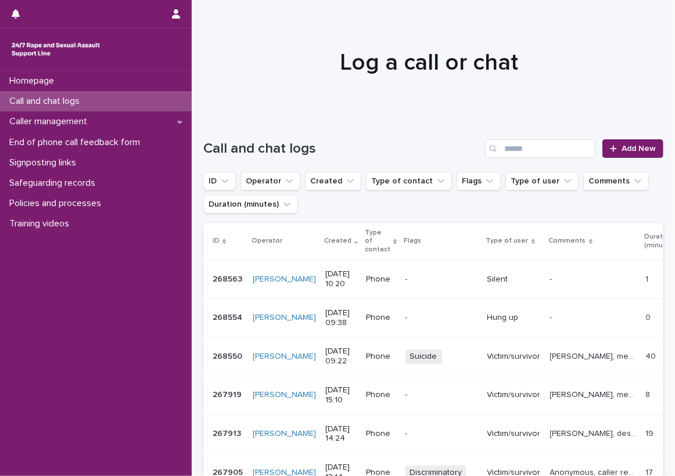
click at [415, 275] on p "-" at bounding box center [441, 280] width 73 height 10
click at [254, 85] on div at bounding box center [429, 57] width 475 height 116
click at [196, 155] on div "Loading... Saving… Loading... Saving… Call and chat logs Add New ID Operator Cr…" at bounding box center [433, 431] width 483 height 630
drag, startPoint x: 146, startPoint y: 102, endPoint x: 160, endPoint y: 102, distance: 14.5
click at [146, 102] on div "Call and chat logs" at bounding box center [96, 101] width 192 height 20
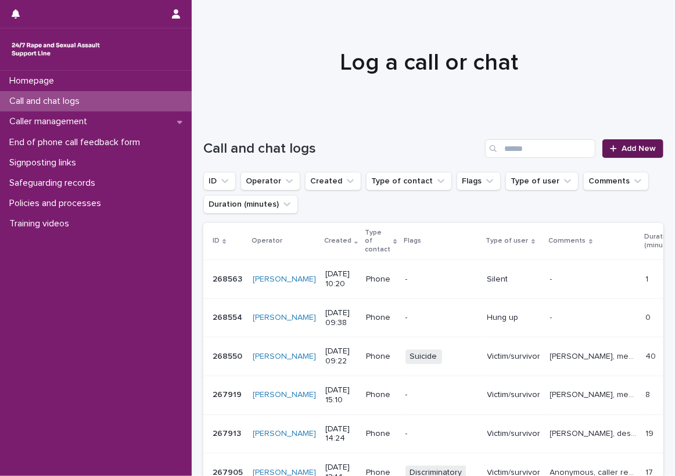
click at [645, 152] on link "Add New" at bounding box center [632, 148] width 61 height 19
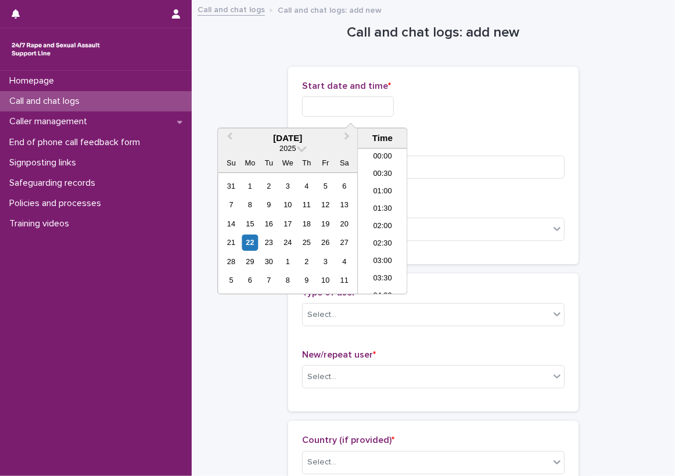
click at [315, 110] on input "text" at bounding box center [348, 106] width 92 height 20
click at [379, 202] on li "11:00" at bounding box center [382, 204] width 49 height 17
click at [386, 106] on input "**********" at bounding box center [348, 106] width 92 height 20
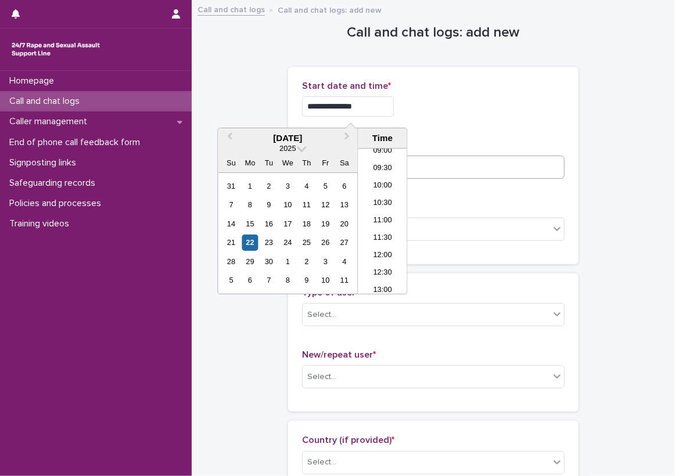
type input "**********"
click at [469, 161] on input at bounding box center [433, 167] width 263 height 23
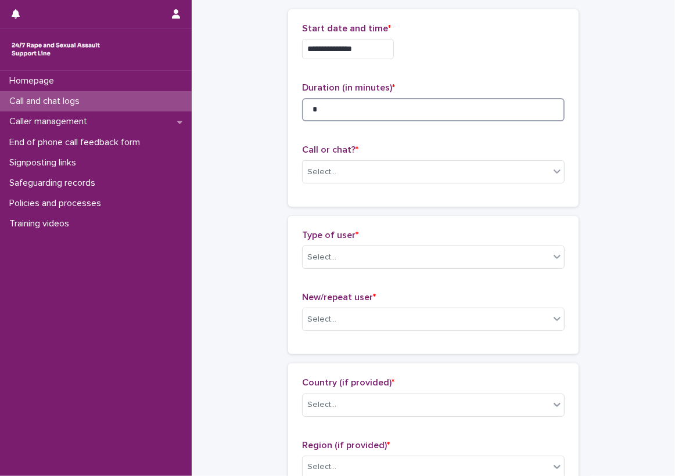
scroll to position [58, 0]
type input "*"
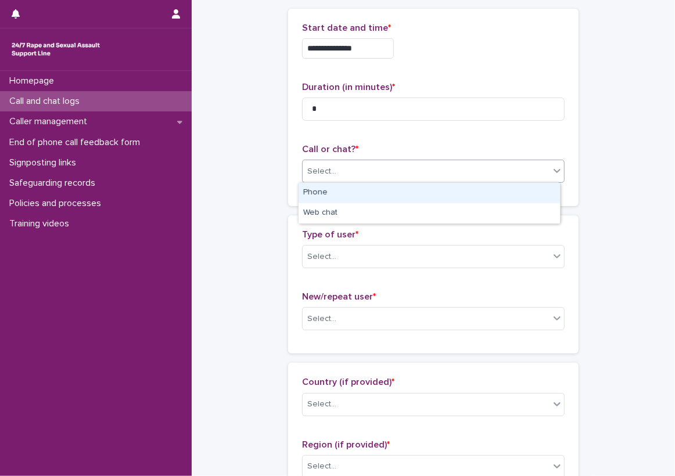
click at [443, 178] on div "Select..." at bounding box center [426, 171] width 247 height 19
click at [414, 190] on div "Phone" at bounding box center [429, 193] width 261 height 20
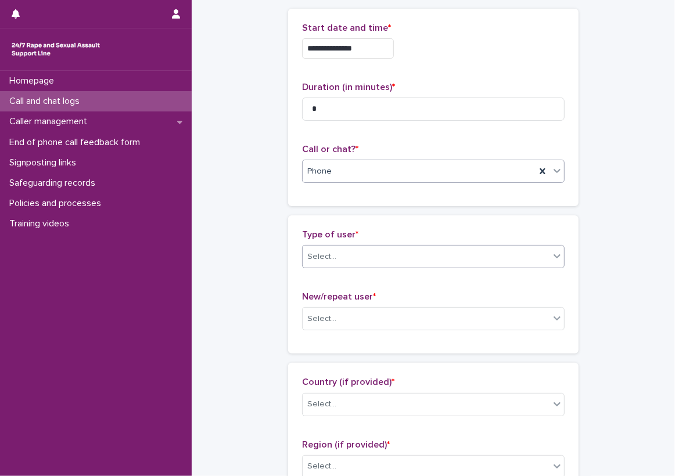
click at [381, 250] on div "Select..." at bounding box center [426, 256] width 247 height 19
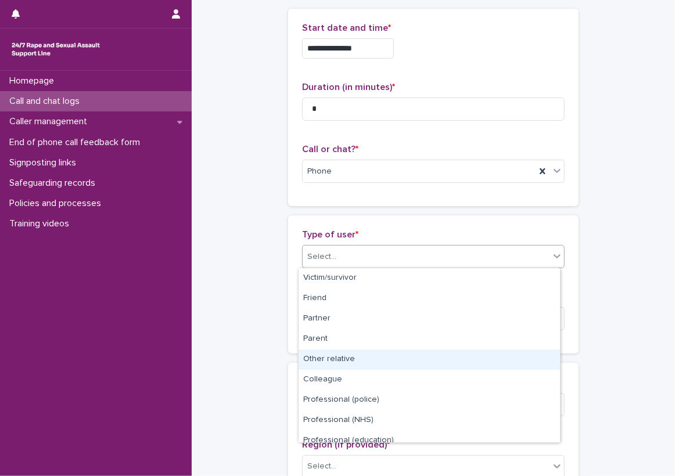
click at [388, 351] on div "Other relative" at bounding box center [429, 360] width 261 height 20
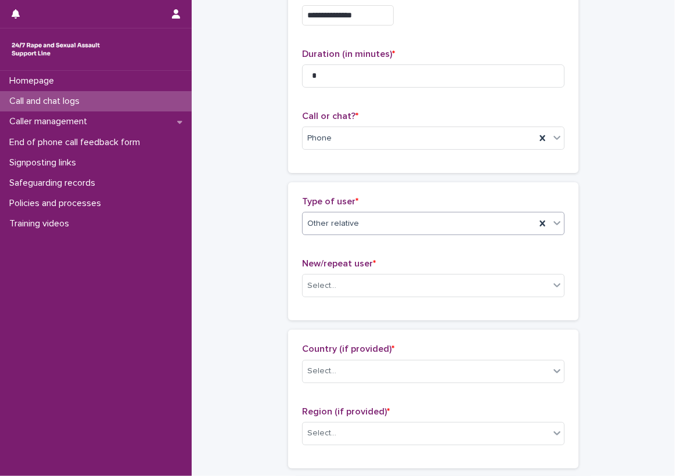
scroll to position [116, 0]
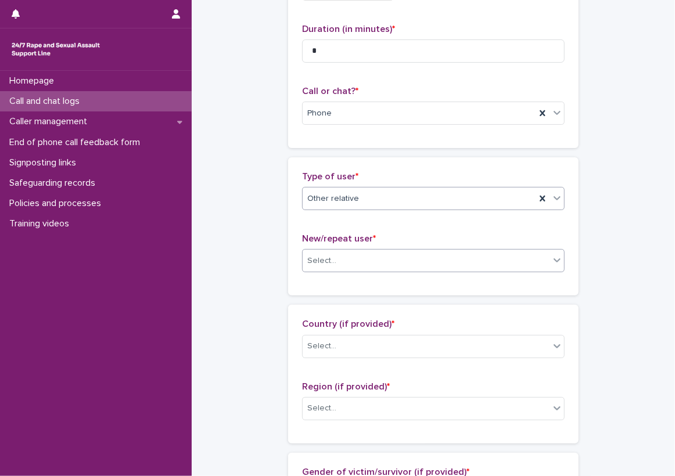
click at [366, 271] on div "Select..." at bounding box center [433, 260] width 263 height 23
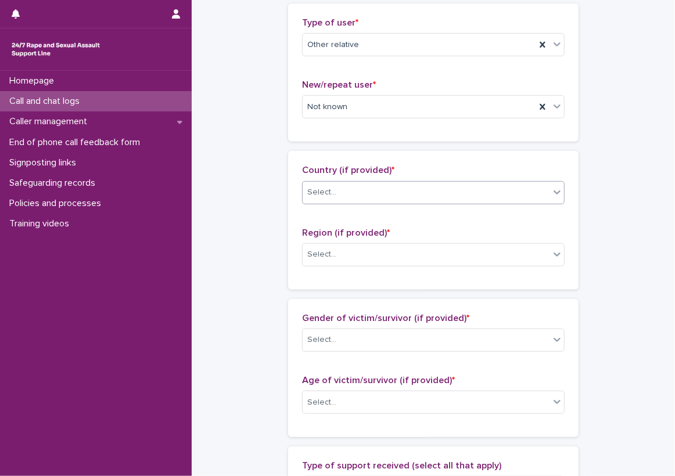
scroll to position [290, 0]
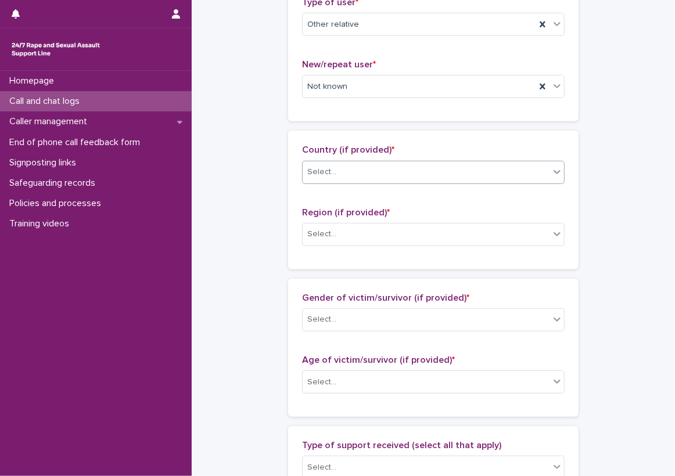
click at [352, 219] on div "Region (if provided) * Select..." at bounding box center [433, 231] width 263 height 48
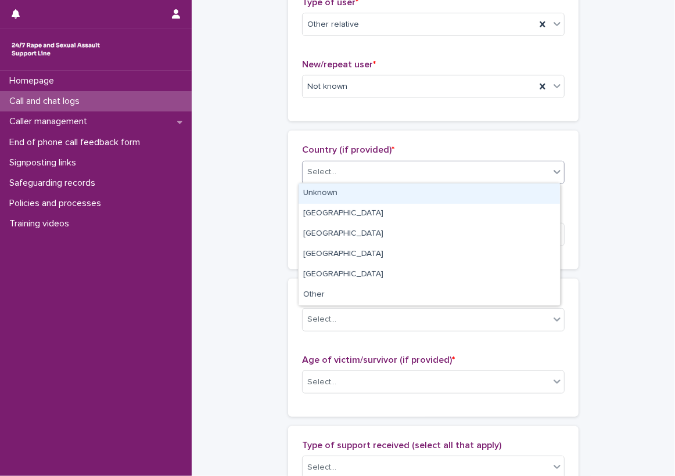
click at [354, 180] on div "Select..." at bounding box center [426, 172] width 247 height 19
click at [355, 189] on div "Unknown" at bounding box center [429, 194] width 261 height 20
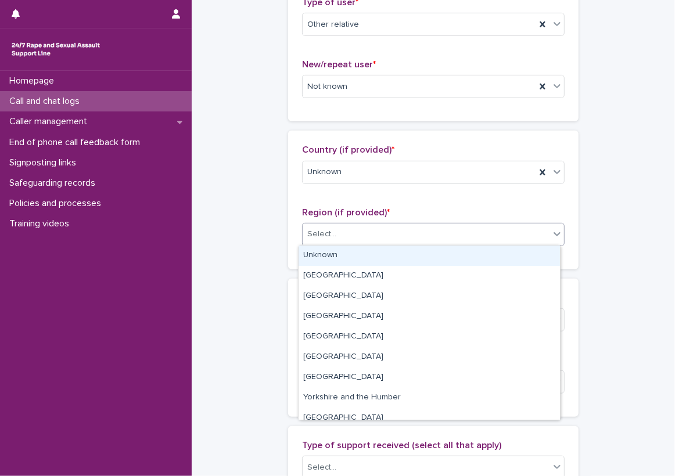
click at [350, 242] on div "Select..." at bounding box center [426, 234] width 247 height 19
click at [350, 252] on div "Unknown" at bounding box center [429, 256] width 261 height 20
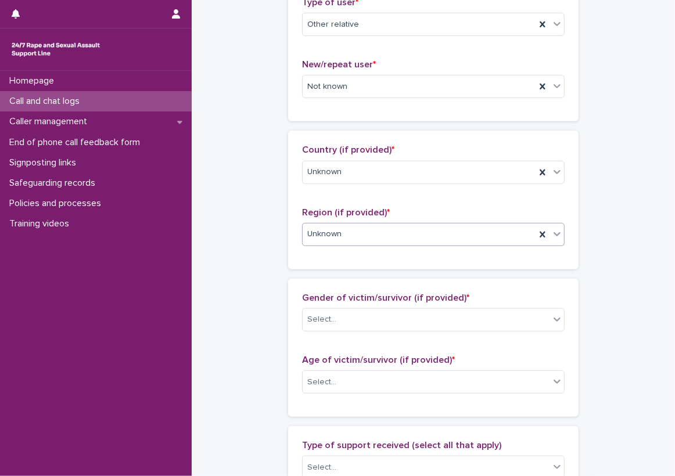
click at [349, 260] on div "Country (if provided) * Unknown Region (if provided) * option Unknown, selected…" at bounding box center [433, 200] width 290 height 138
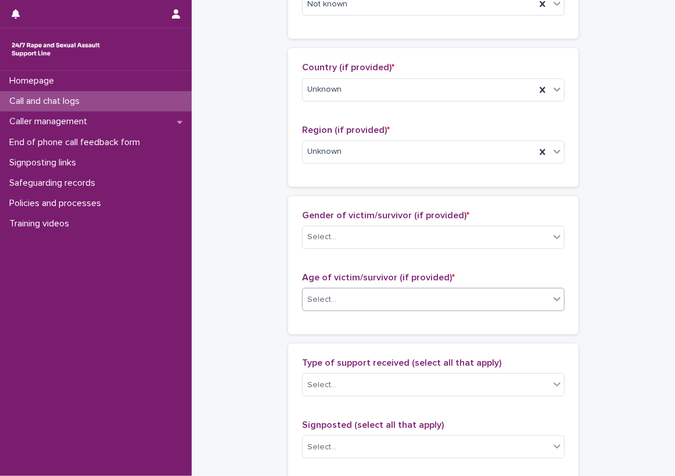
scroll to position [465, 0]
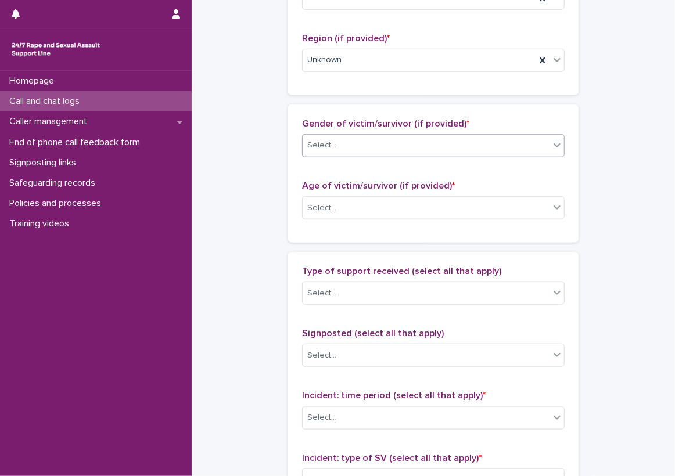
click at [408, 146] on div "Select..." at bounding box center [426, 145] width 247 height 19
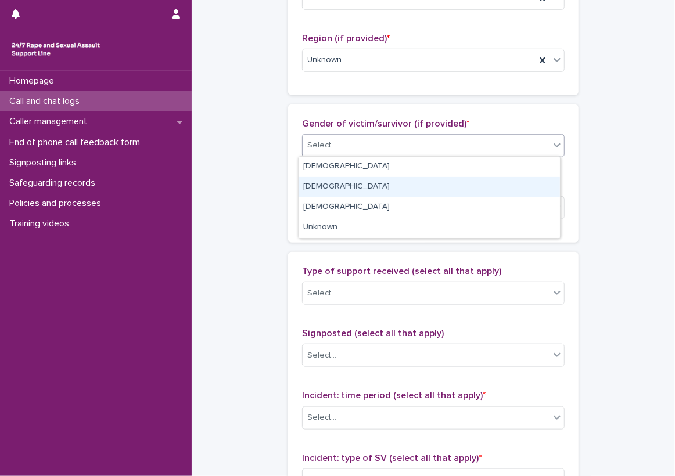
click at [387, 188] on div "[DEMOGRAPHIC_DATA]" at bounding box center [429, 187] width 261 height 20
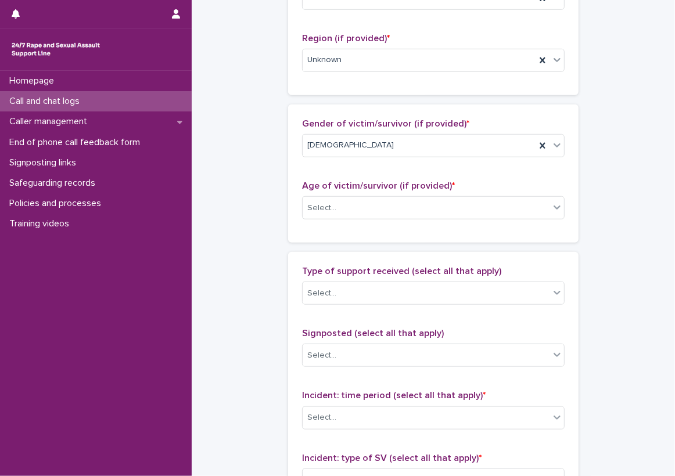
click at [397, 221] on div "Age of victim/survivor (if provided) * Select..." at bounding box center [433, 205] width 263 height 48
click at [393, 218] on body "**********" at bounding box center [337, 238] width 675 height 476
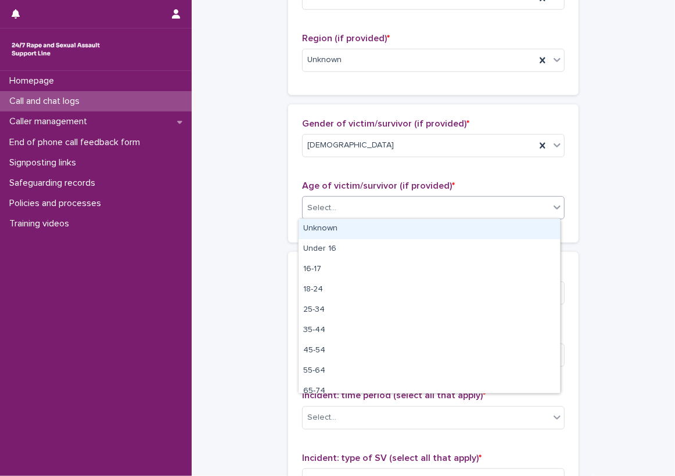
click at [370, 233] on div "Unknown" at bounding box center [429, 229] width 261 height 20
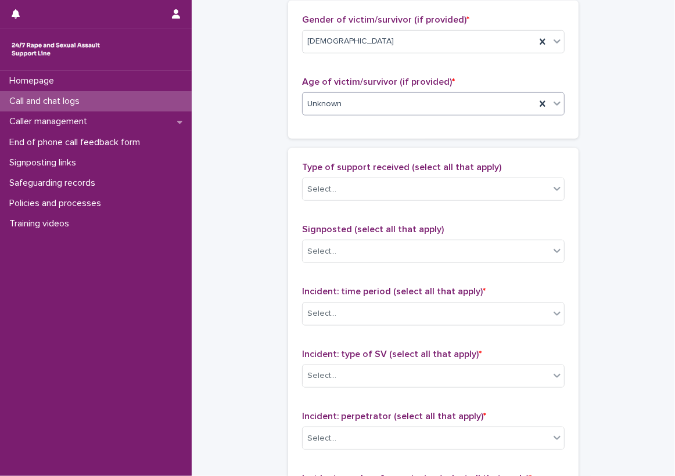
scroll to position [639, 0]
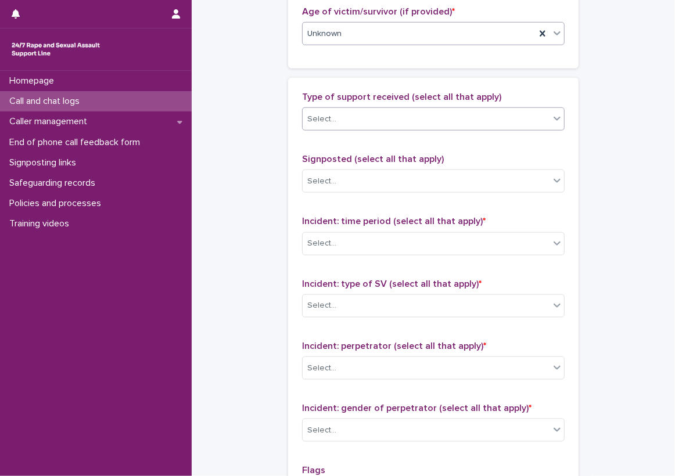
click at [380, 122] on div "Select..." at bounding box center [426, 119] width 247 height 19
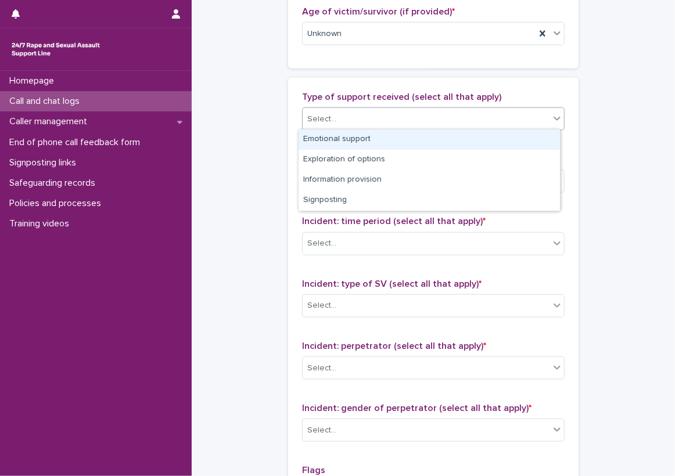
click at [382, 134] on div "Emotional support" at bounding box center [429, 140] width 261 height 20
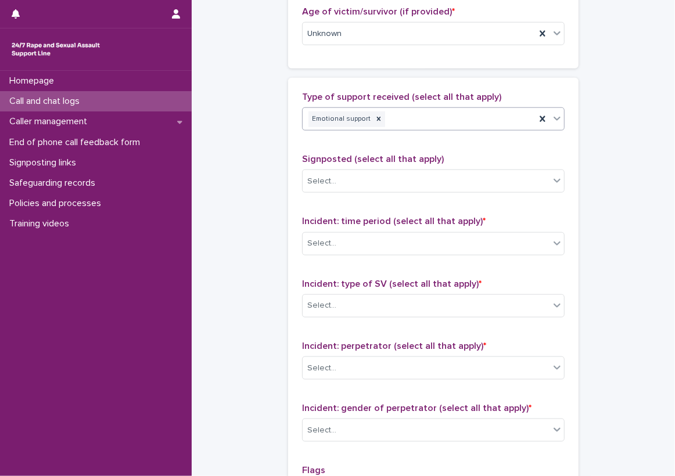
drag, startPoint x: 448, startPoint y: 133, endPoint x: 450, endPoint y: 125, distance: 8.3
click at [449, 130] on div "Type of support received (select all that apply) Emotional support" at bounding box center [433, 116] width 263 height 48
click at [494, 110] on div "Emotional support" at bounding box center [419, 119] width 233 height 20
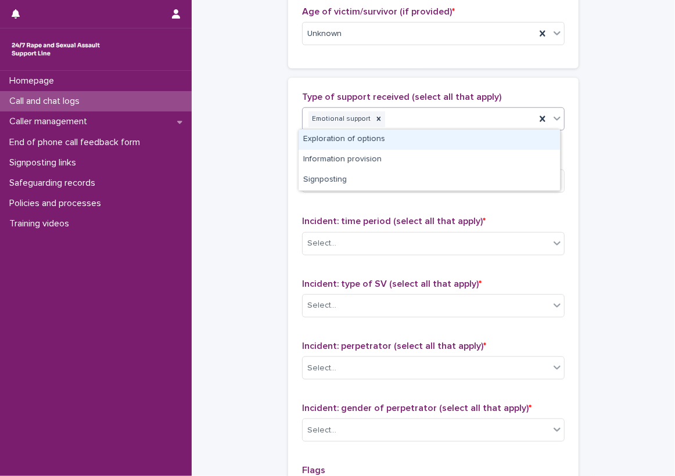
click at [469, 148] on div "Exploration of options" at bounding box center [429, 140] width 261 height 20
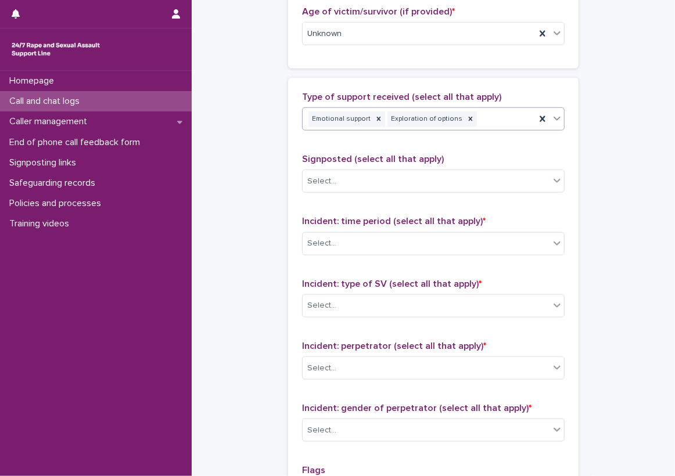
click at [483, 117] on div "Emotional support Exploration of options" at bounding box center [419, 119] width 233 height 20
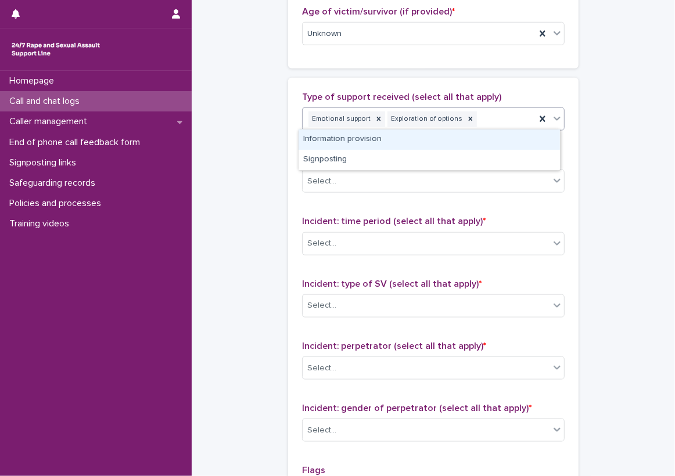
click at [488, 138] on div "Information provision" at bounding box center [429, 140] width 261 height 20
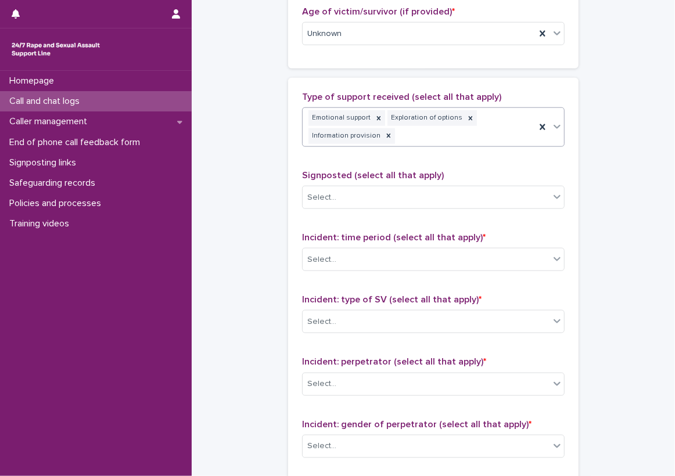
click at [457, 145] on div "Type of support received (select all that apply) option Information provision, …" at bounding box center [433, 124] width 263 height 64
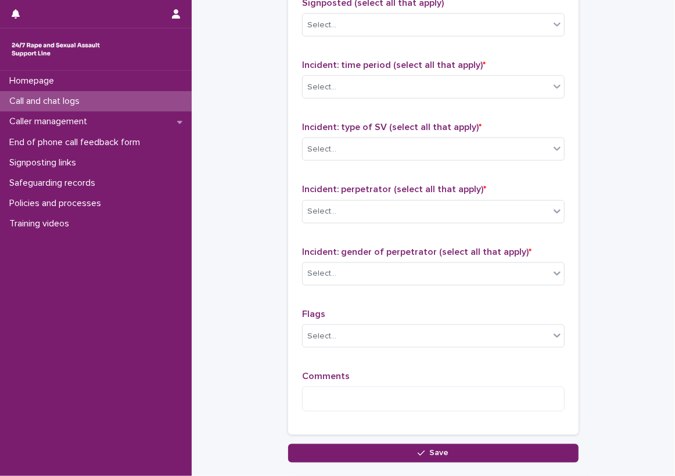
scroll to position [813, 0]
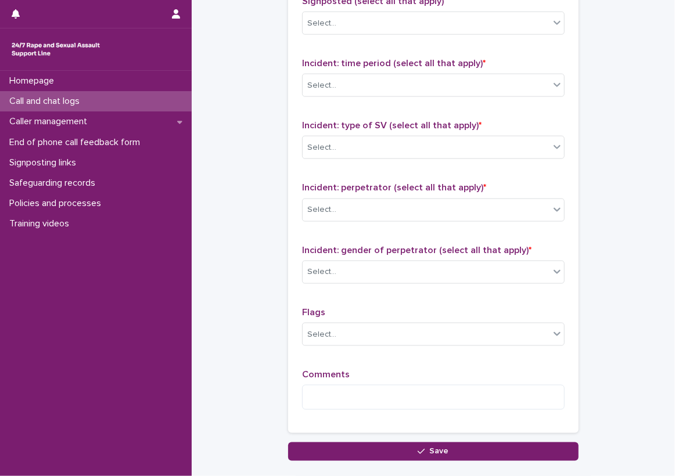
click at [406, 96] on div "Incident: time period (select all that apply) * Select..." at bounding box center [433, 82] width 263 height 48
click at [408, 82] on div "Select..." at bounding box center [426, 85] width 247 height 19
click at [391, 148] on div "Select..." at bounding box center [426, 147] width 247 height 19
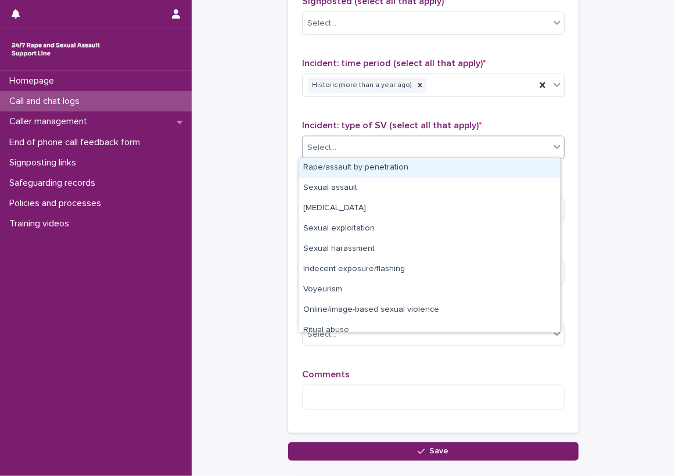
drag, startPoint x: 391, startPoint y: 178, endPoint x: 388, endPoint y: 170, distance: 9.2
click at [388, 170] on div "Rape/assault by penetration" at bounding box center [429, 168] width 261 height 20
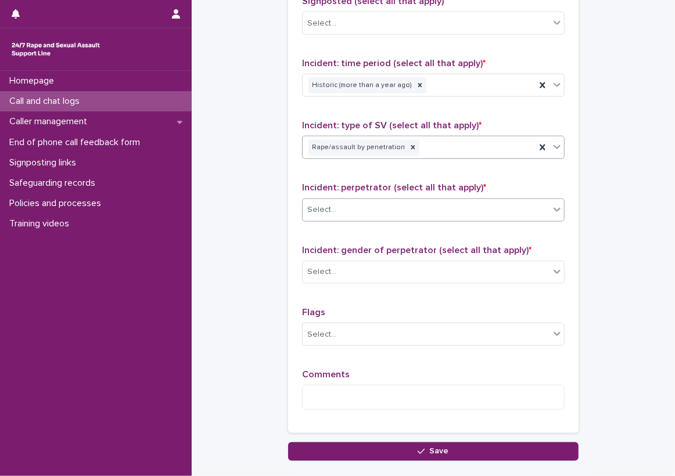
click at [383, 202] on div "Select..." at bounding box center [426, 209] width 247 height 19
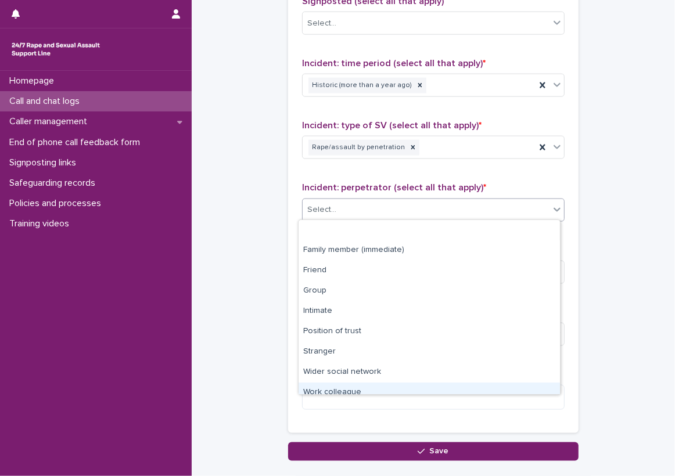
scroll to position [49, 0]
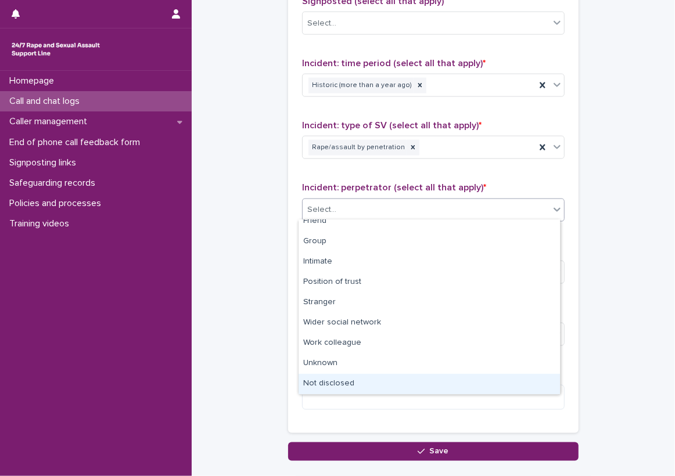
click at [349, 375] on div "Not disclosed" at bounding box center [429, 384] width 261 height 20
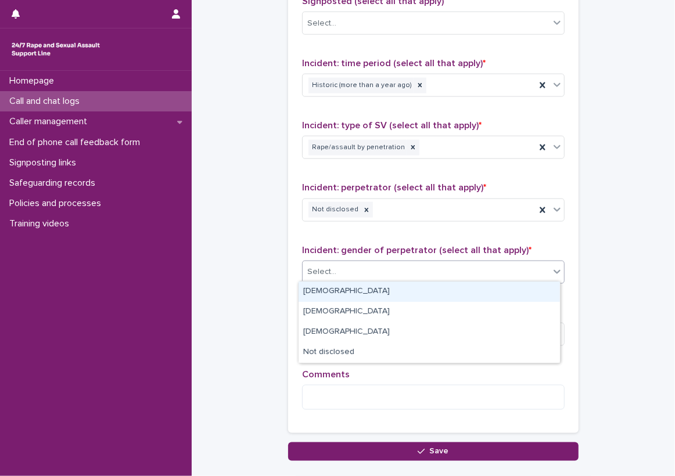
click at [358, 278] on div "Select..." at bounding box center [426, 272] width 247 height 19
click at [359, 283] on div "[DEMOGRAPHIC_DATA]" at bounding box center [429, 292] width 261 height 20
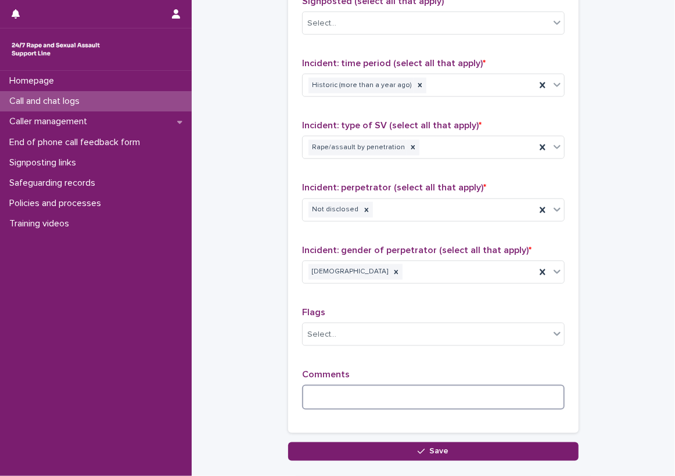
click at [350, 385] on textarea at bounding box center [433, 397] width 263 height 25
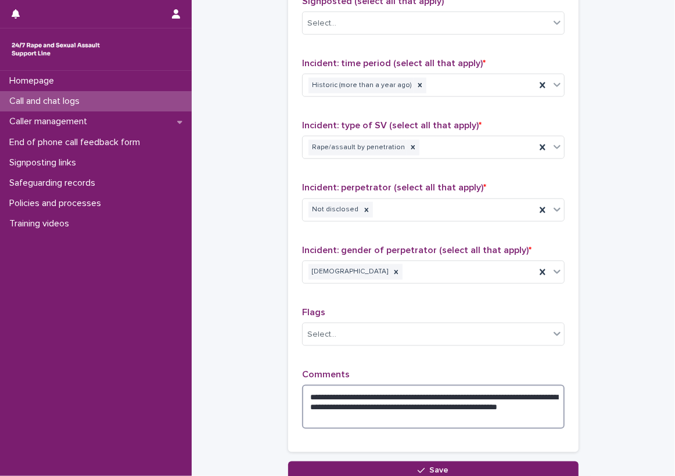
type textarea "**********"
click at [347, 378] on div "**********" at bounding box center [433, 403] width 263 height 69
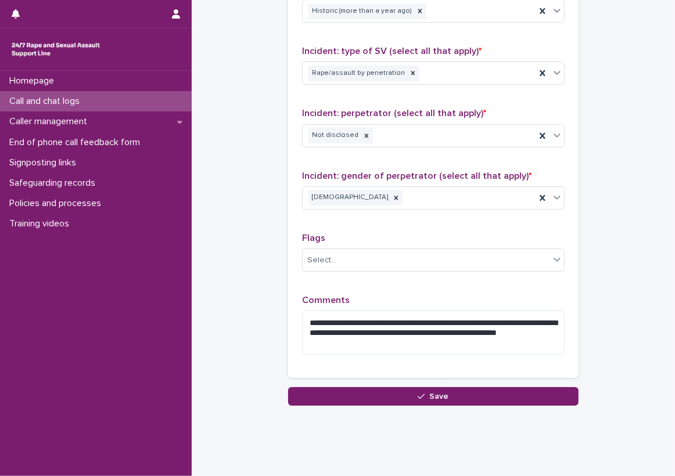
scroll to position [871, 0]
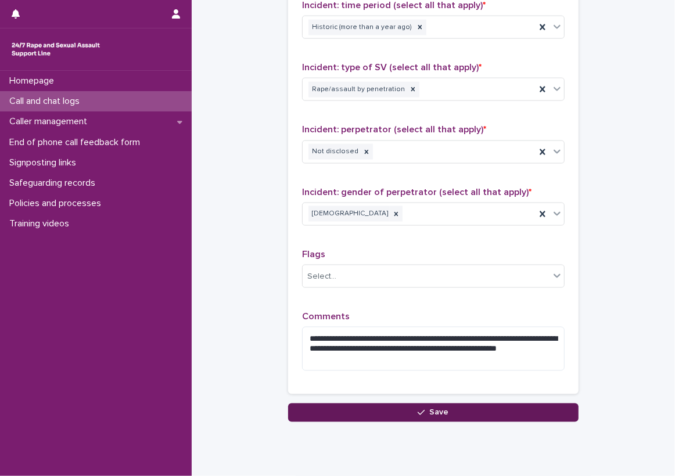
click at [457, 405] on button "Save" at bounding box center [433, 413] width 290 height 19
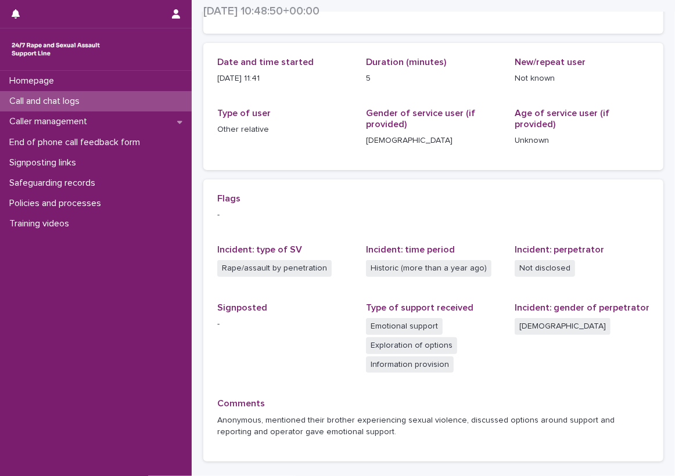
scroll to position [128, 0]
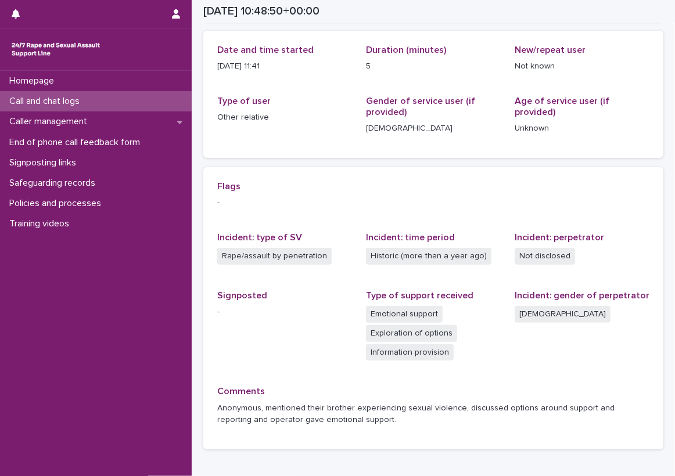
click at [106, 94] on div "Call and chat logs" at bounding box center [96, 101] width 192 height 20
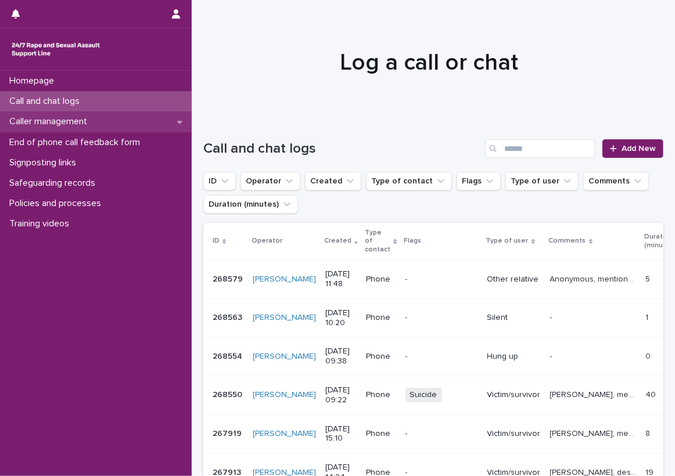
click at [152, 120] on div "Caller management" at bounding box center [96, 122] width 192 height 20
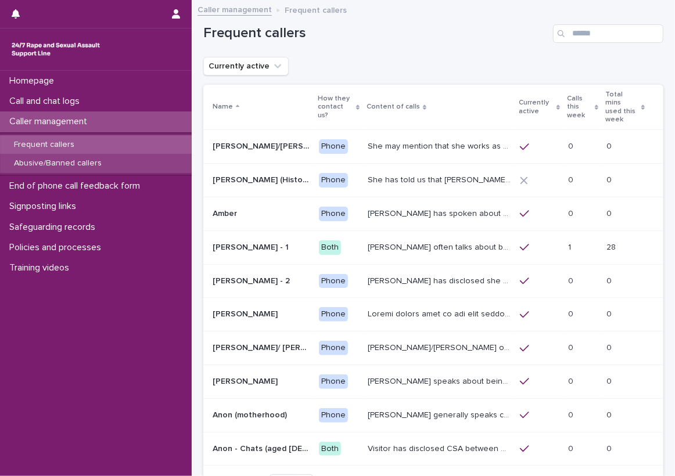
click at [153, 158] on div "Abusive/Banned callers" at bounding box center [96, 163] width 192 height 19
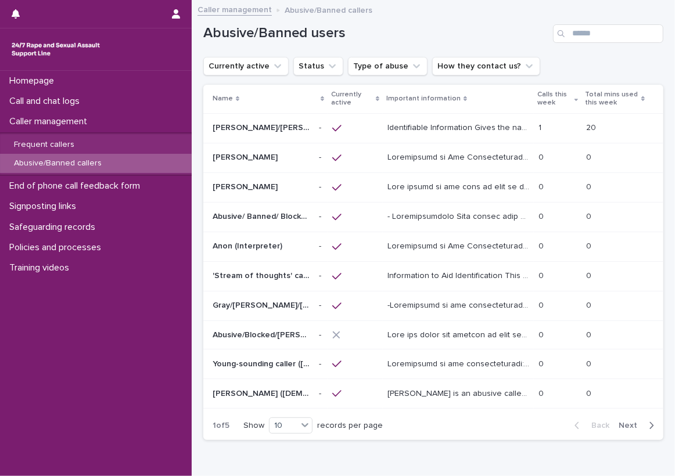
click at [488, 124] on p "Identifiable Information Gives the names [PERSON_NAME], [PERSON_NAME], [PERSON_…" at bounding box center [459, 127] width 144 height 12
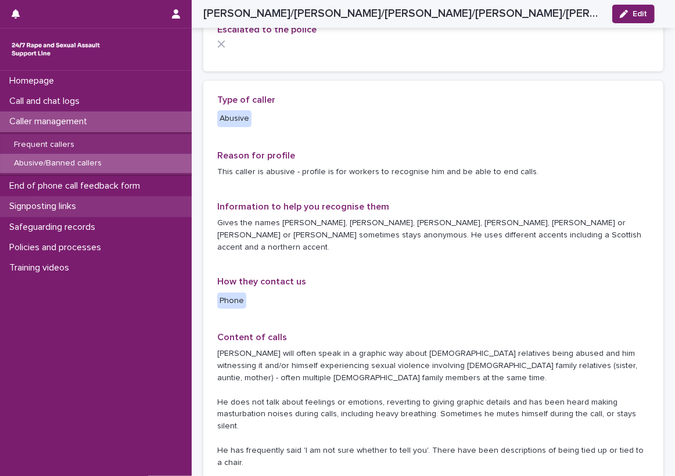
scroll to position [174, 0]
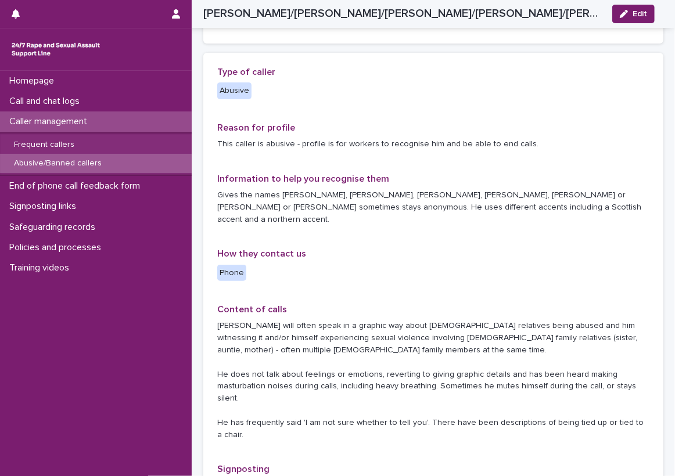
scroll to position [178, 0]
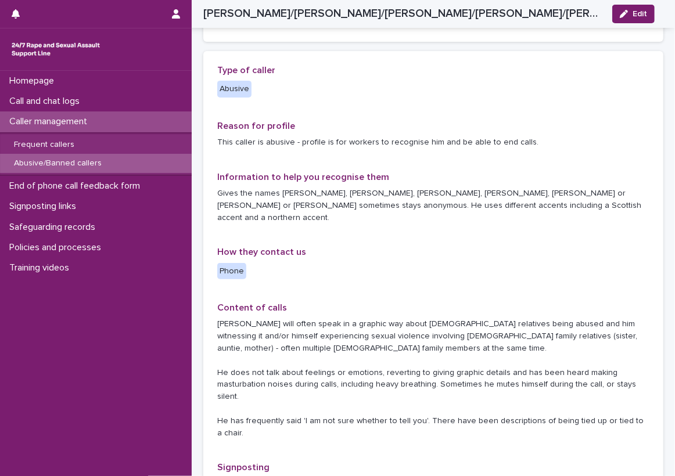
click at [152, 158] on div "Abusive/Banned callers" at bounding box center [96, 163] width 192 height 19
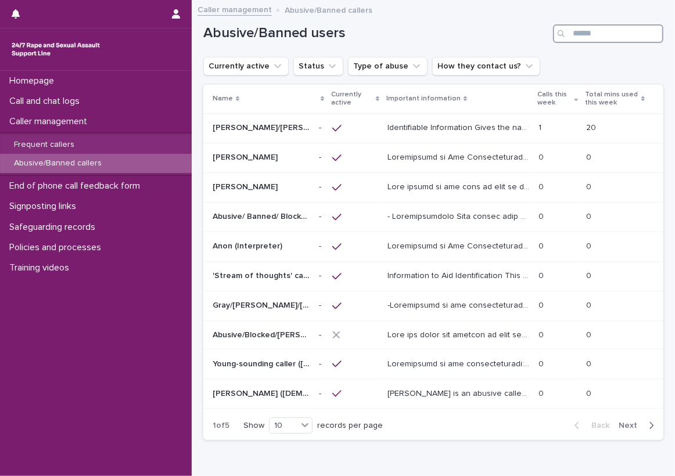
click at [564, 36] on input "Search" at bounding box center [608, 33] width 110 height 19
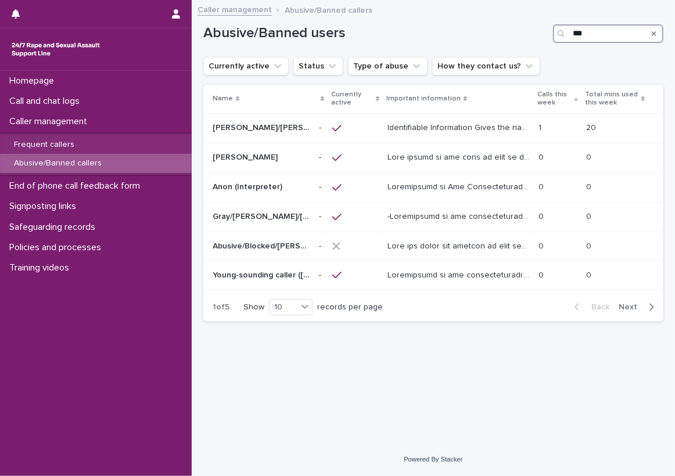
type input "****"
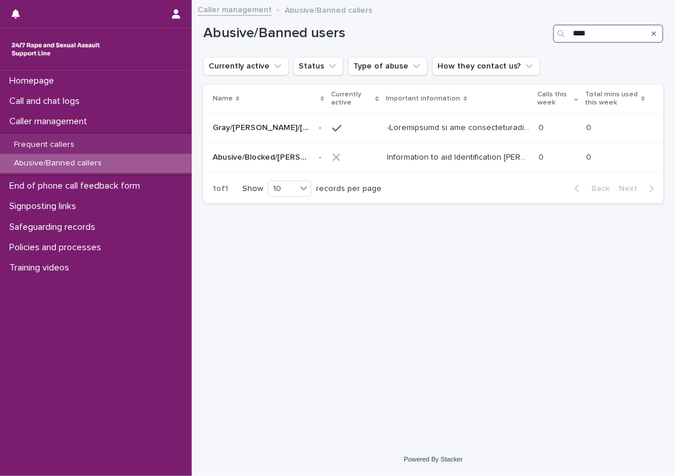
click at [617, 35] on input "****" at bounding box center [608, 33] width 110 height 19
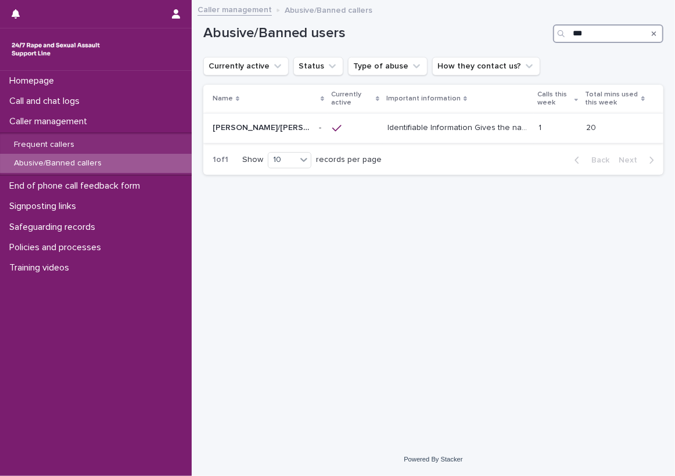
type input "***"
click at [491, 125] on p "Identifiable Information Gives the names [PERSON_NAME], [PERSON_NAME], [PERSON_…" at bounding box center [459, 127] width 144 height 12
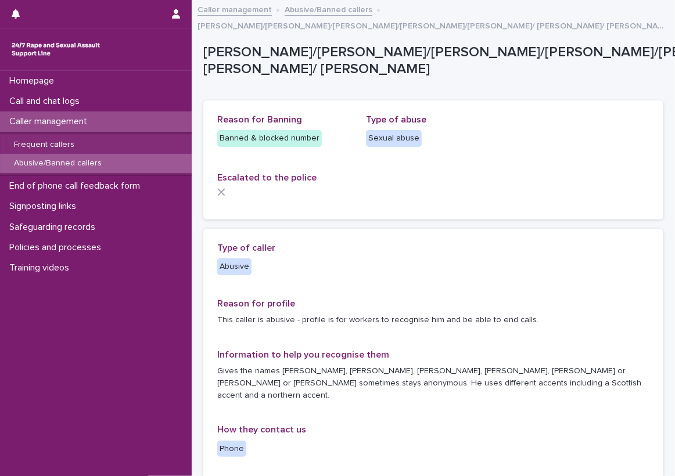
click at [439, 188] on div "Escalated to the police" at bounding box center [433, 189] width 432 height 33
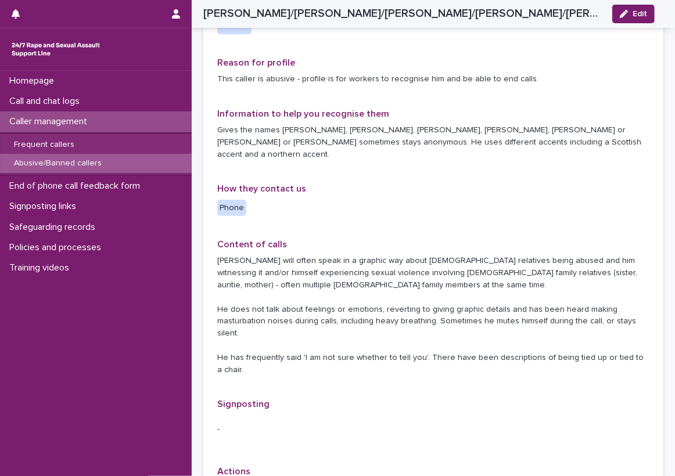
scroll to position [247, 0]
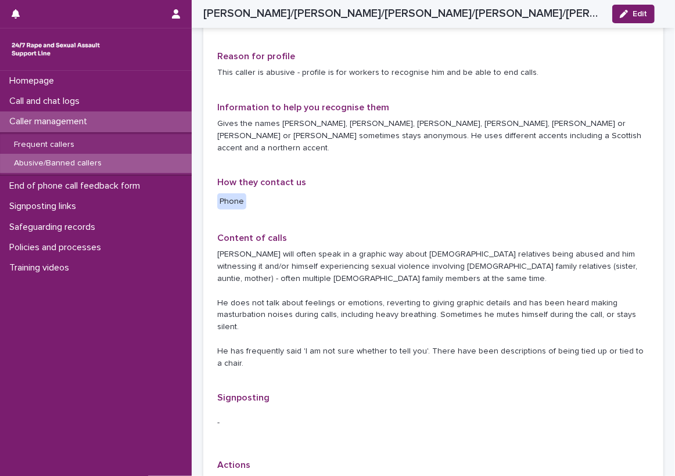
click at [195, 117] on div "**********" at bounding box center [433, 473] width 483 height 1408
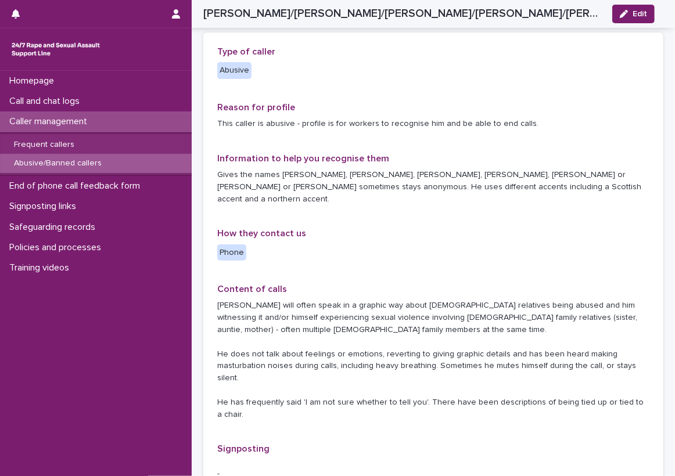
scroll to position [192, 0]
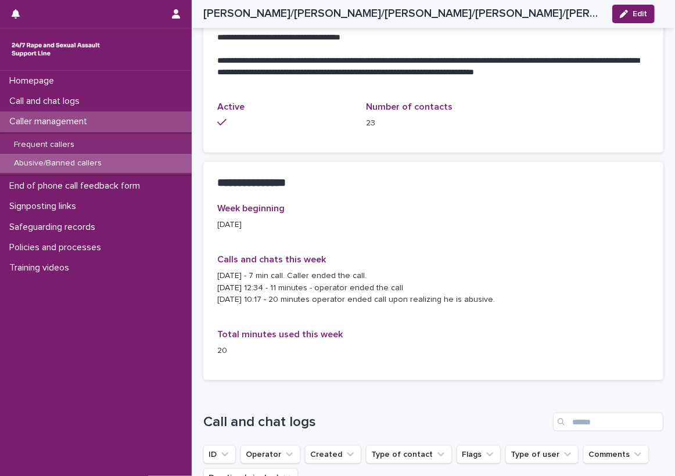
scroll to position [889, 0]
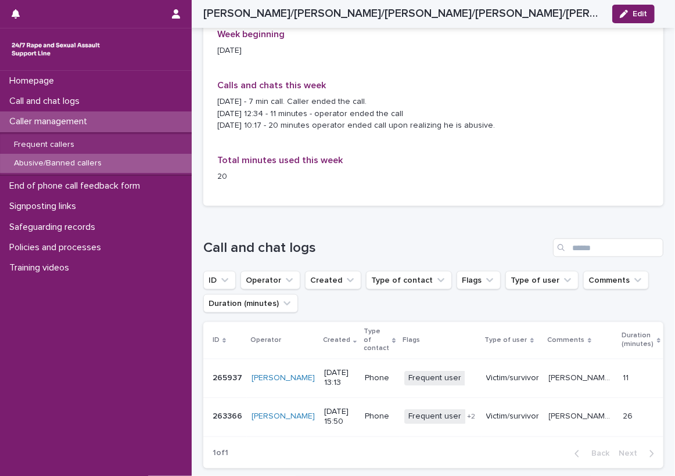
click at [382, 240] on h1 "Call and chat logs" at bounding box center [375, 248] width 345 height 17
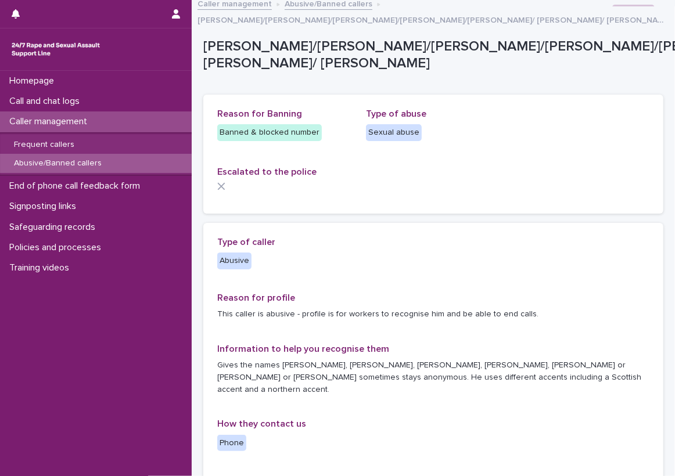
scroll to position [0, 0]
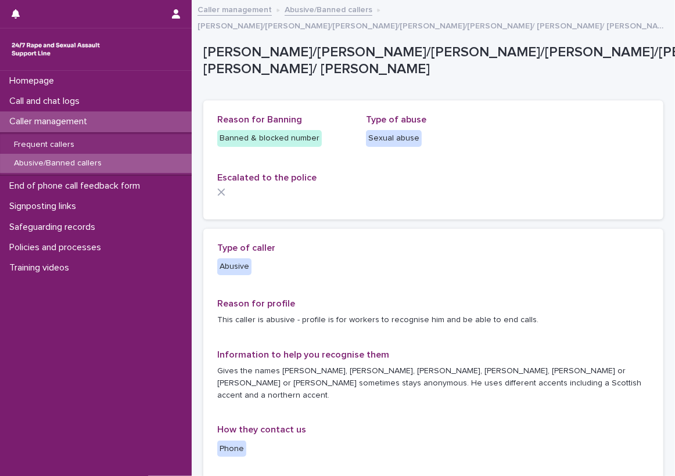
click at [313, 188] on div at bounding box center [433, 192] width 432 height 8
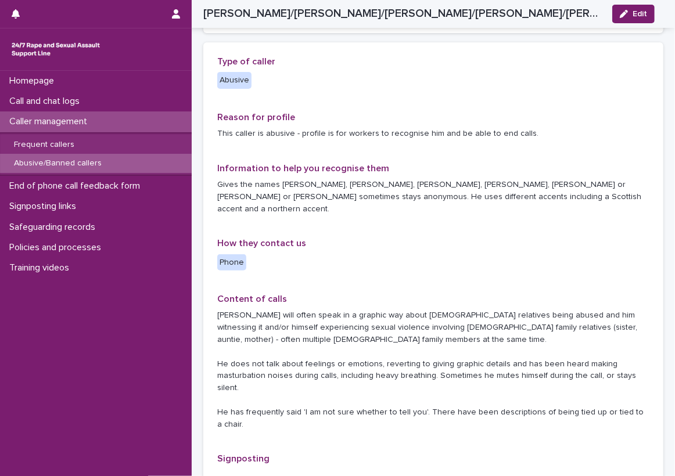
scroll to position [189, 0]
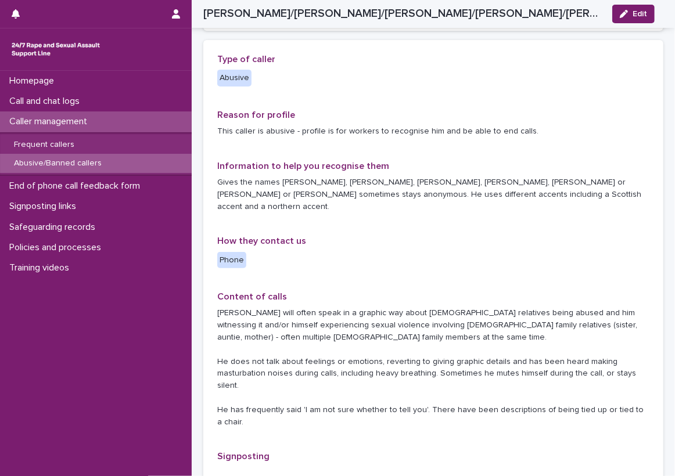
click at [308, 89] on div "Type of caller Abusive Reason for profile This caller is abusive - profile is f…" at bounding box center [433, 359] width 432 height 610
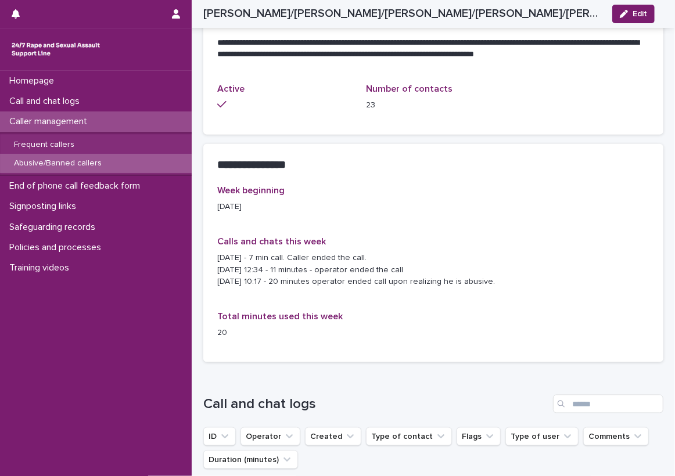
scroll to position [886, 0]
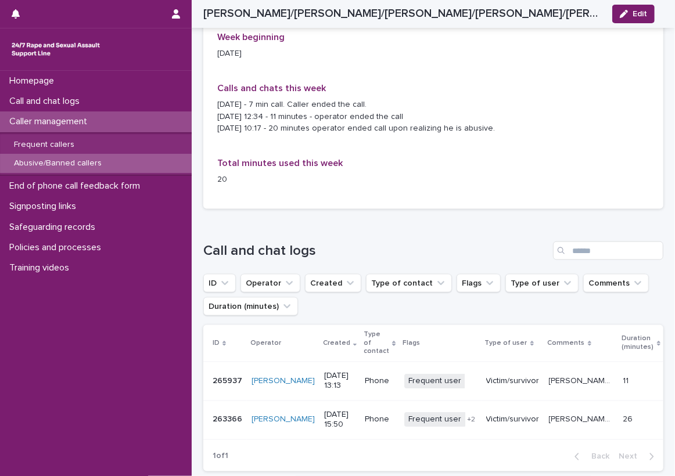
click at [469, 218] on div "Loading... Saving… Call and chat logs ID Operator Created Type of contact Flags…" at bounding box center [433, 349] width 460 height 262
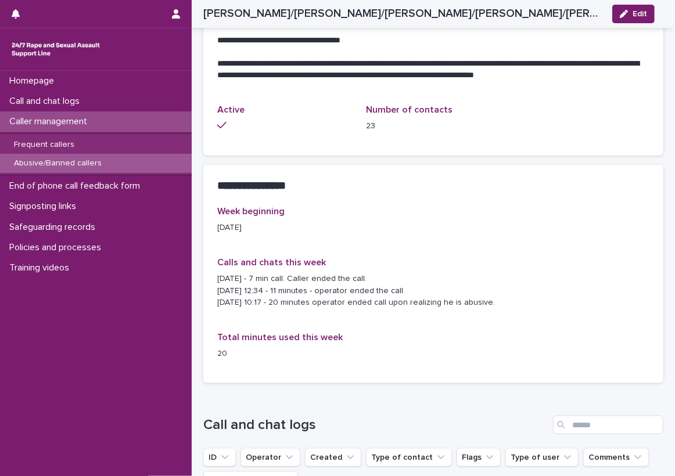
scroll to position [479, 0]
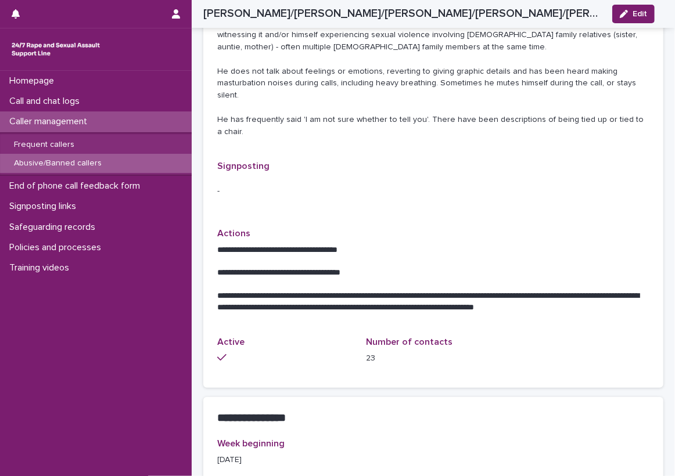
click at [210, 253] on div "Type of caller Abusive Reason for profile This caller is abusive - profile is f…" at bounding box center [433, 69] width 460 height 638
click at [177, 95] on div "Call and chat logs" at bounding box center [96, 101] width 192 height 20
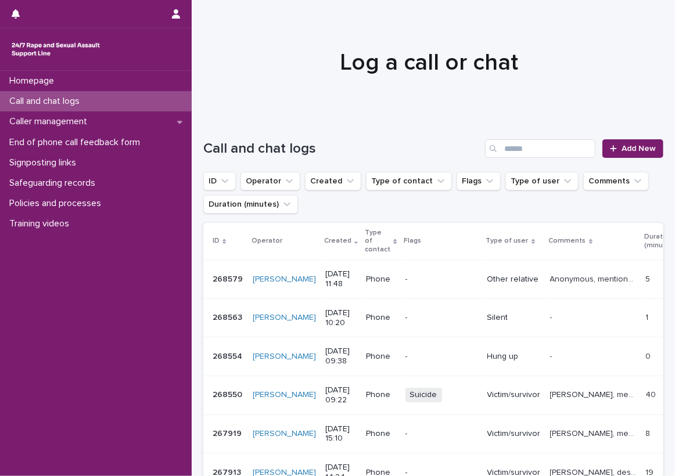
click at [138, 102] on div "Call and chat logs" at bounding box center [96, 101] width 192 height 20
click at [621, 145] on span "Add New" at bounding box center [638, 149] width 34 height 8
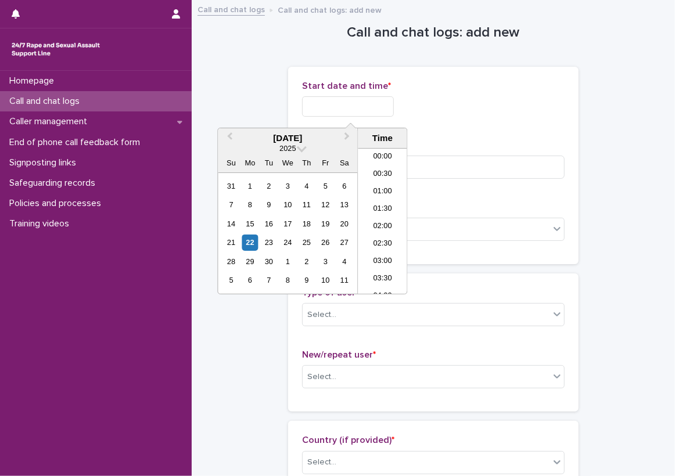
click at [325, 102] on input "text" at bounding box center [348, 106] width 92 height 20
click at [383, 200] on li "11:30" at bounding box center [382, 204] width 49 height 17
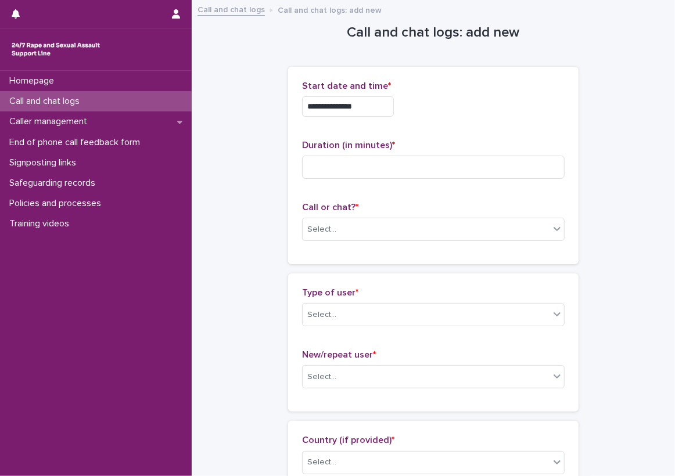
click at [385, 89] on p "Start date and time *" at bounding box center [433, 86] width 263 height 11
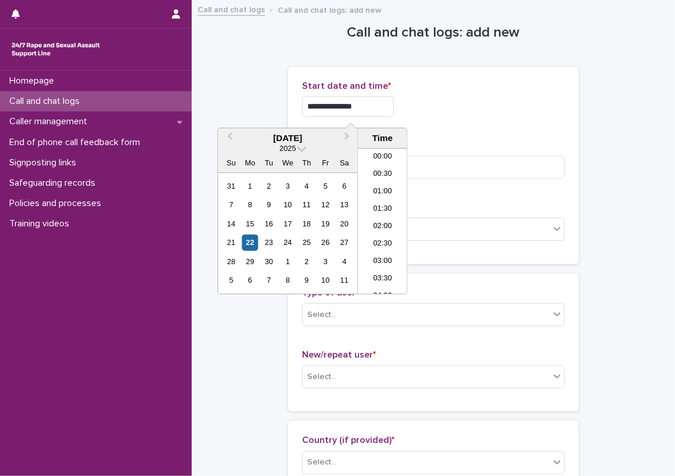
click at [384, 107] on input "**********" at bounding box center [348, 106] width 92 height 20
type input "**********"
click at [450, 118] on div "**********" at bounding box center [433, 103] width 263 height 45
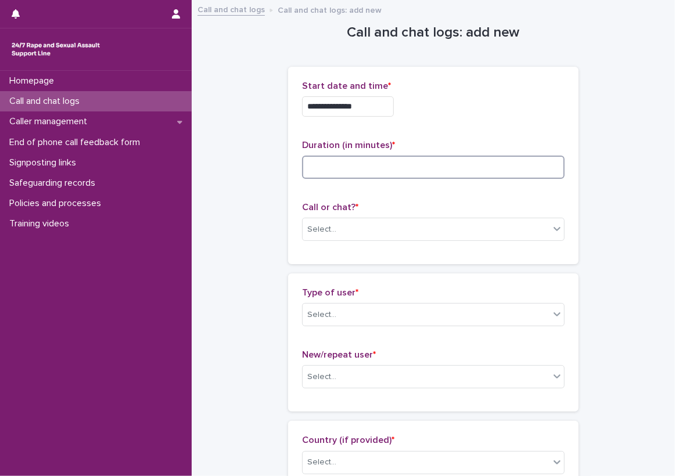
click at [420, 165] on input at bounding box center [433, 167] width 263 height 23
type input "**"
click at [434, 140] on p "Duration (in minutes) *" at bounding box center [433, 145] width 263 height 11
click at [344, 239] on div "Select..." at bounding box center [433, 229] width 263 height 23
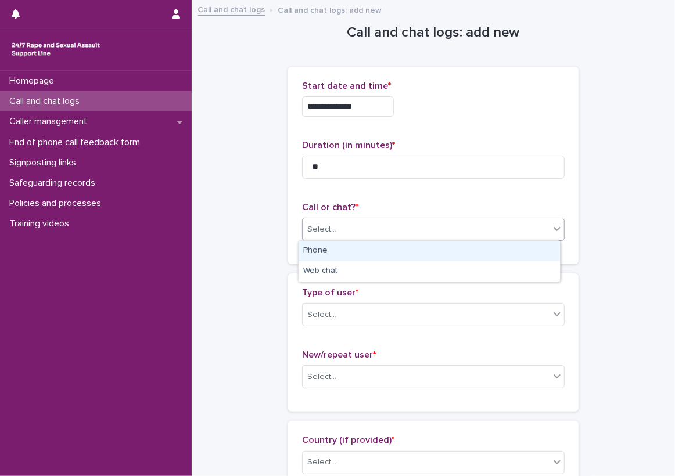
click at [335, 253] on div "Phone" at bounding box center [429, 251] width 261 height 20
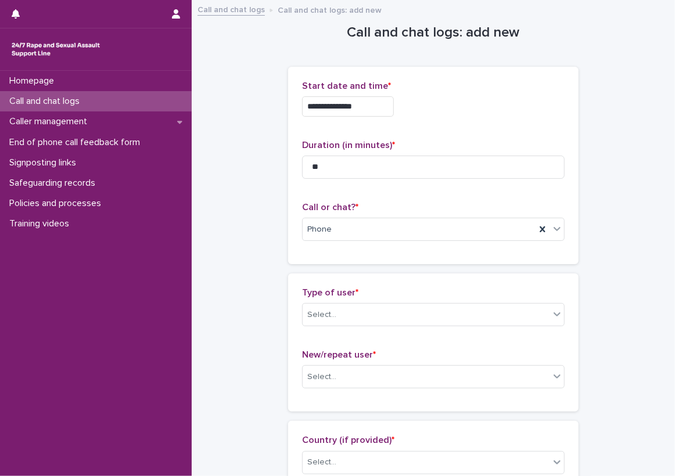
click at [296, 271] on div "**********" at bounding box center [433, 170] width 290 height 207
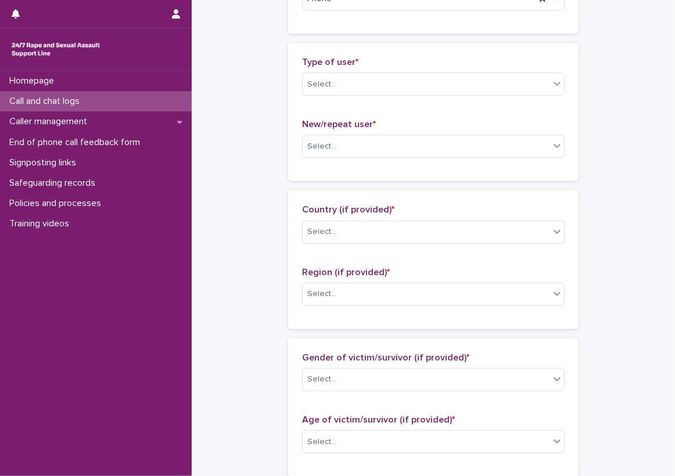
scroll to position [232, 0]
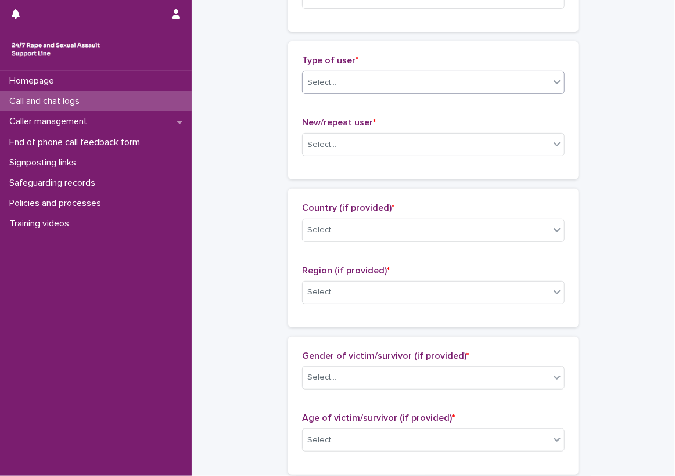
click at [351, 88] on div "Select..." at bounding box center [426, 82] width 247 height 19
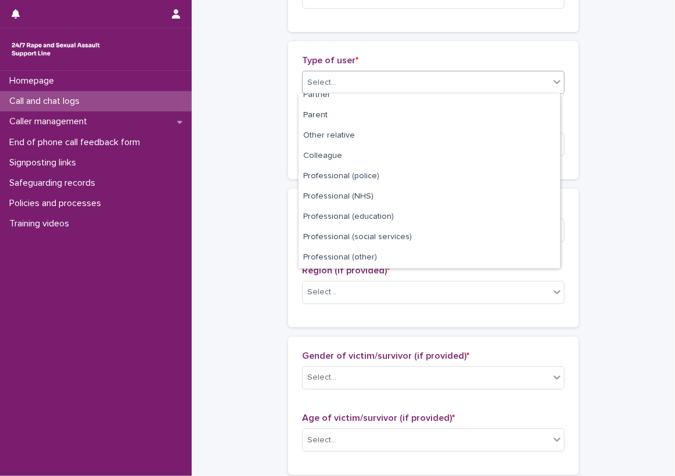
scroll to position [0, 0]
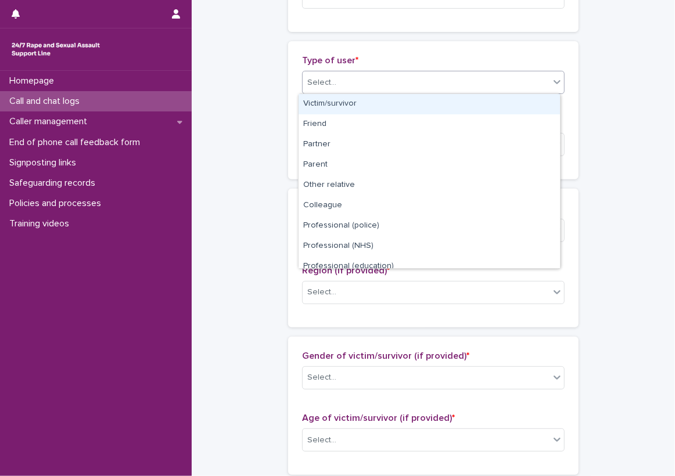
click at [387, 100] on div "Victim/survivor" at bounding box center [429, 104] width 261 height 20
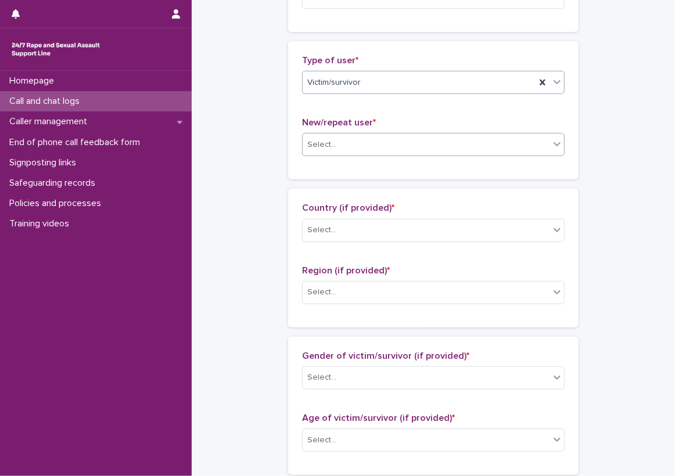
click at [390, 144] on div "Select..." at bounding box center [426, 144] width 247 height 19
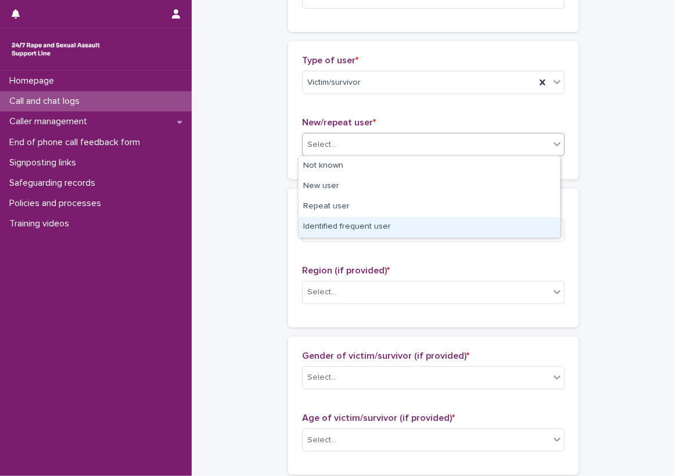
click at [419, 232] on div "Identified frequent user" at bounding box center [429, 227] width 261 height 20
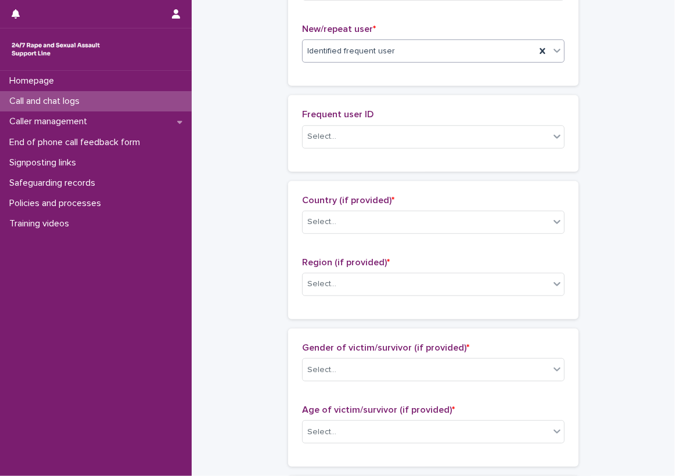
scroll to position [333, 0]
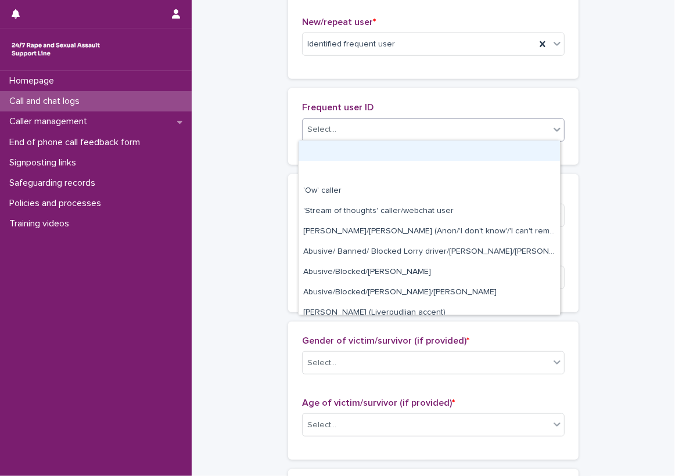
click at [409, 129] on div "Select..." at bounding box center [426, 129] width 247 height 19
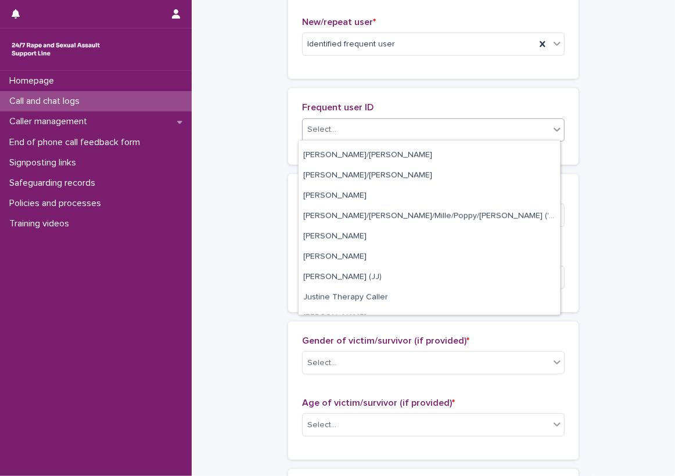
scroll to position [1046, 0]
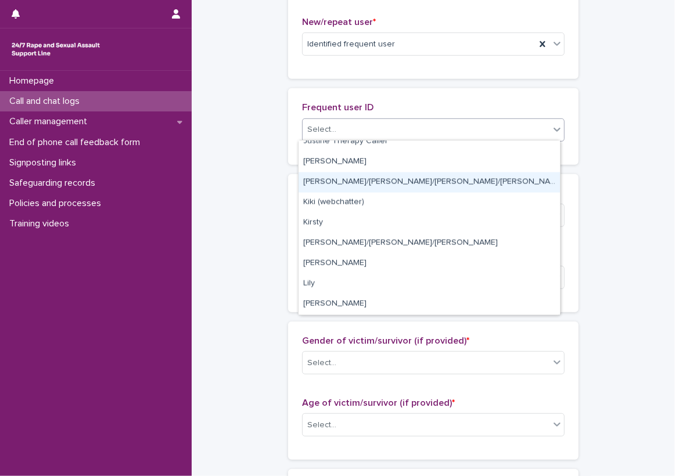
click at [455, 179] on div "[PERSON_NAME]/[PERSON_NAME]/[PERSON_NAME]/[PERSON_NAME]/[PERSON_NAME]/ [PERSON_…" at bounding box center [429, 183] width 261 height 20
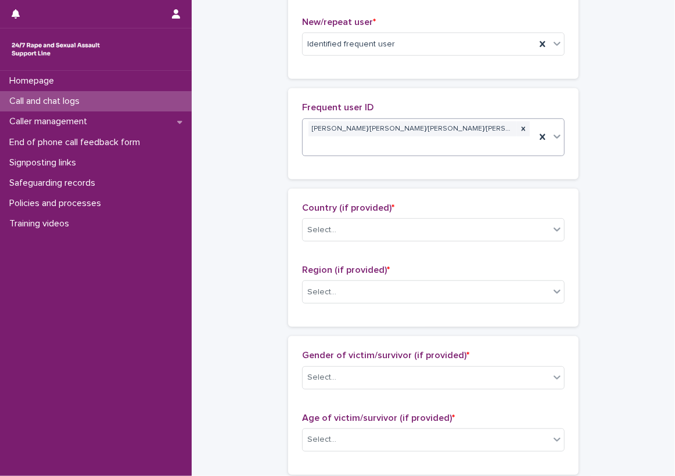
click at [422, 168] on div "Loading... Saving… Frequent user ID option [PERSON_NAME]/[PERSON_NAME]/[PERSON_…" at bounding box center [433, 138] width 290 height 100
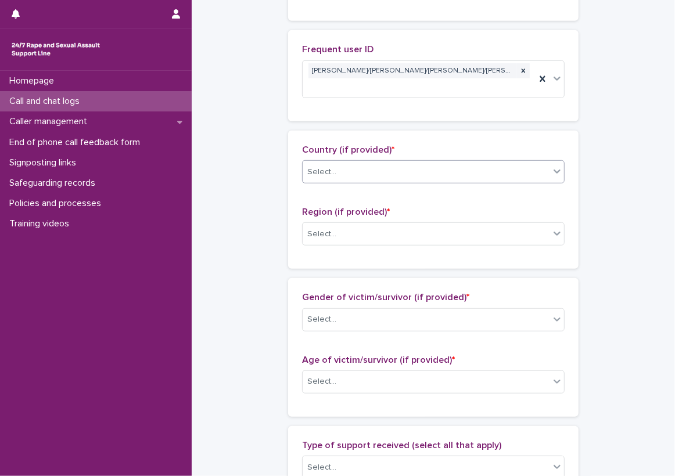
scroll to position [449, 0]
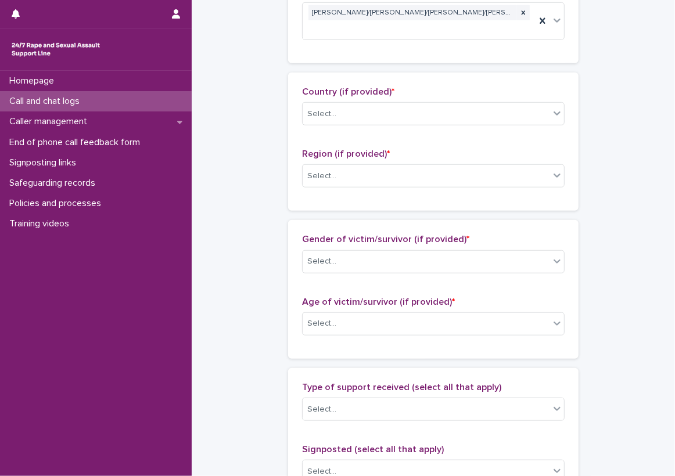
click at [421, 130] on div "Country (if provided) * Select... Region (if provided) * Select..." at bounding box center [433, 142] width 263 height 110
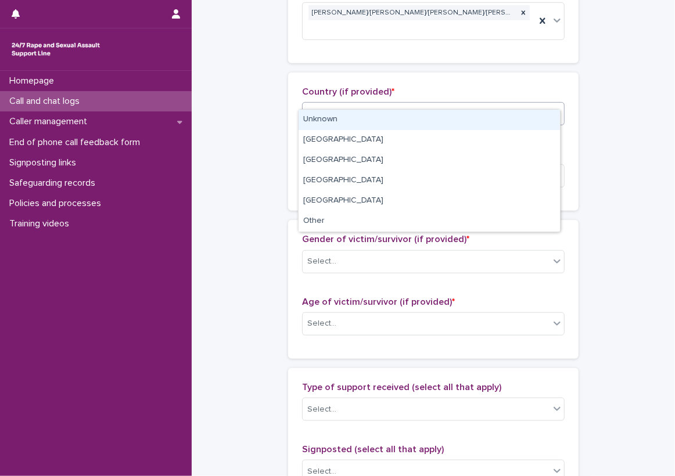
click at [411, 105] on div "Select..." at bounding box center [426, 114] width 247 height 19
click at [408, 114] on div "Unknown" at bounding box center [429, 120] width 261 height 20
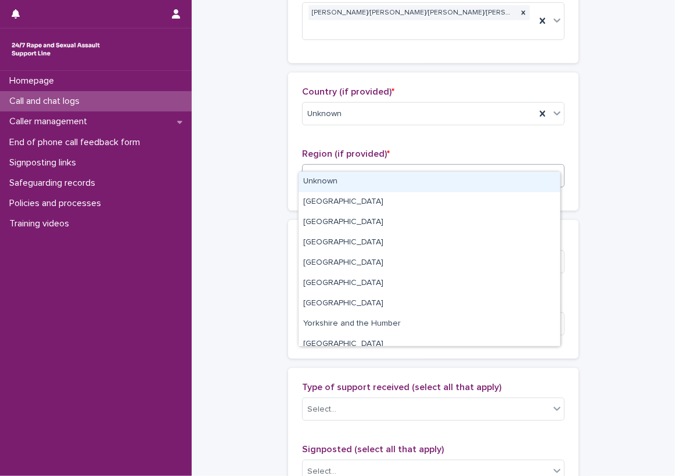
click at [405, 167] on div "Select..." at bounding box center [426, 176] width 247 height 19
click at [403, 177] on div "Unknown" at bounding box center [429, 182] width 261 height 20
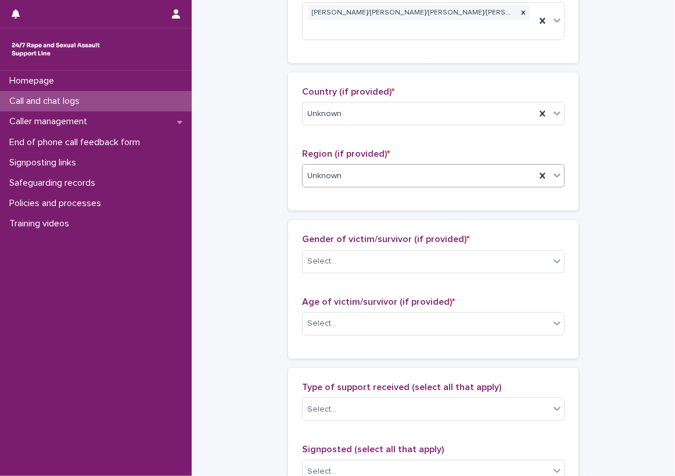
click at [352, 202] on div "Loading... Saving… Country (if provided) * Unknown Region (if provided) * optio…" at bounding box center [433, 147] width 290 height 148
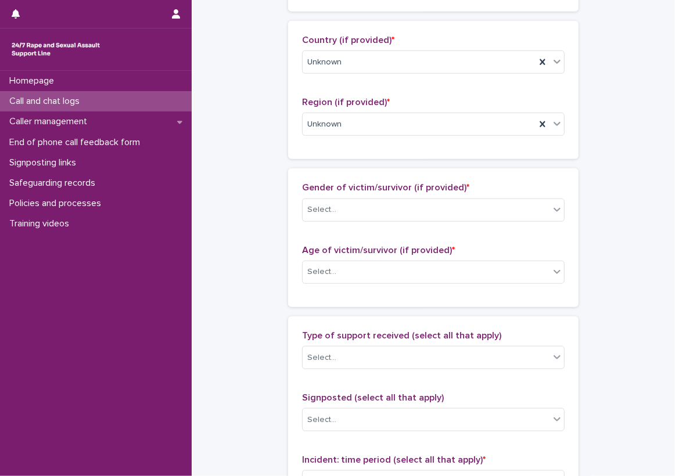
scroll to position [565, 0]
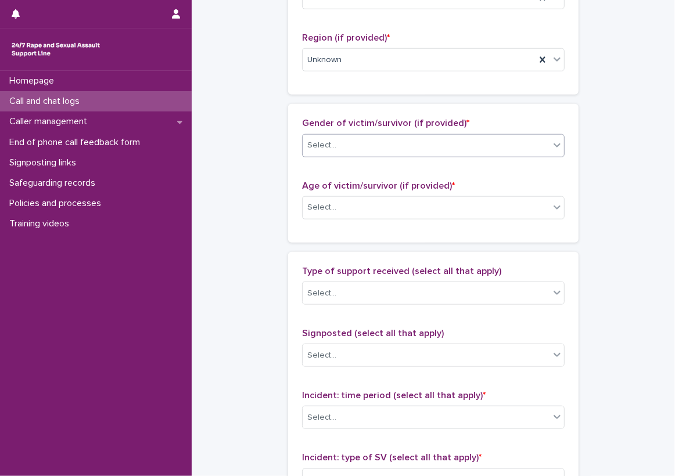
click at [391, 137] on div "Select..." at bounding box center [426, 145] width 247 height 19
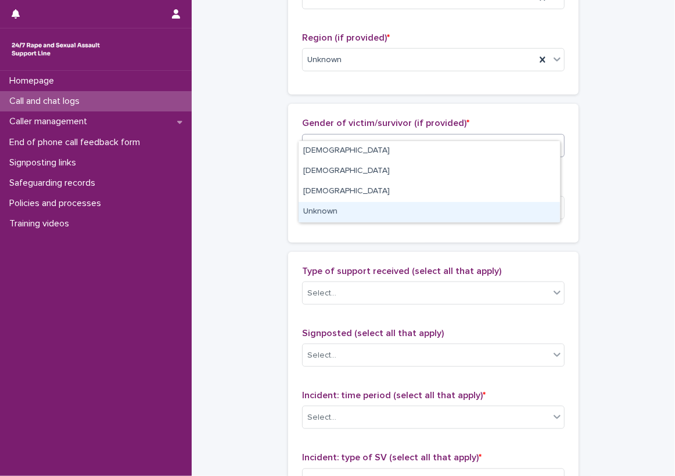
click at [385, 208] on div "Unknown" at bounding box center [429, 212] width 261 height 20
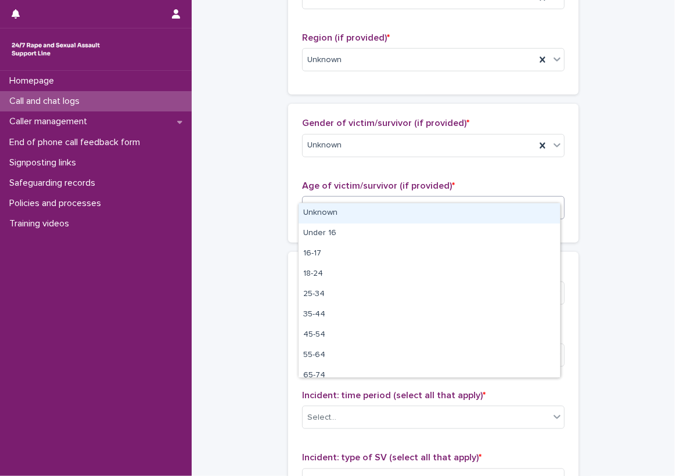
click at [387, 198] on div "Select..." at bounding box center [426, 207] width 247 height 19
click at [387, 210] on div "Unknown" at bounding box center [429, 213] width 261 height 20
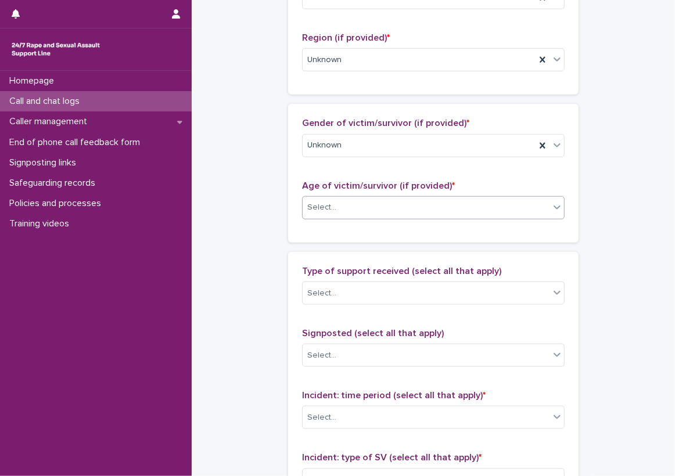
click at [385, 223] on div "Gender of victim/survivor (if provided) * Unknown Age of victim/survivor (if pr…" at bounding box center [433, 173] width 290 height 138
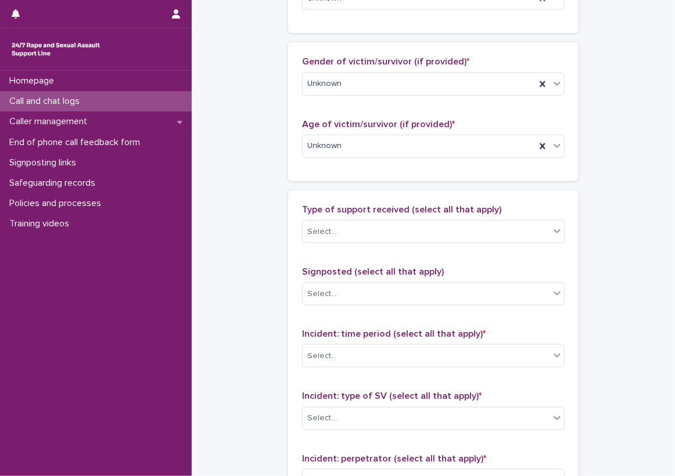
scroll to position [681, 0]
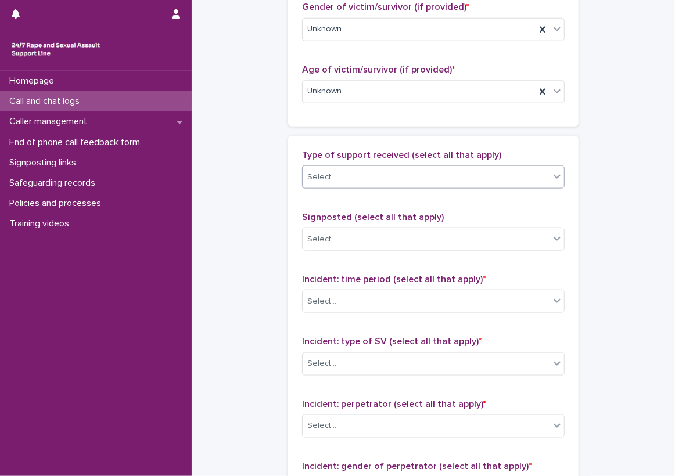
click at [400, 168] on div "Select..." at bounding box center [426, 177] width 247 height 19
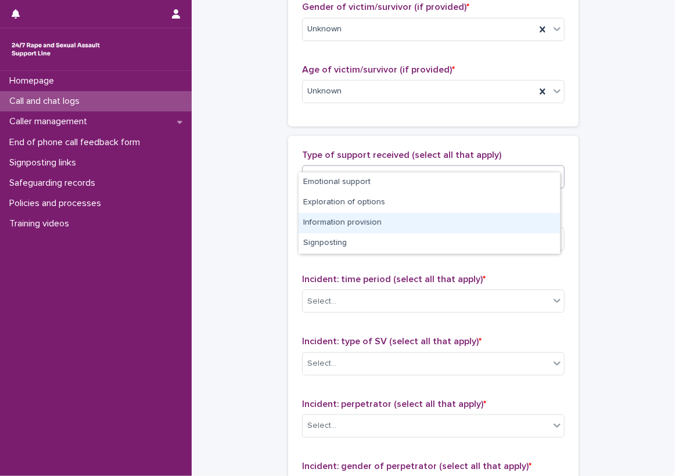
click at [405, 223] on div "Information provision" at bounding box center [429, 223] width 261 height 20
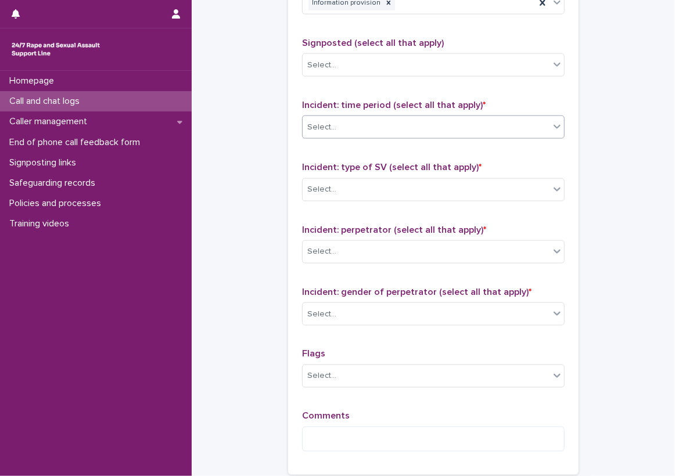
scroll to position [914, 0]
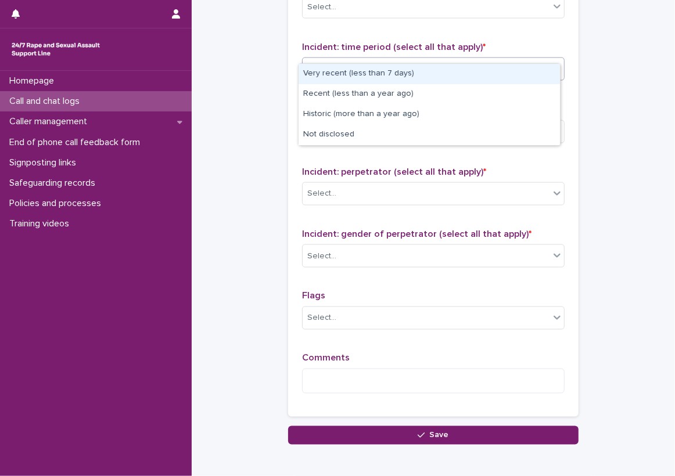
click at [375, 60] on div "Select..." at bounding box center [426, 69] width 247 height 19
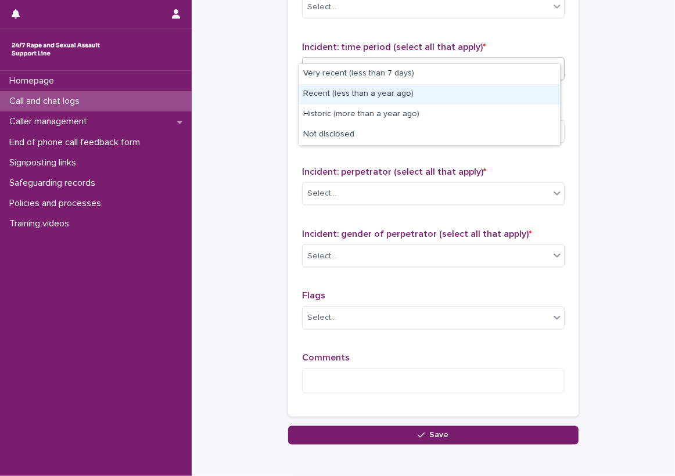
click at [378, 88] on div "Recent (less than a year ago)" at bounding box center [429, 94] width 261 height 20
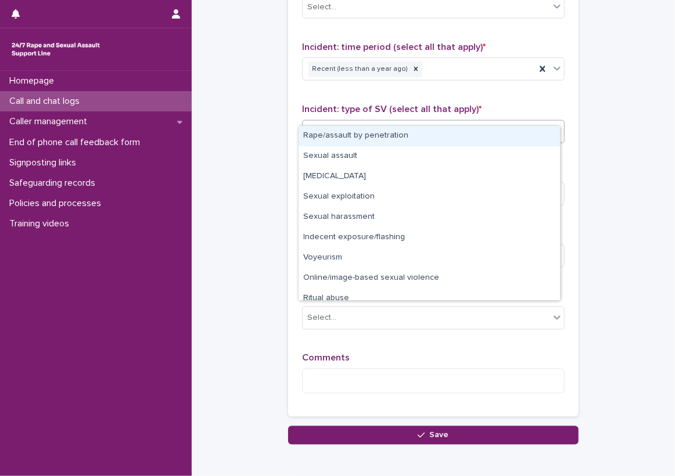
drag, startPoint x: 389, startPoint y: 123, endPoint x: 388, endPoint y: 132, distance: 9.3
click at [389, 123] on div "Select..." at bounding box center [426, 131] width 247 height 19
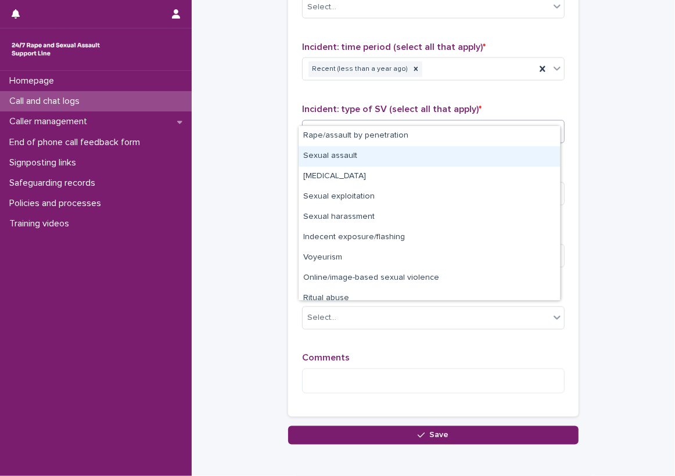
click at [408, 162] on div "Sexual assault" at bounding box center [429, 156] width 261 height 20
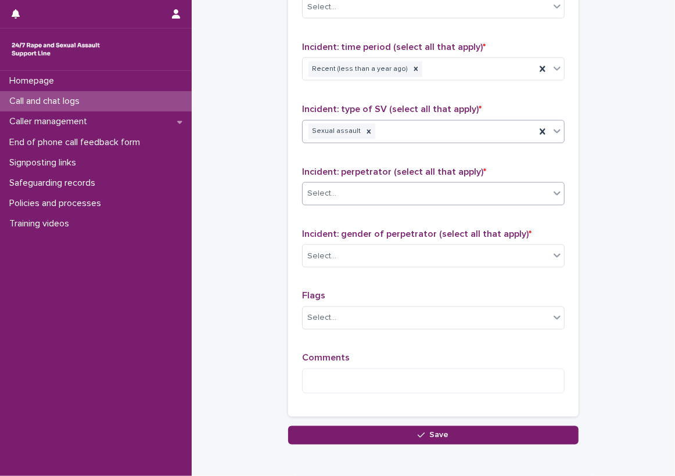
click at [389, 186] on div "Select..." at bounding box center [433, 193] width 263 height 23
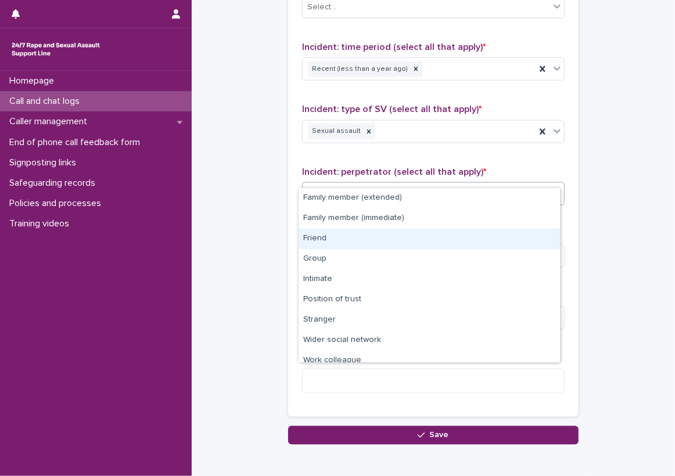
scroll to position [49, 0]
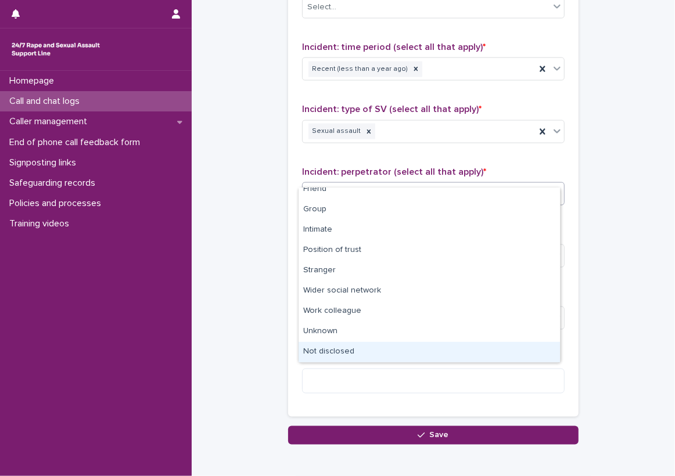
click at [331, 343] on div "Not disclosed" at bounding box center [429, 352] width 261 height 20
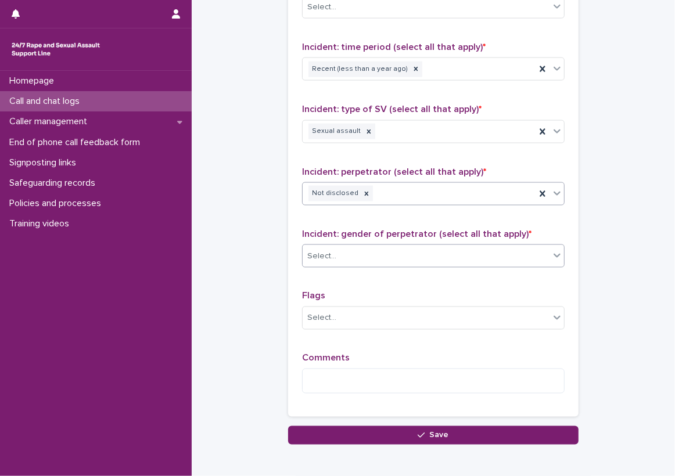
click at [364, 247] on div "Select..." at bounding box center [426, 256] width 247 height 19
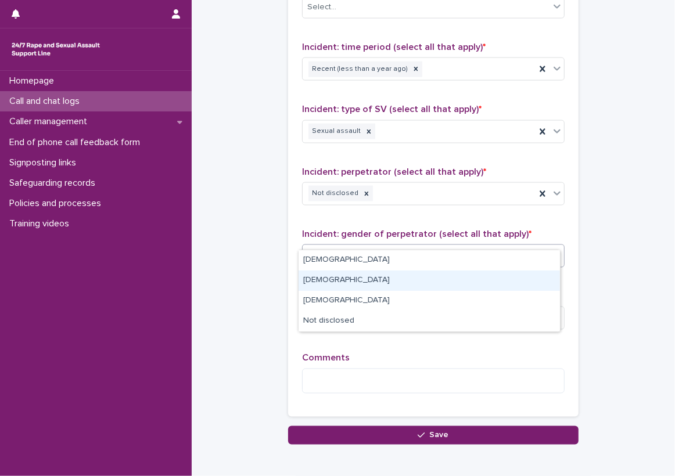
click at [354, 289] on div "[DEMOGRAPHIC_DATA]" at bounding box center [429, 281] width 261 height 20
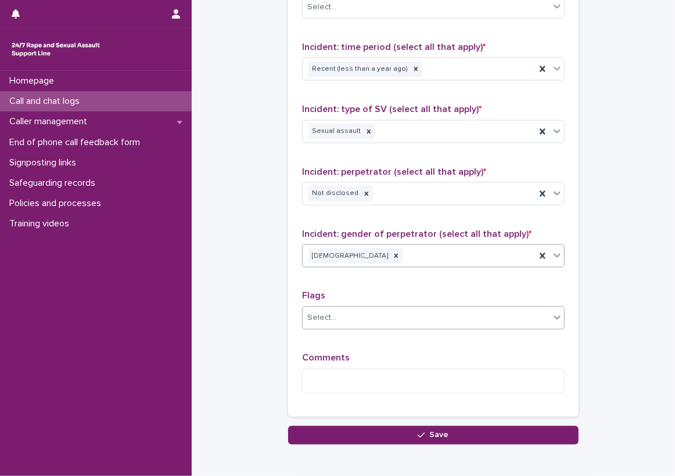
click at [354, 309] on div "Select..." at bounding box center [426, 318] width 247 height 19
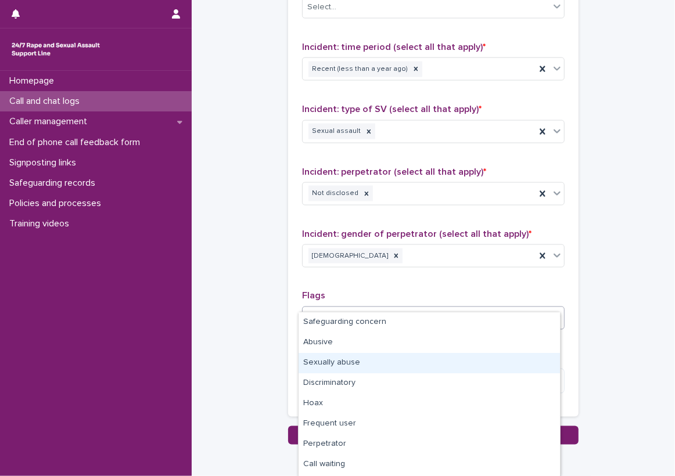
click at [375, 364] on div "Sexually abuse" at bounding box center [429, 363] width 261 height 20
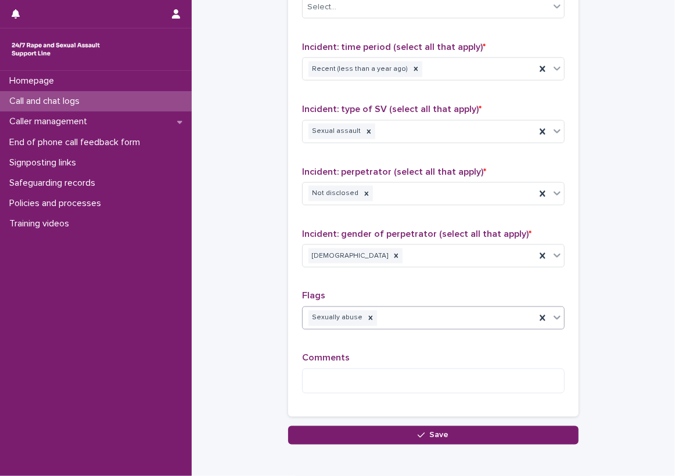
click at [433, 268] on div "Type of support received (select all that apply) Information provision Signpost…" at bounding box center [433, 161] width 263 height 486
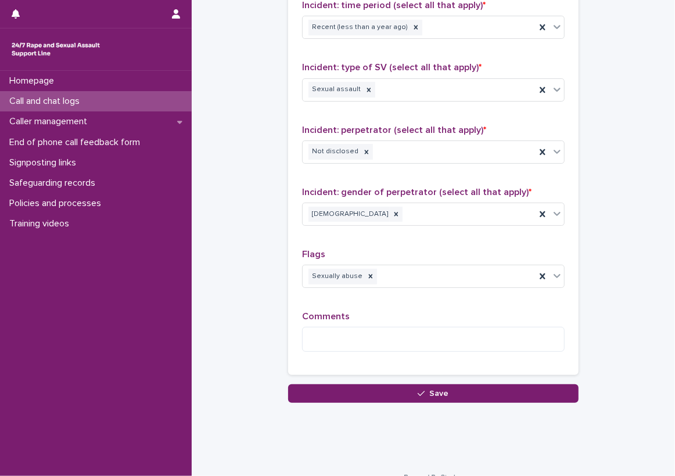
click at [434, 249] on div "Flags Sexually abuse" at bounding box center [433, 273] width 263 height 48
click at [433, 267] on div "Sexually abuse" at bounding box center [419, 277] width 233 height 20
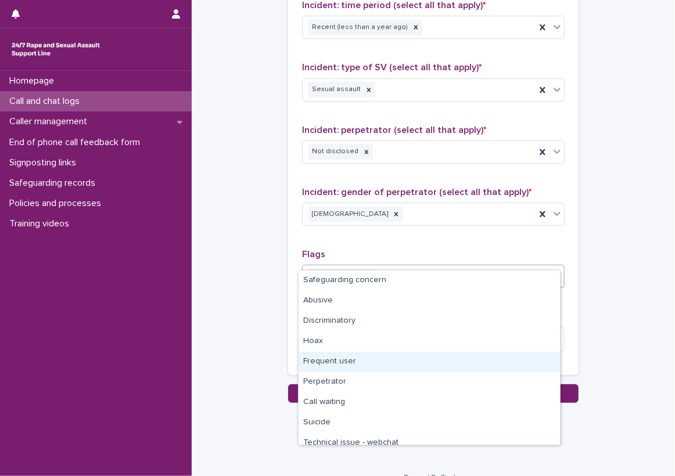
click at [406, 360] on div "Frequent user" at bounding box center [429, 362] width 261 height 20
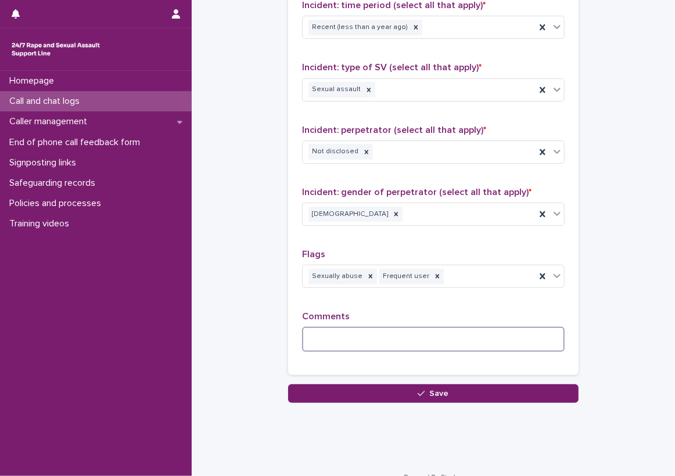
click at [410, 327] on textarea at bounding box center [433, 339] width 263 height 25
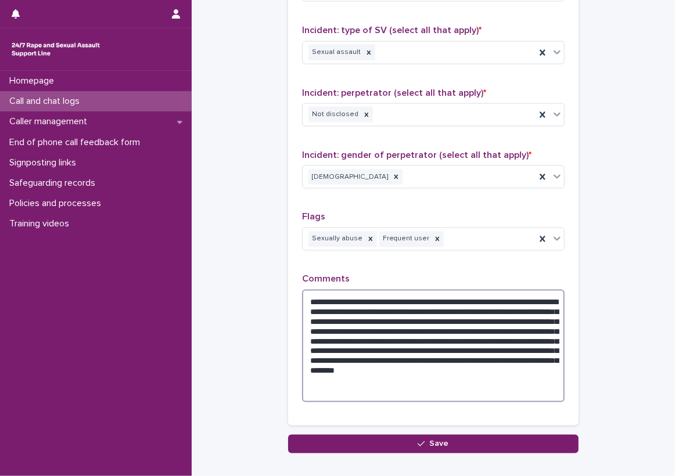
scroll to position [1043, 0]
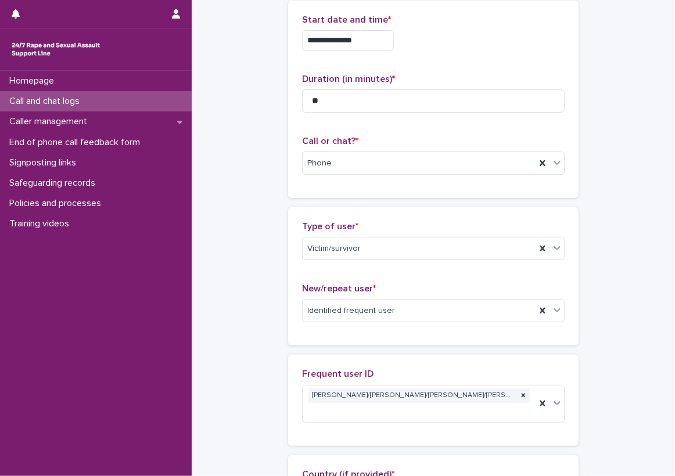
scroll to position [56, 0]
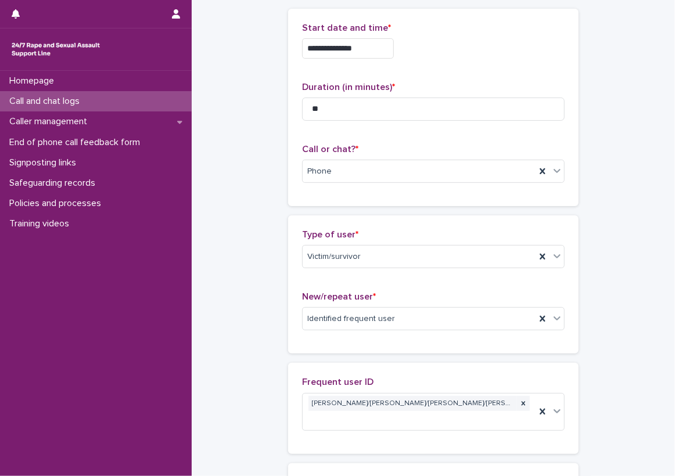
scroll to position [58, 0]
click at [288, 57] on div "**********" at bounding box center [433, 107] width 290 height 197
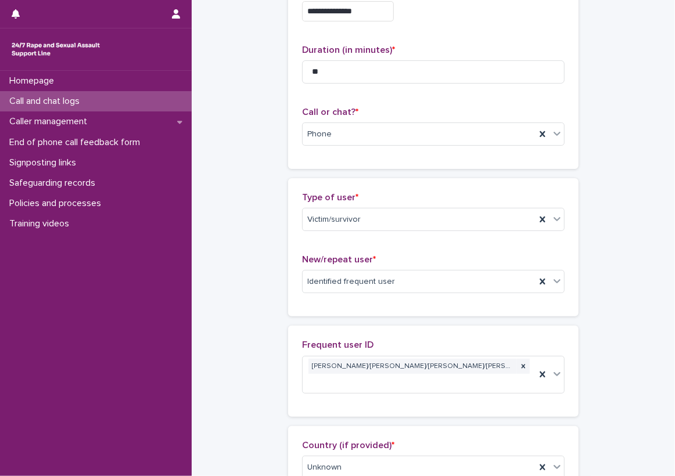
scroll to position [116, 0]
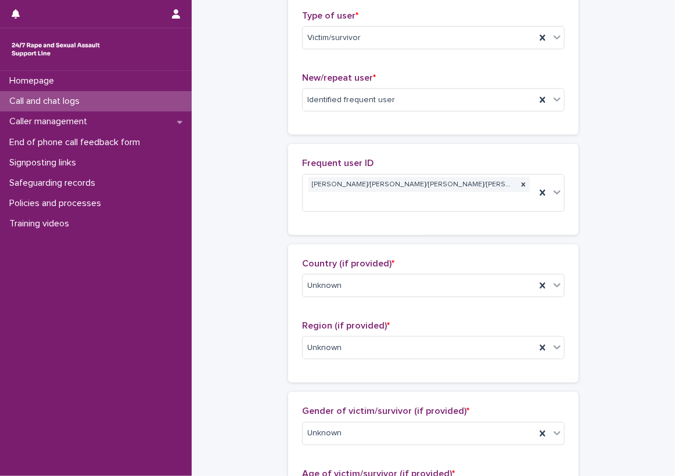
scroll to position [220, 0]
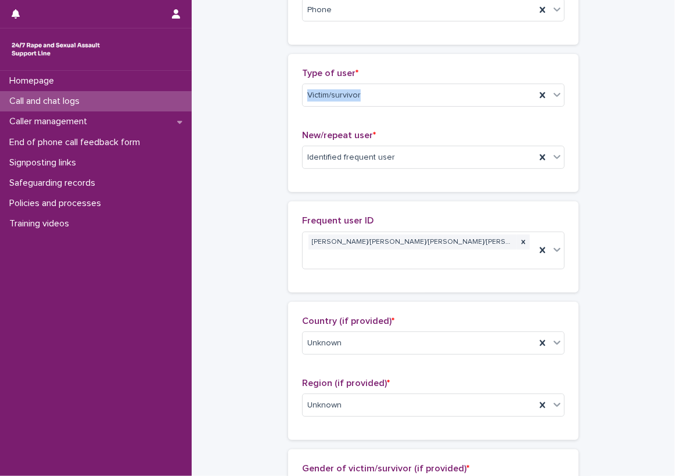
drag, startPoint x: 661, startPoint y: 79, endPoint x: 667, endPoint y: 60, distance: 19.7
click at [667, 60] on div "**********" at bounding box center [337, 238] width 675 height 476
drag, startPoint x: 667, startPoint y: 60, endPoint x: 645, endPoint y: 106, distance: 50.7
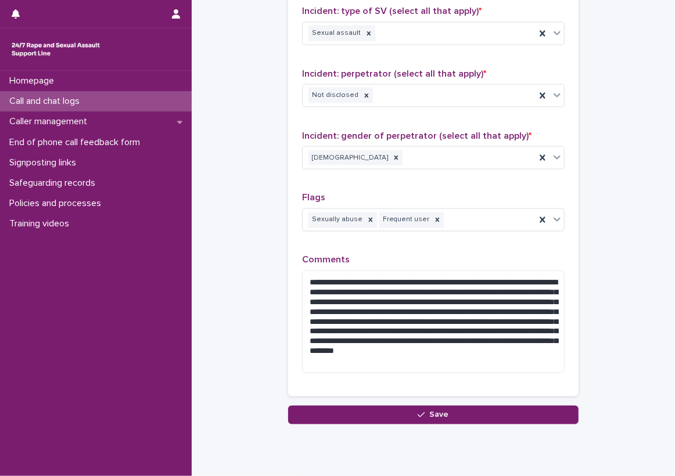
scroll to position [1033, 0]
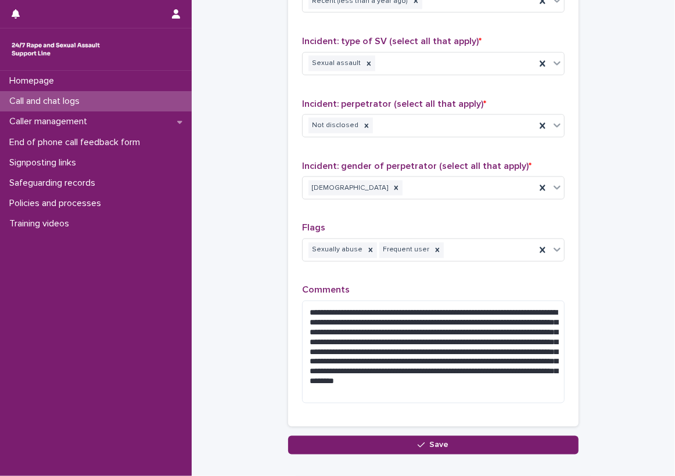
scroll to position [983, 0]
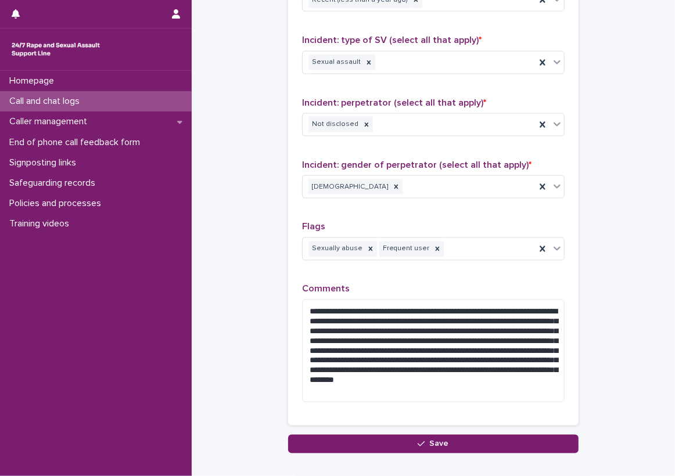
click at [289, 289] on div "Type of support received (select all that apply) Information provision Signpost…" at bounding box center [433, 129] width 290 height 591
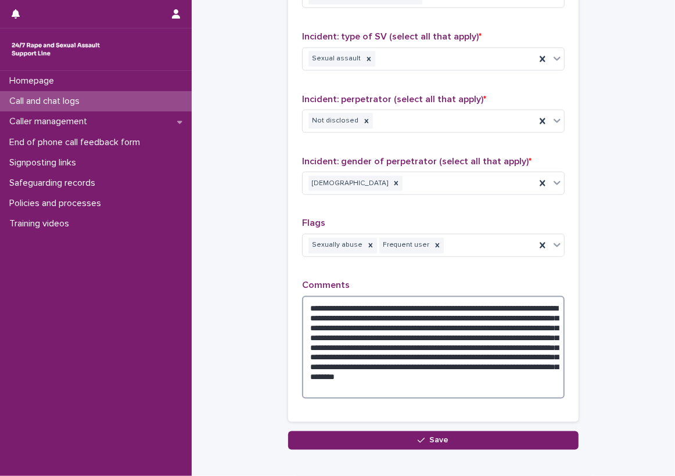
drag, startPoint x: 458, startPoint y: 288, endPoint x: 501, endPoint y: 289, distance: 42.4
click at [501, 296] on textarea "**********" at bounding box center [433, 347] width 263 height 103
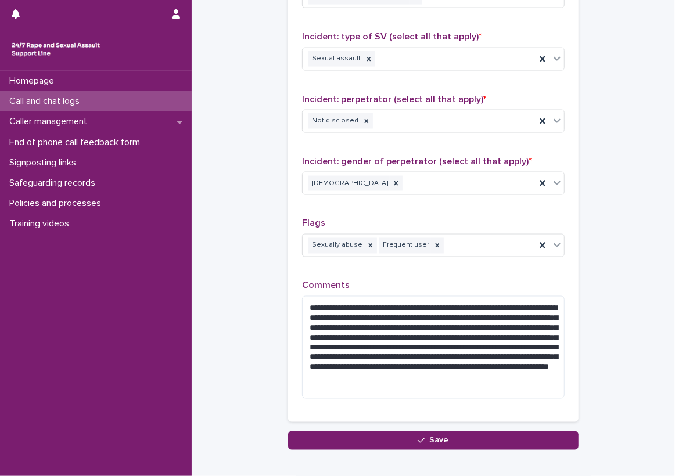
click at [569, 300] on div "**********" at bounding box center [433, 126] width 290 height 591
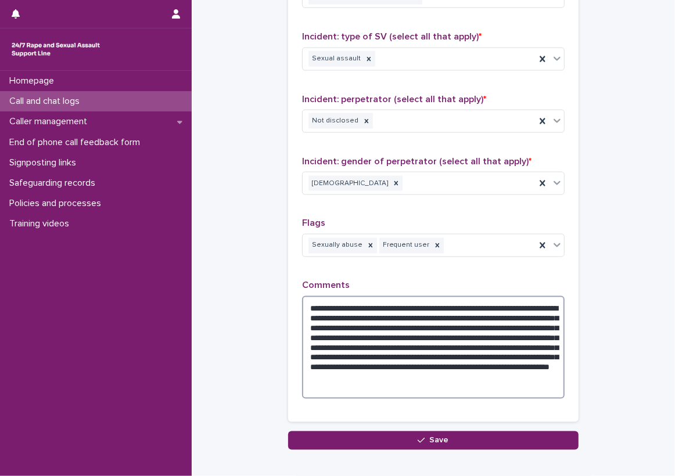
click at [329, 361] on textarea "**********" at bounding box center [433, 347] width 263 height 103
type textarea "**********"
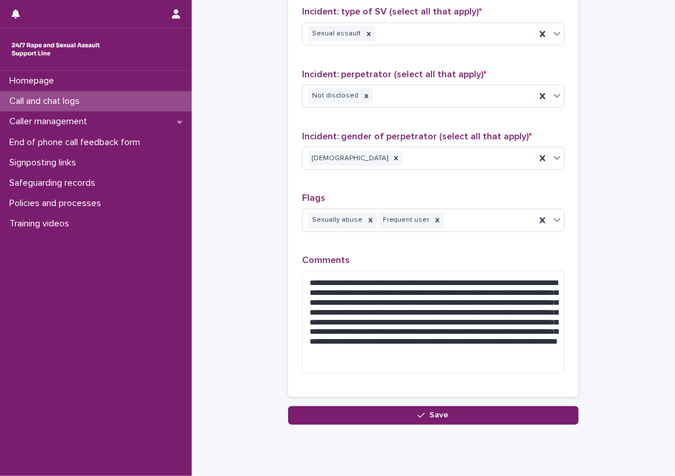
scroll to position [1033, 0]
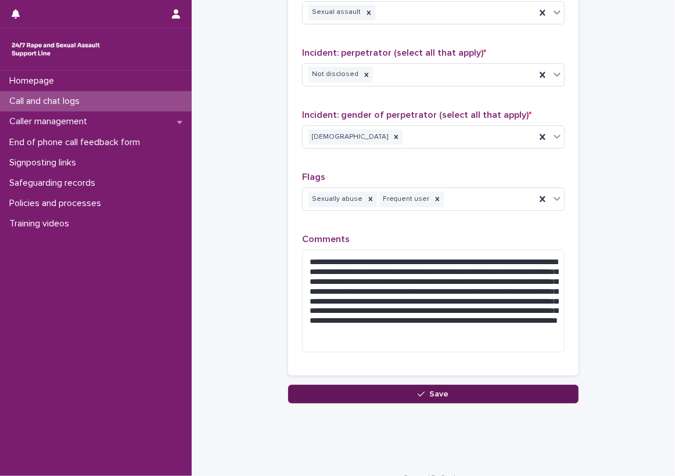
click at [415, 385] on button "Save" at bounding box center [433, 394] width 290 height 19
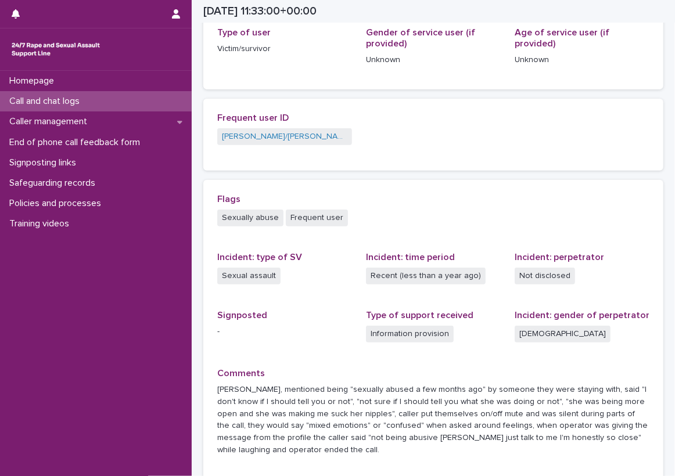
scroll to position [195, 0]
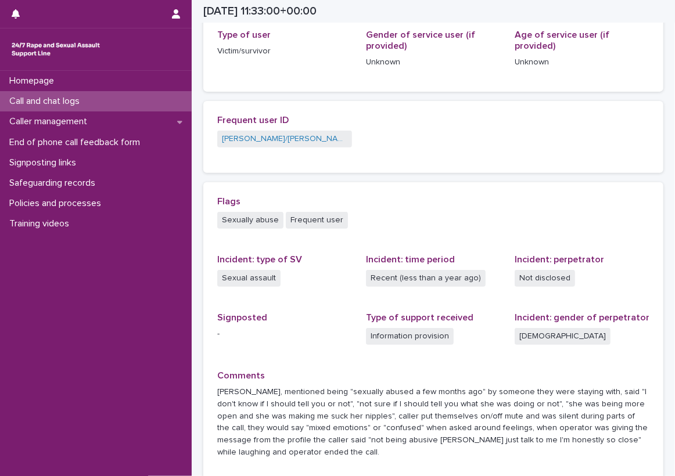
click at [658, 276] on div "Loading... Saving… Loading... Saving… [DATE] 11:33:00+00:00 [DATE] 12:33 Sorry,…" at bounding box center [433, 164] width 472 height 714
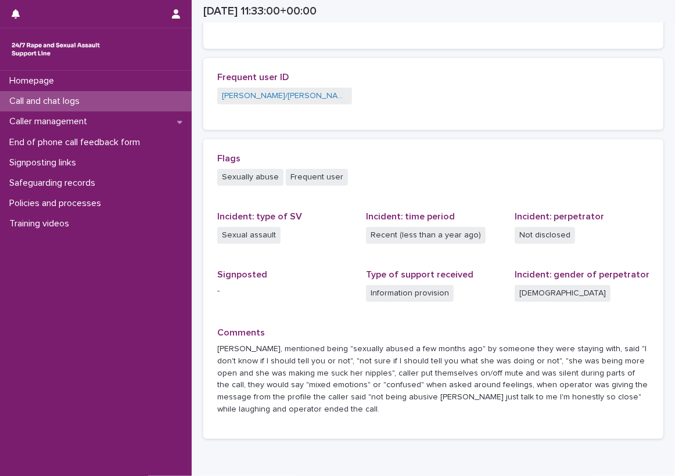
scroll to position [265, 0]
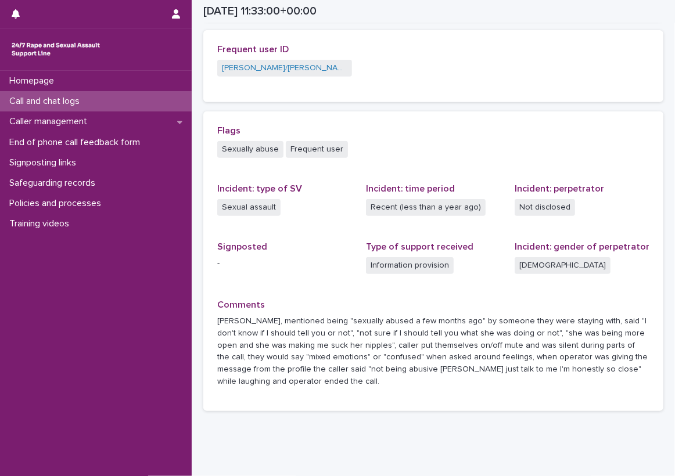
click at [338, 171] on div "Flags Sexually abuse Frequent user Incident: type of SV Sexual assault Incident…" at bounding box center [433, 261] width 432 height 272
click at [437, 219] on div "Incident: time period Recent (less than a year ago)" at bounding box center [433, 206] width 135 height 44
click at [172, 101] on div "Call and chat logs" at bounding box center [96, 101] width 192 height 20
